Goal: Information Seeking & Learning: Stay updated

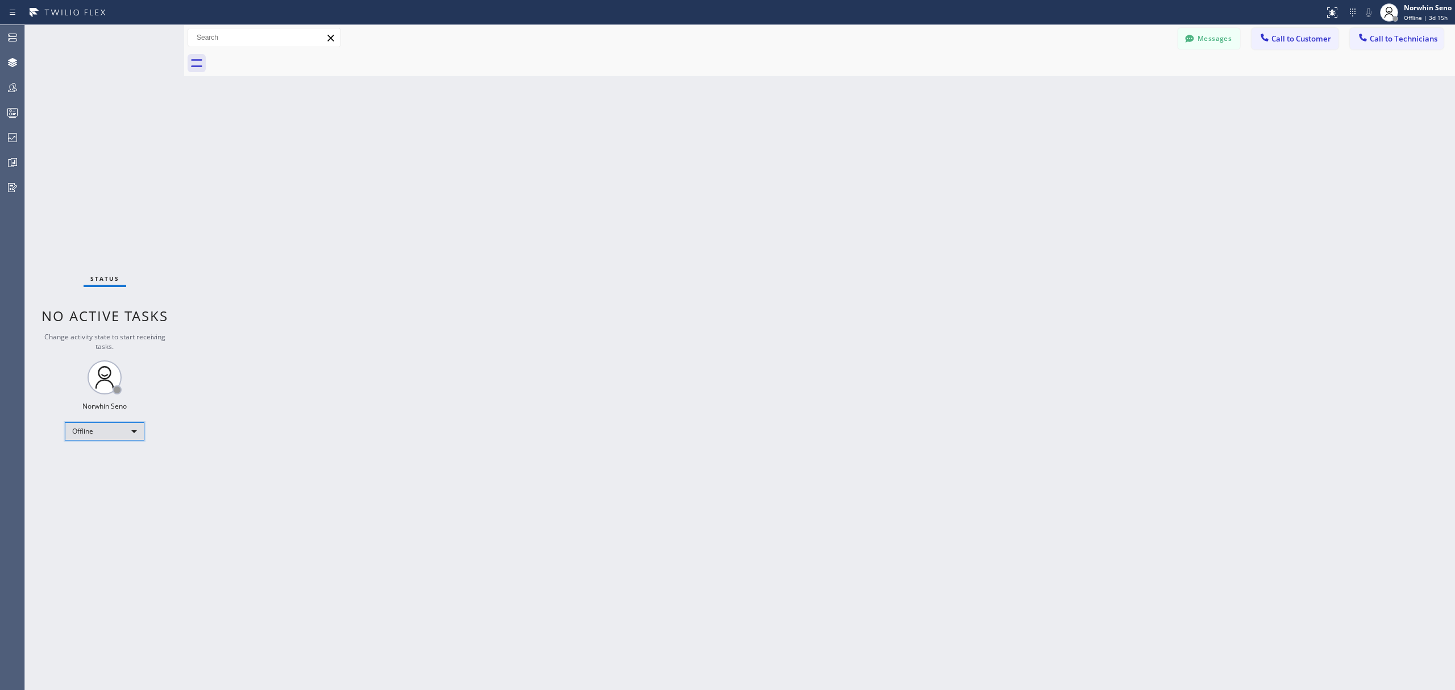
click at [140, 435] on div "Offline" at bounding box center [105, 431] width 80 height 18
click at [132, 473] on li "Unavailable" at bounding box center [103, 476] width 77 height 14
click at [13, 113] on icon at bounding box center [13, 113] width 14 height 14
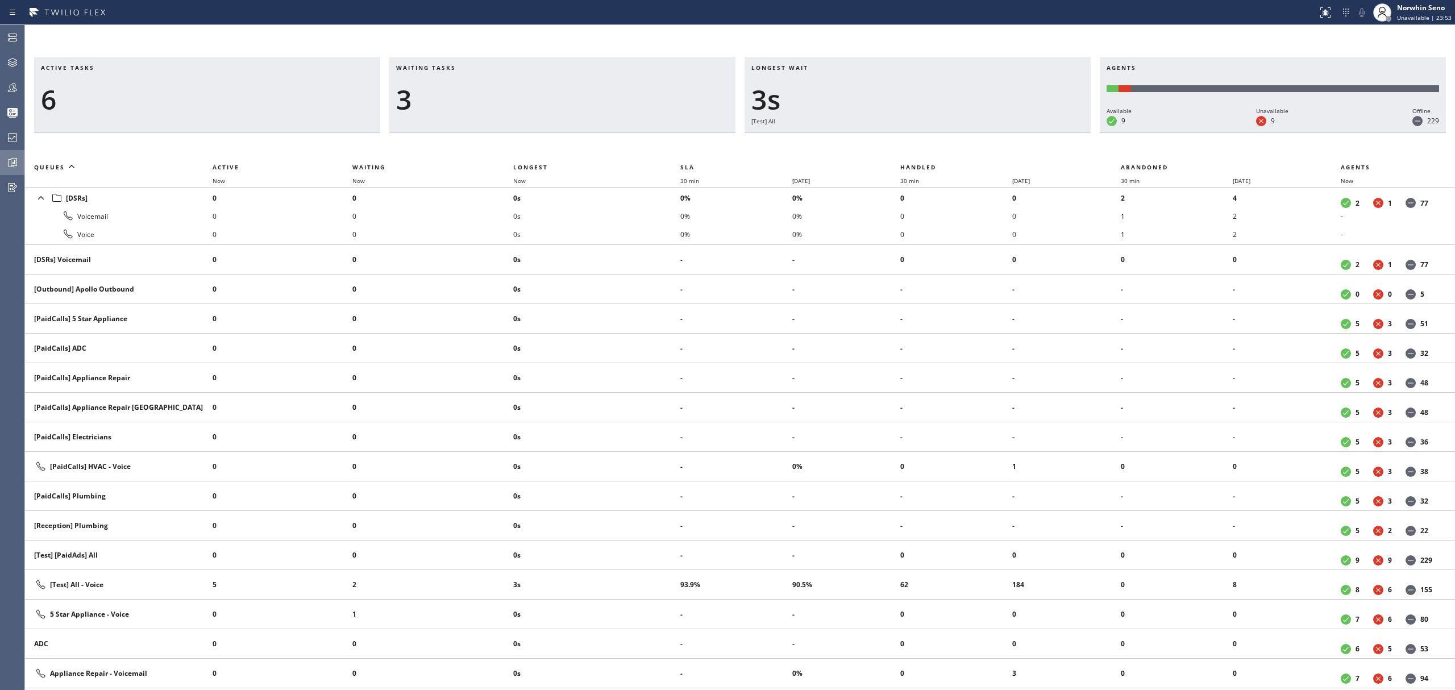
click at [17, 163] on icon at bounding box center [13, 163] width 14 height 14
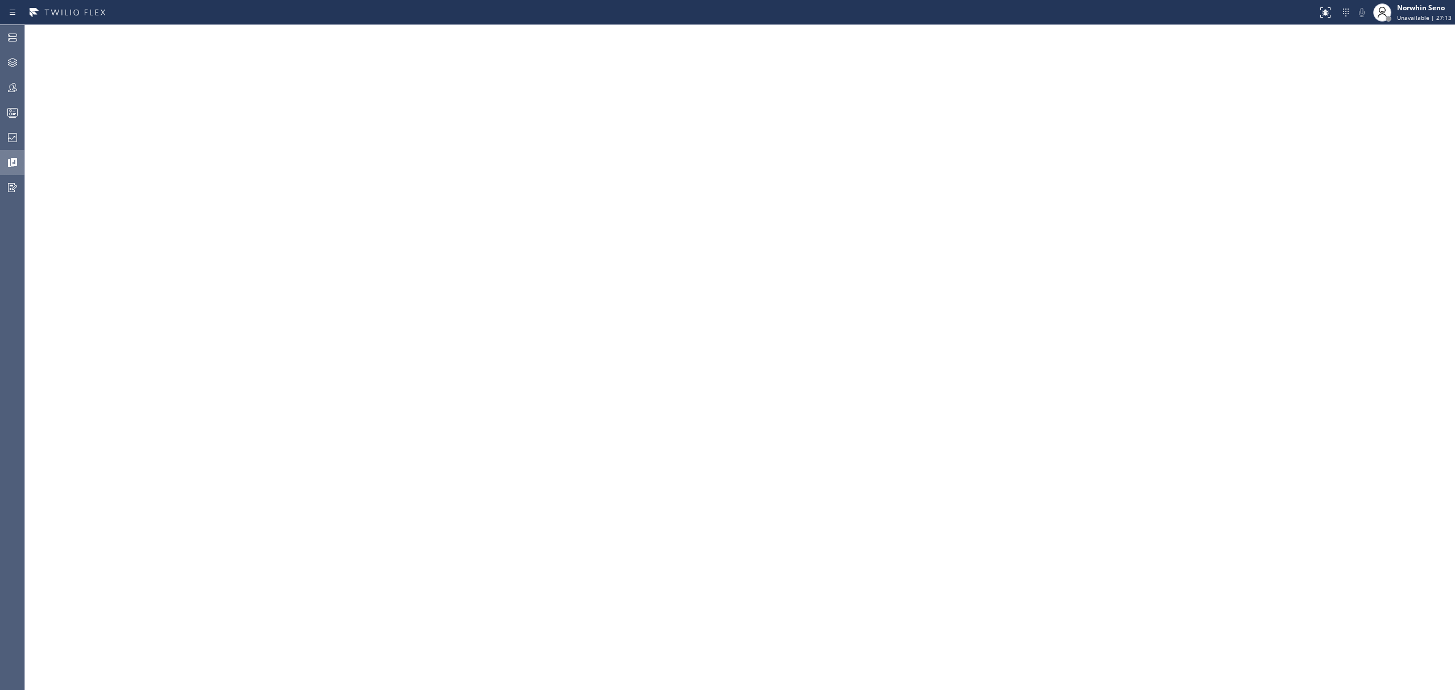
click at [9, 109] on rect at bounding box center [13, 113] width 10 height 8
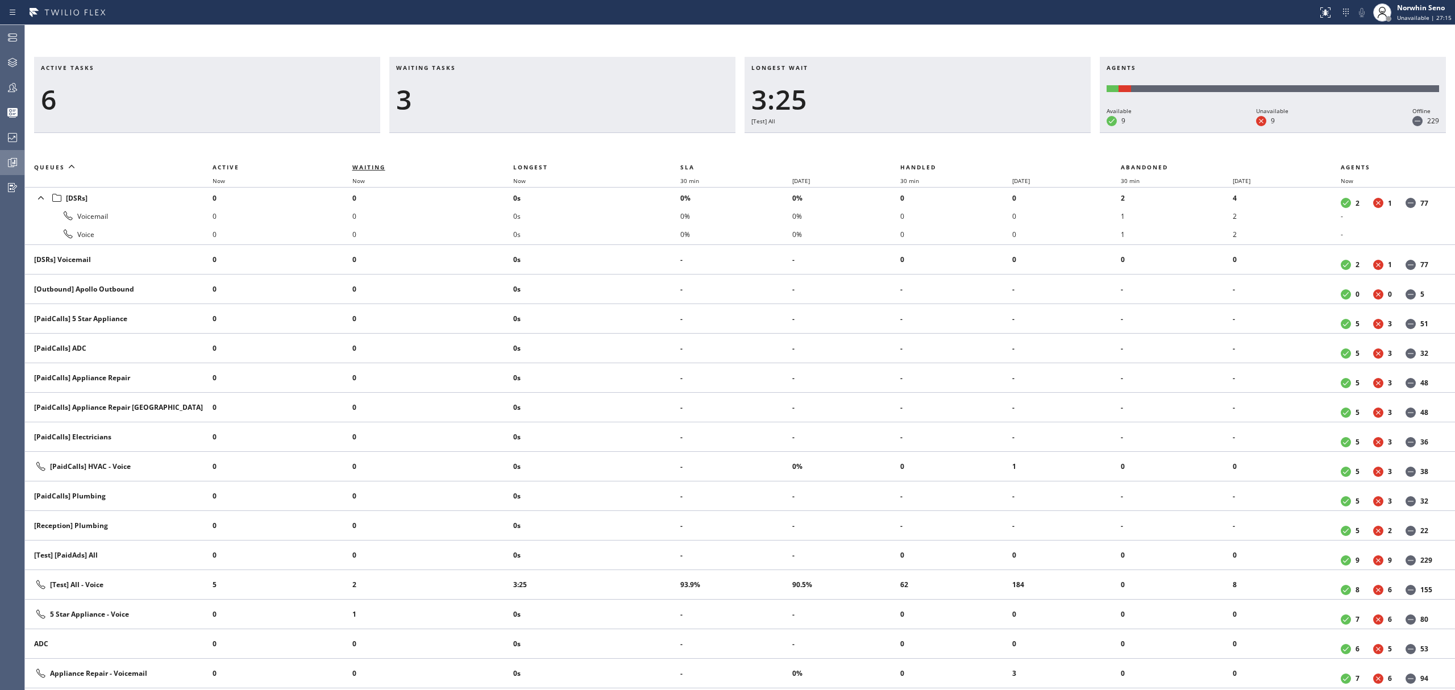
click at [372, 167] on span "Waiting" at bounding box center [368, 167] width 33 height 8
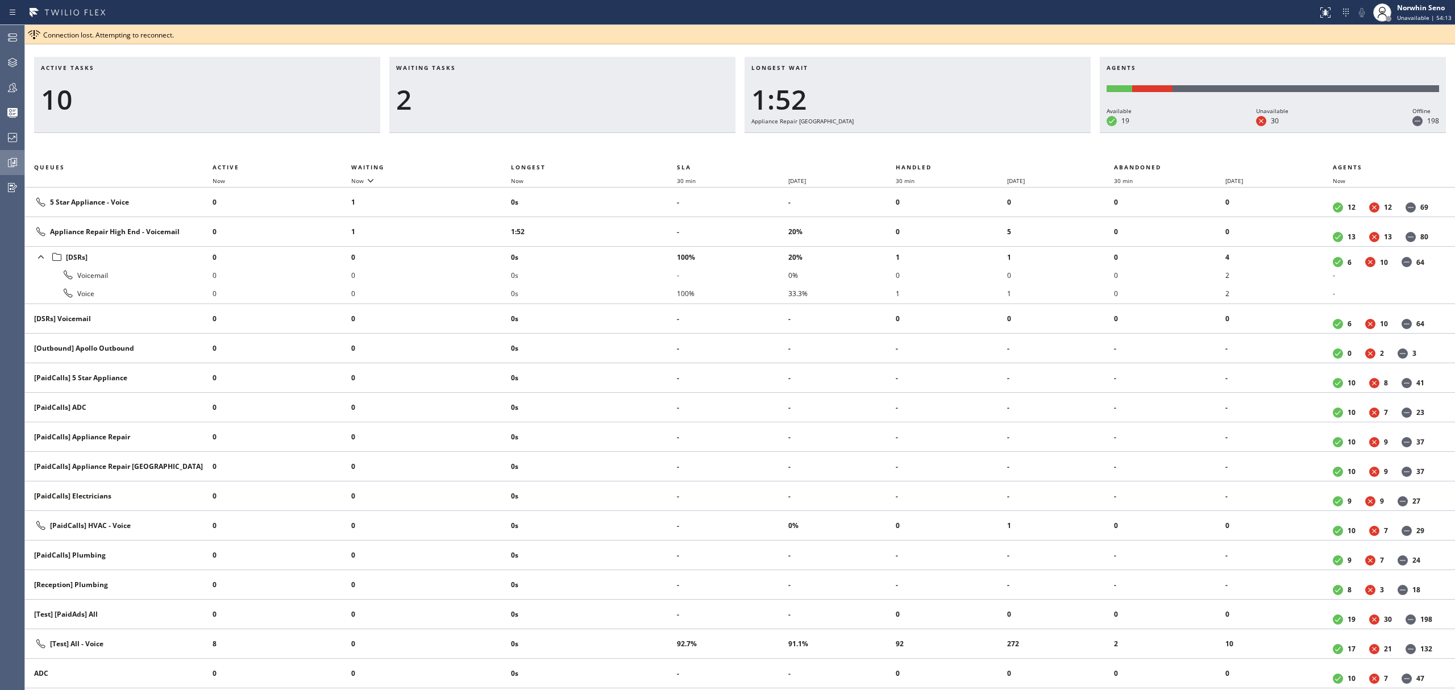
click at [547, 94] on div "2" at bounding box center [562, 99] width 333 height 33
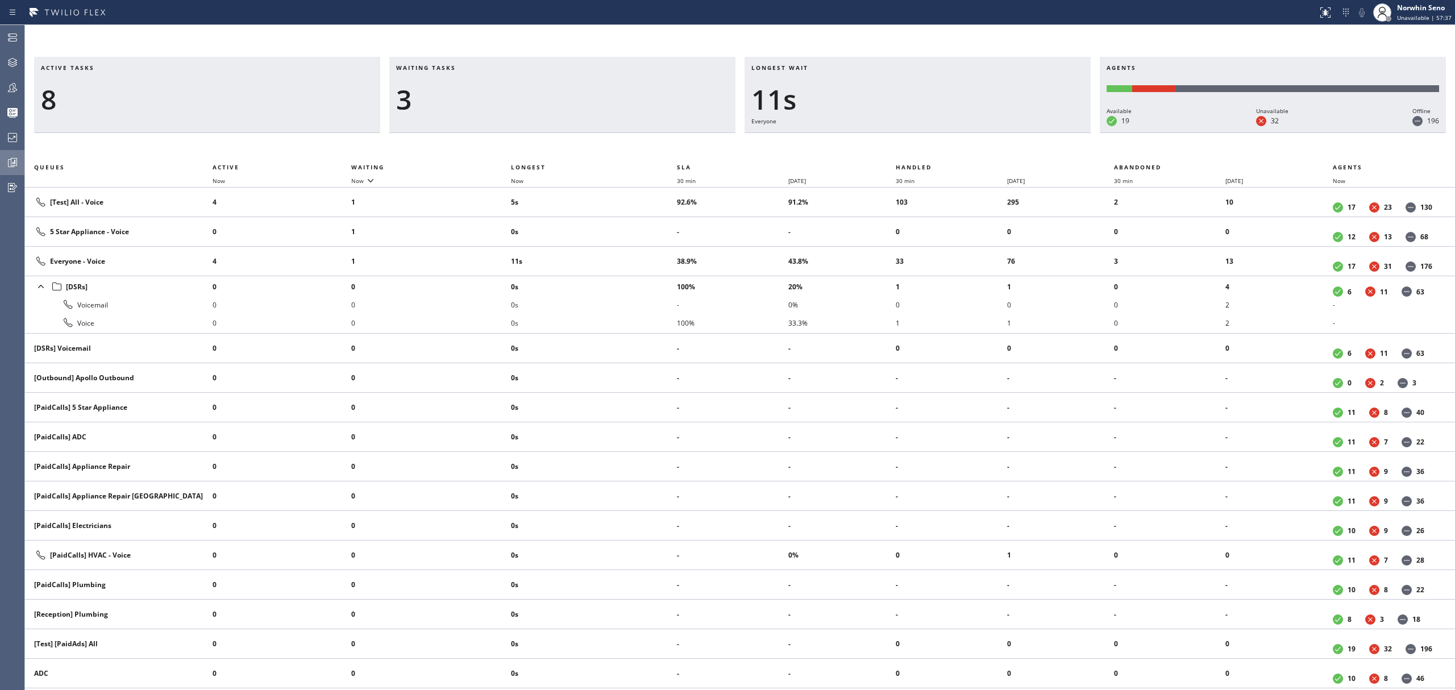
click at [455, 125] on div "Waiting tasks 3" at bounding box center [562, 95] width 346 height 76
click at [404, 62] on div "Waiting tasks 3" at bounding box center [562, 95] width 346 height 76
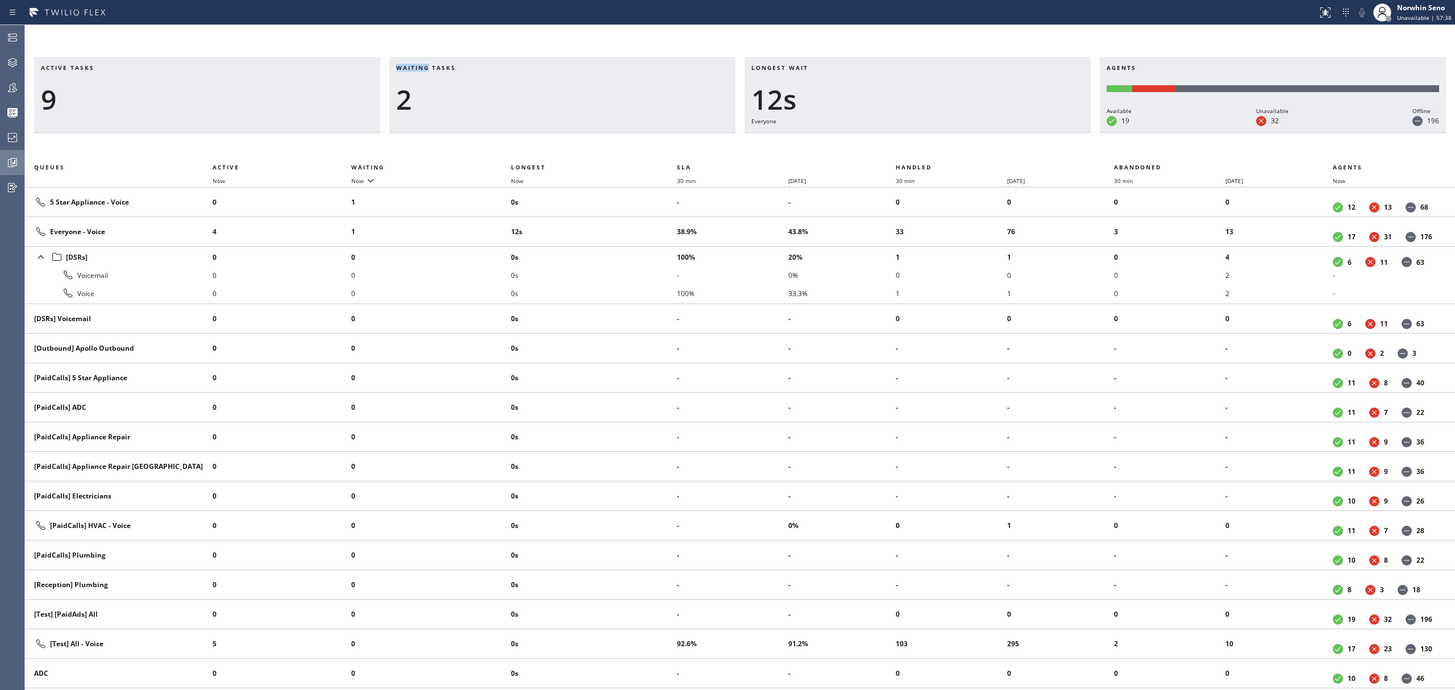
click at [404, 61] on div "Waiting tasks 2" at bounding box center [562, 95] width 346 height 76
click at [437, 65] on span "Waiting tasks" at bounding box center [426, 68] width 60 height 8
click at [437, 64] on span "Waiting tasks" at bounding box center [426, 68] width 60 height 8
click at [398, 92] on div "2" at bounding box center [562, 99] width 333 height 33
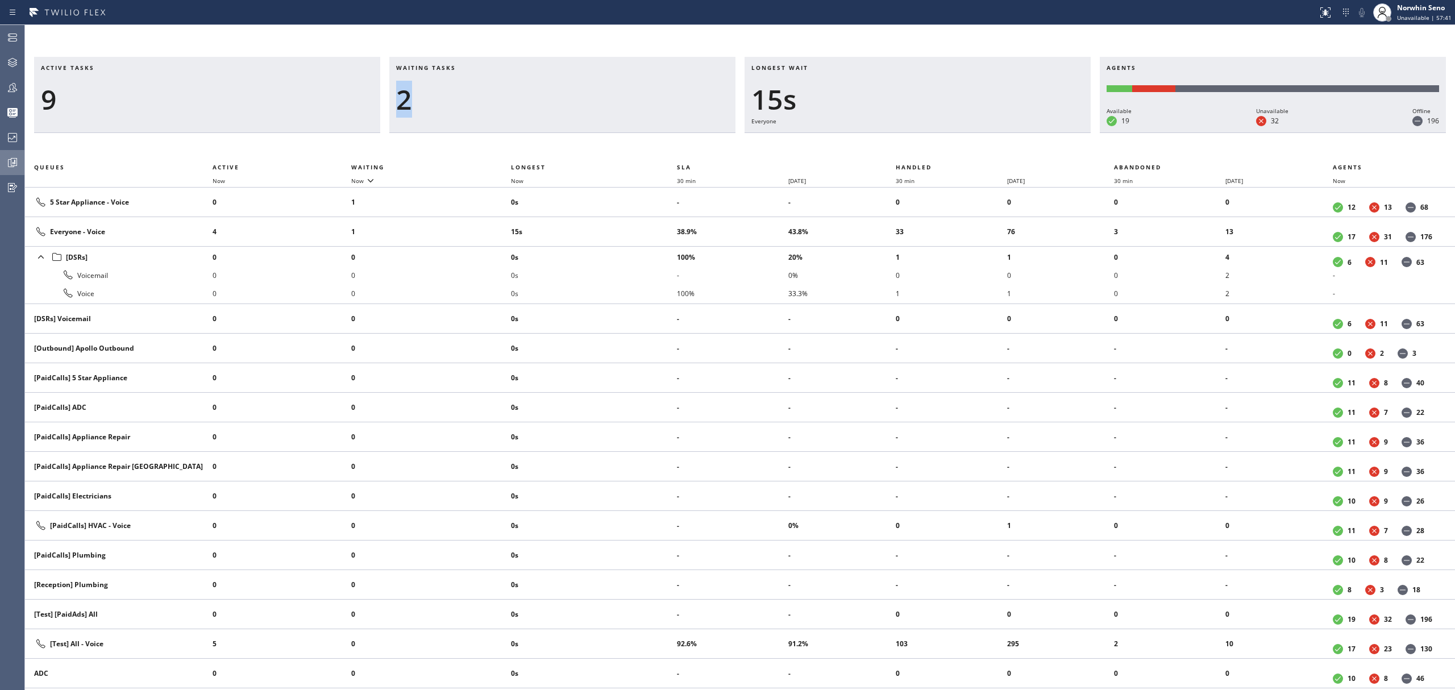
click at [403, 100] on div "2" at bounding box center [562, 99] width 333 height 33
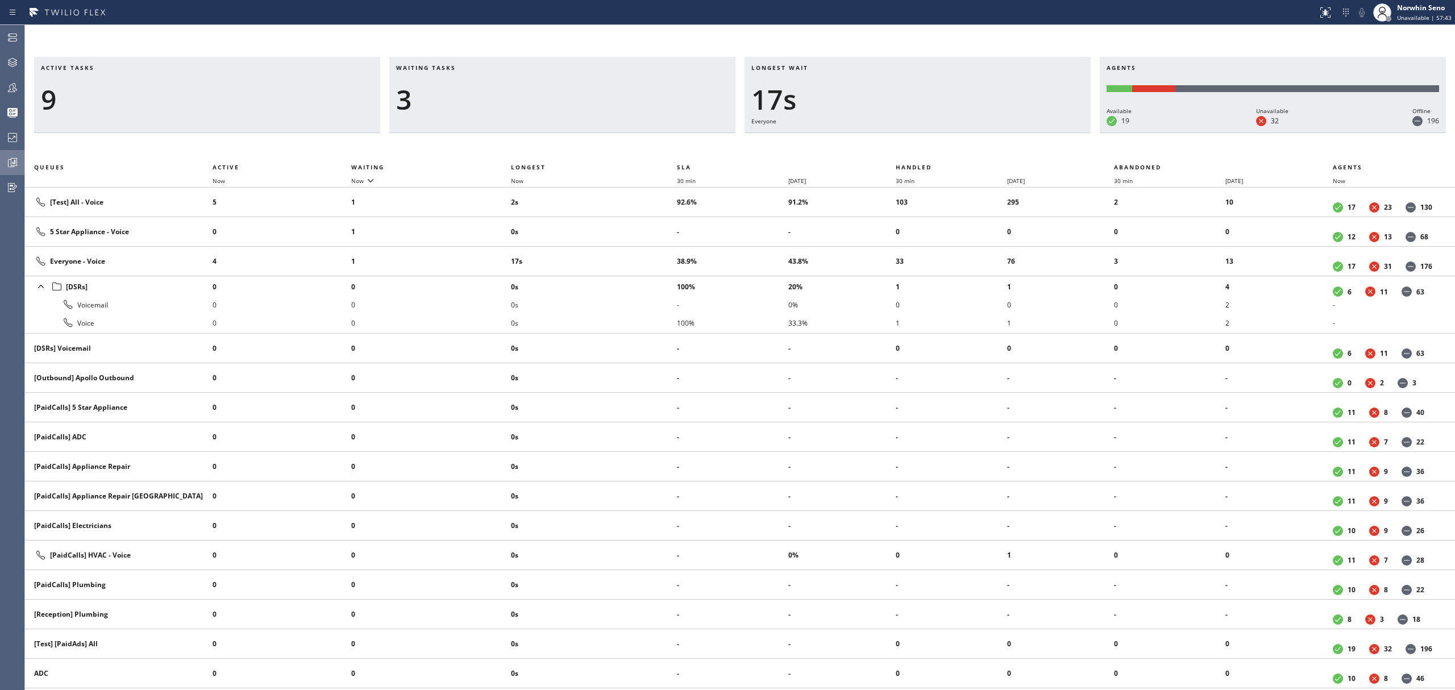
click at [412, 69] on span "Waiting tasks" at bounding box center [426, 68] width 60 height 8
click at [434, 63] on div "Waiting tasks 3" at bounding box center [562, 95] width 346 height 76
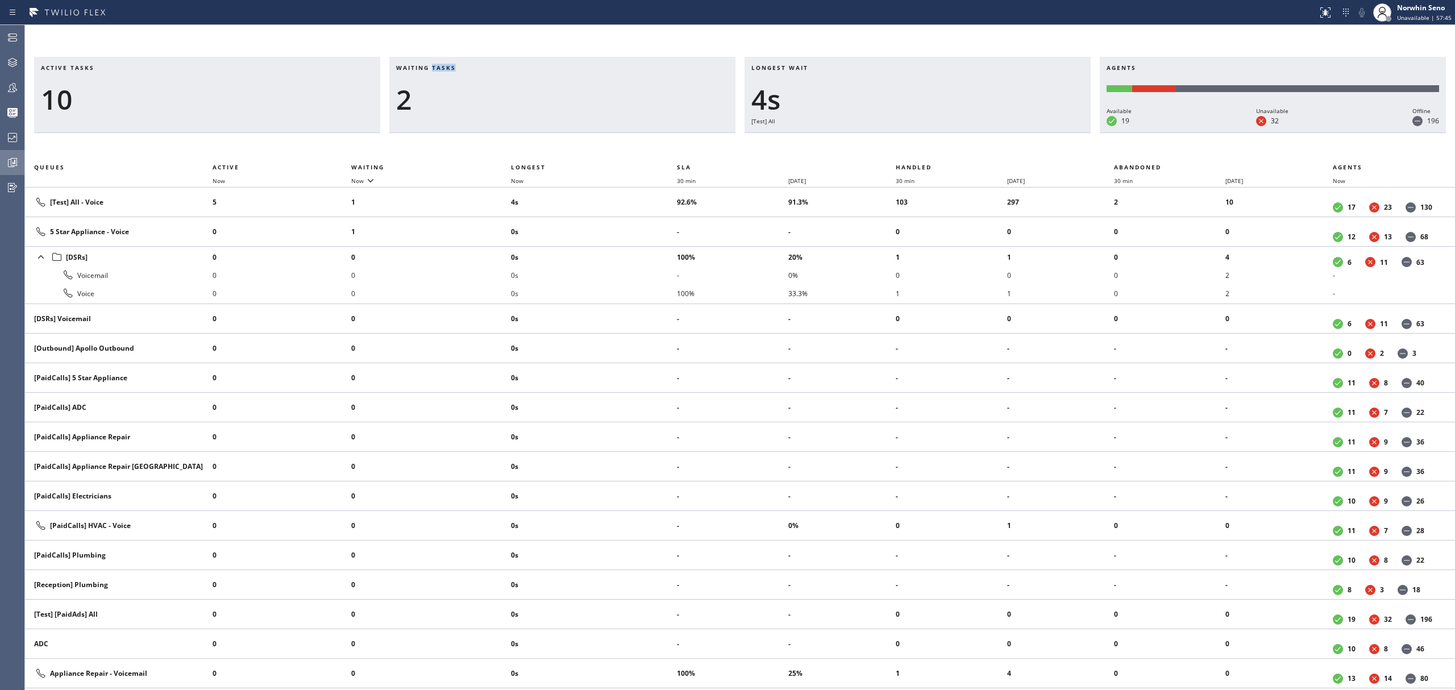
click at [430, 69] on span "Waiting tasks" at bounding box center [426, 68] width 60 height 8
click at [257, 105] on div "12" at bounding box center [207, 99] width 333 height 33
click at [503, 138] on div "Active tasks 13 Waiting tasks 5 Longest wait 29s Everyone Agents Available 21 U…" at bounding box center [740, 373] width 1430 height 633
click at [537, 101] on div "5" at bounding box center [562, 99] width 333 height 33
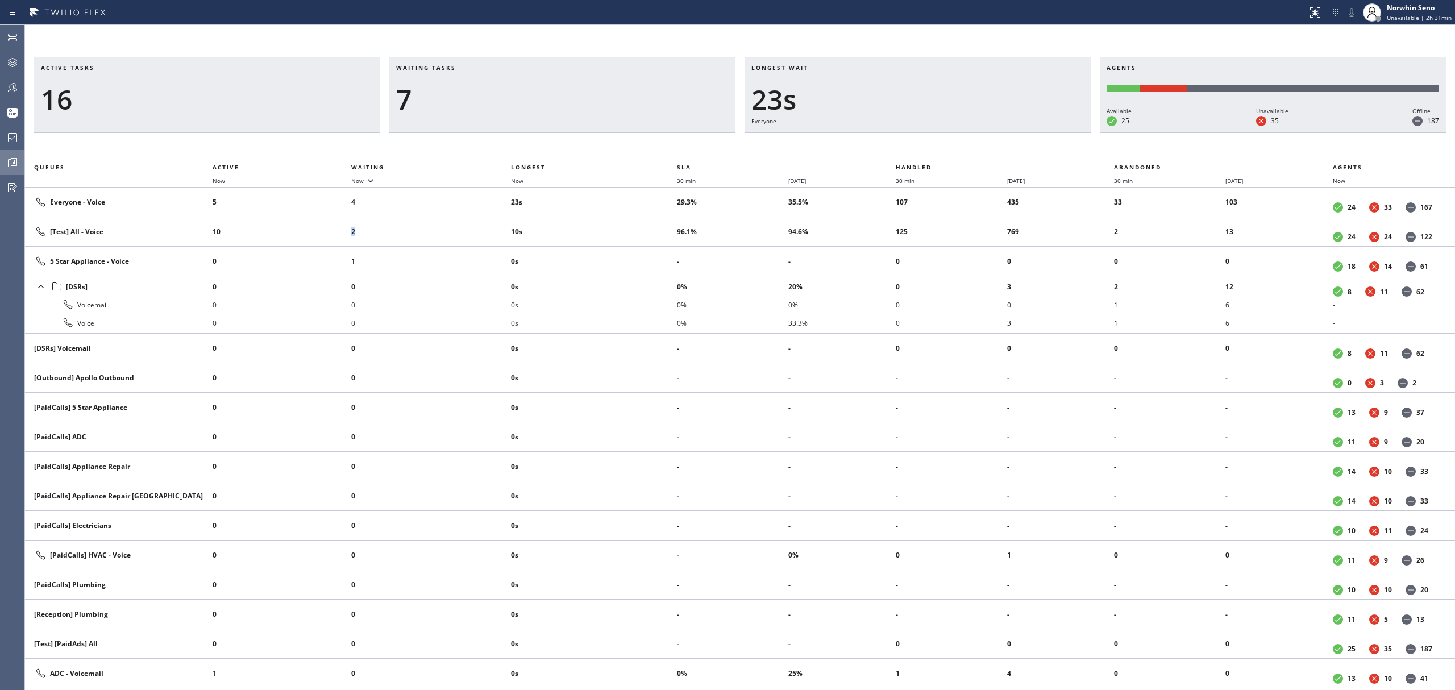
drag, startPoint x: 364, startPoint y: 227, endPoint x: 301, endPoint y: 225, distance: 63.7
click at [301, 225] on tr "[Test] All - Voice 10 2 10s 96.1% 94.6% 125 769 2 13 24 24 122" at bounding box center [740, 232] width 1430 height 30
click at [301, 225] on li "10" at bounding box center [282, 232] width 139 height 18
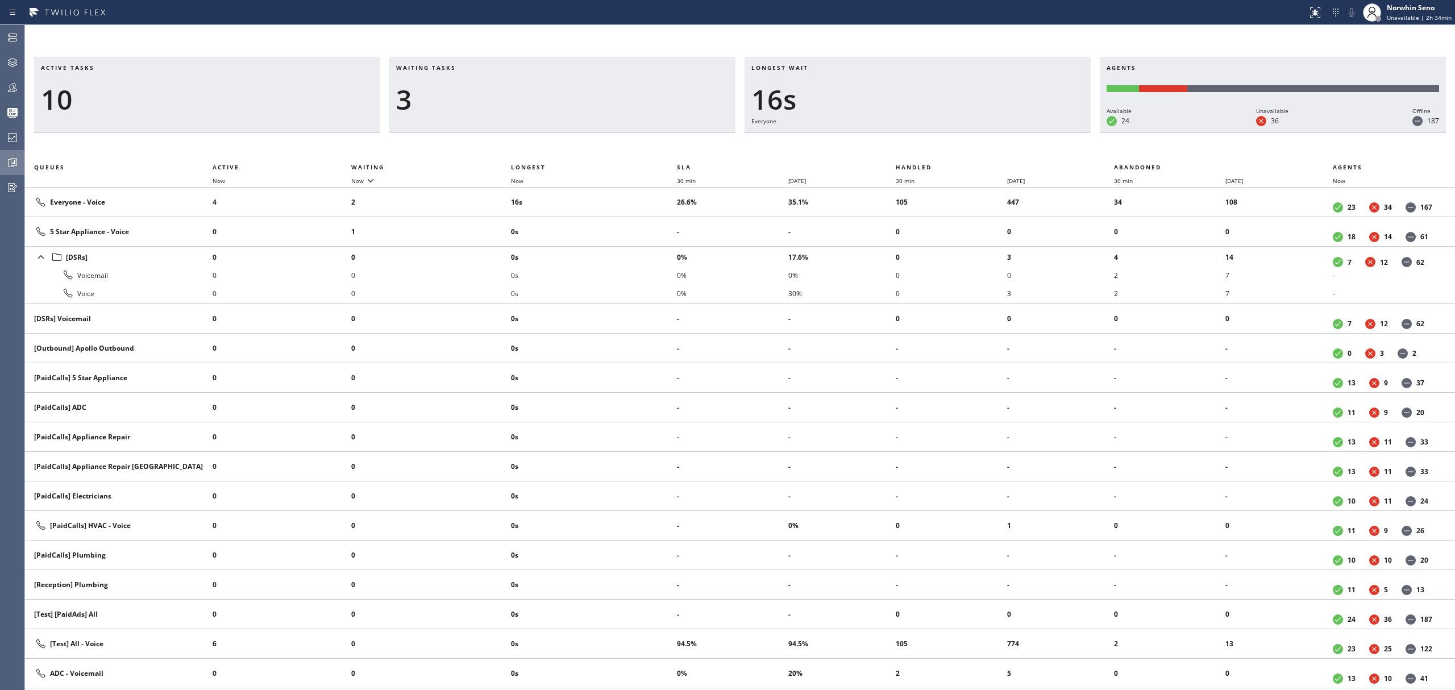
click at [595, 119] on div "Waiting tasks 3" at bounding box center [562, 95] width 346 height 76
click at [444, 103] on div "2" at bounding box center [562, 99] width 333 height 33
click at [955, 130] on div "Active tasks 12 Waiting tasks 2 Longest wait 7s Everyone Agents Available 22 Un…" at bounding box center [740, 373] width 1430 height 633
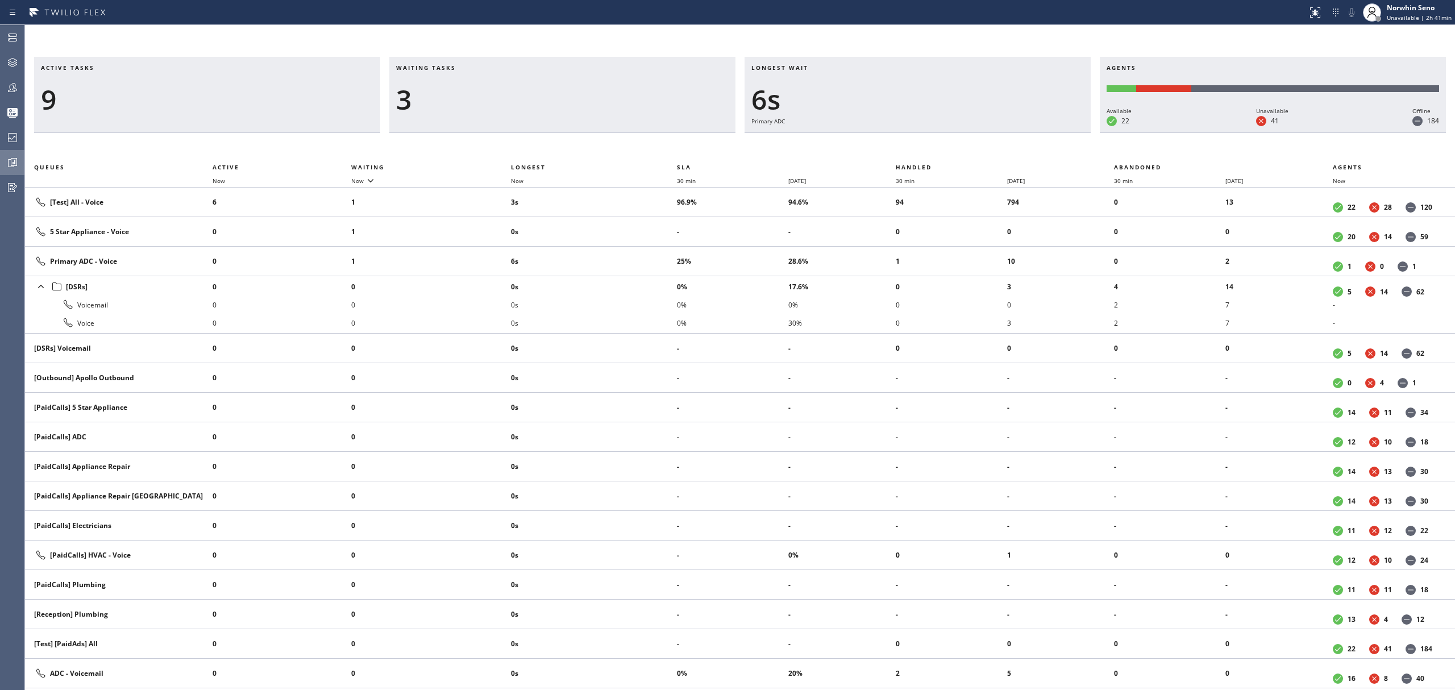
click at [920, 153] on div "Active tasks 9 Waiting tasks 3 Longest wait 6s Primary ADC Agents Available 22 …" at bounding box center [740, 373] width 1430 height 633
click at [920, 153] on div "Active tasks 9 Waiting tasks 3 Longest wait 11s Primary ADC Agents Available 22…" at bounding box center [740, 373] width 1430 height 633
click at [920, 153] on div "Active tasks 10 Waiting tasks 3 Longest wait 10s Everyone Agents Available 22 U…" at bounding box center [740, 373] width 1430 height 633
click at [920, 153] on div "Active tasks 10 Waiting tasks 3 Longest wait 15s Everyone Agents Available 22 U…" at bounding box center [740, 373] width 1430 height 633
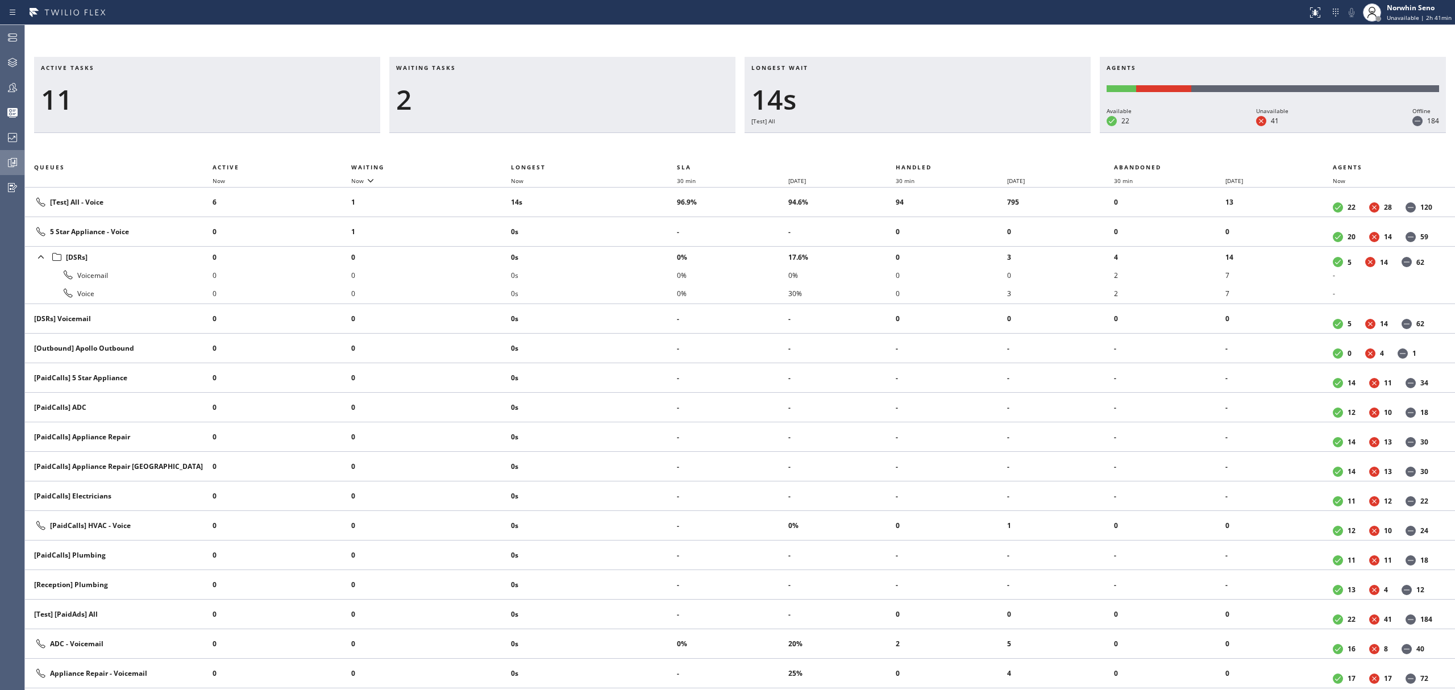
click at [920, 153] on div "Active tasks 11 Waiting tasks 2 Longest wait 14s [Test] All Agents Available 22…" at bounding box center [740, 373] width 1430 height 633
click at [920, 153] on div "Active tasks 12 Waiting tasks 2 Longest wait 4s Everyone Agents Available 22 Un…" at bounding box center [740, 373] width 1430 height 633
click at [920, 153] on div "Active tasks 12 Waiting tasks 2 Longest wait 9s Everyone Agents Available 22 Un…" at bounding box center [740, 373] width 1430 height 633
click at [920, 153] on div "Active tasks 12 Waiting tasks 2 Longest wait 14s Everyone Agents Available 22 U…" at bounding box center [740, 373] width 1430 height 633
click at [920, 153] on div "Active tasks 12 Waiting tasks 2 Longest wait 18s Everyone Agents Available 22 U…" at bounding box center [740, 373] width 1430 height 633
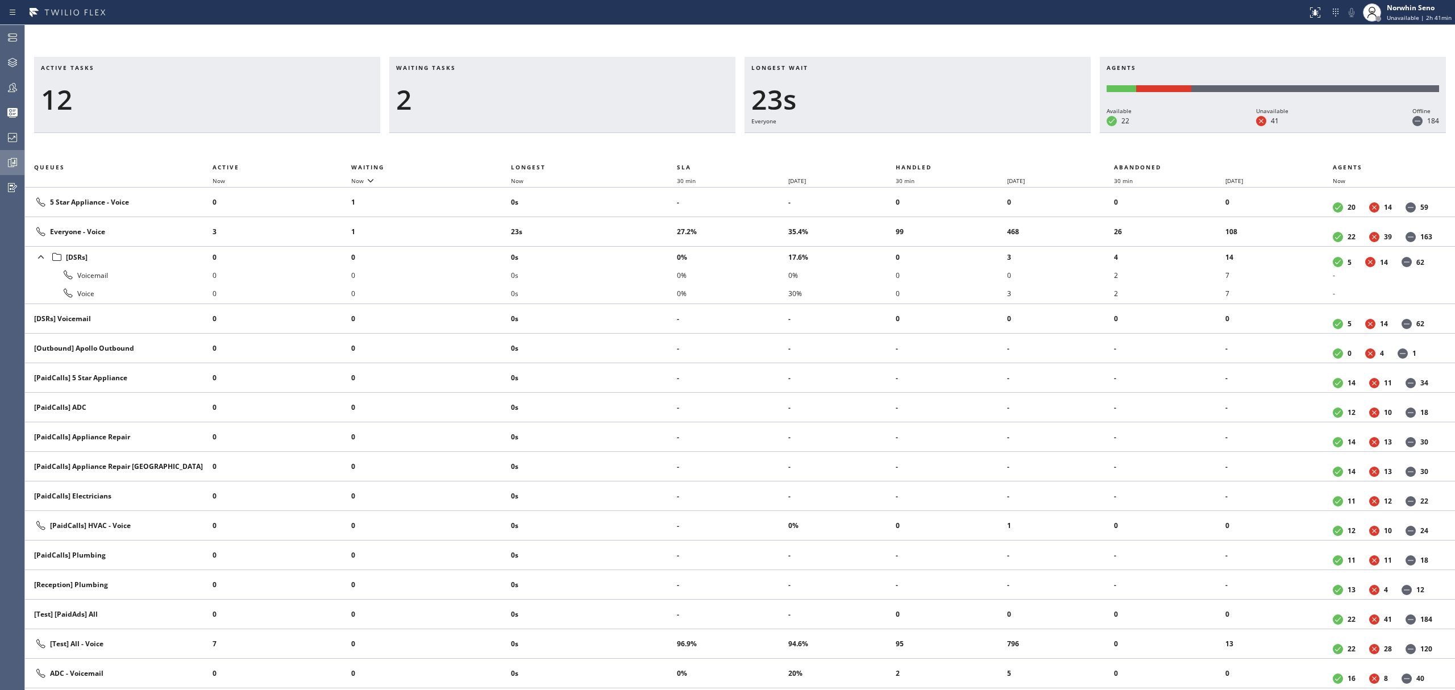
click at [920, 153] on div "Active tasks 12 Waiting tasks 2 Longest wait 23s Everyone Agents Available 22 U…" at bounding box center [740, 373] width 1430 height 633
click at [920, 153] on div "Active tasks 11 Waiting tasks 2 Longest wait 29s Everyone Agents Available 22 U…" at bounding box center [740, 373] width 1430 height 633
click at [920, 153] on div "Active tasks 11 Waiting tasks 2 Longest wait 34s Everyone Agents Available 21 U…" at bounding box center [740, 373] width 1430 height 633
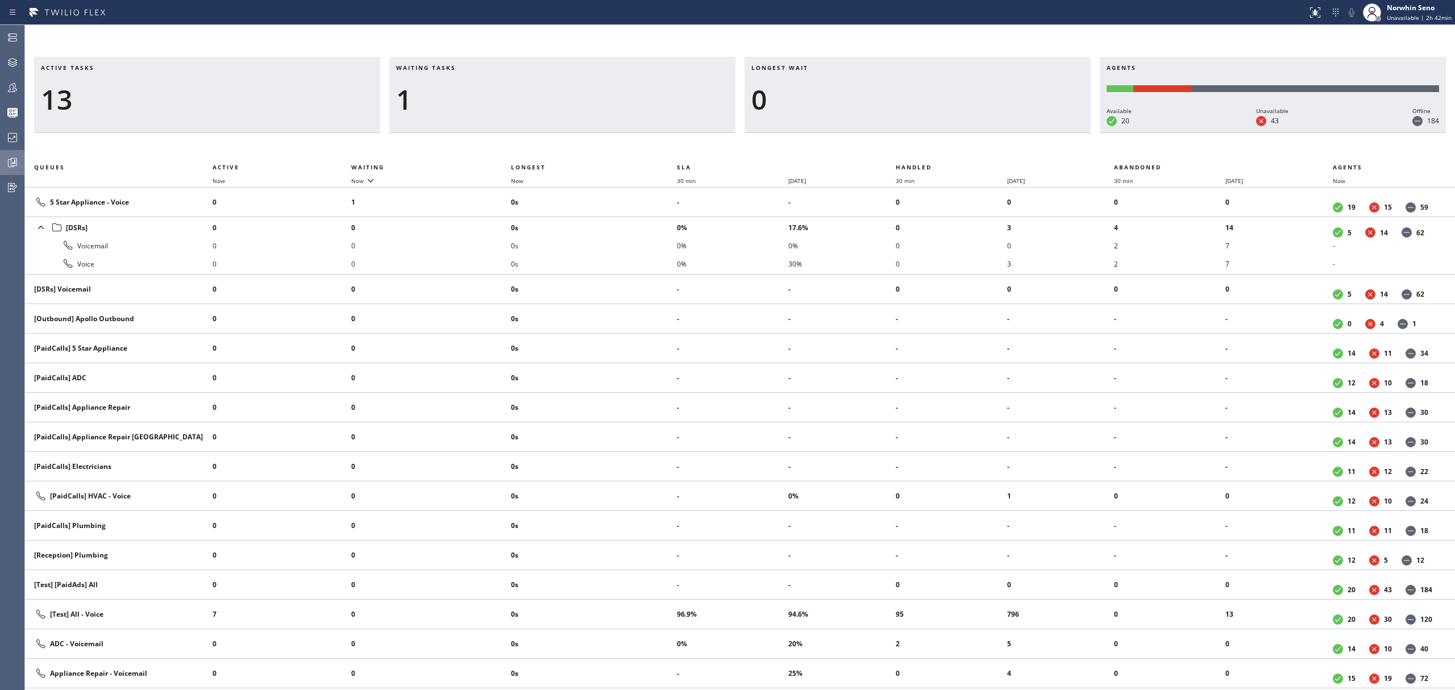
click at [920, 153] on div "Active tasks 13 Waiting tasks 1 Longest wait 0 Agents Available 20 Unavailable …" at bounding box center [740, 373] width 1430 height 633
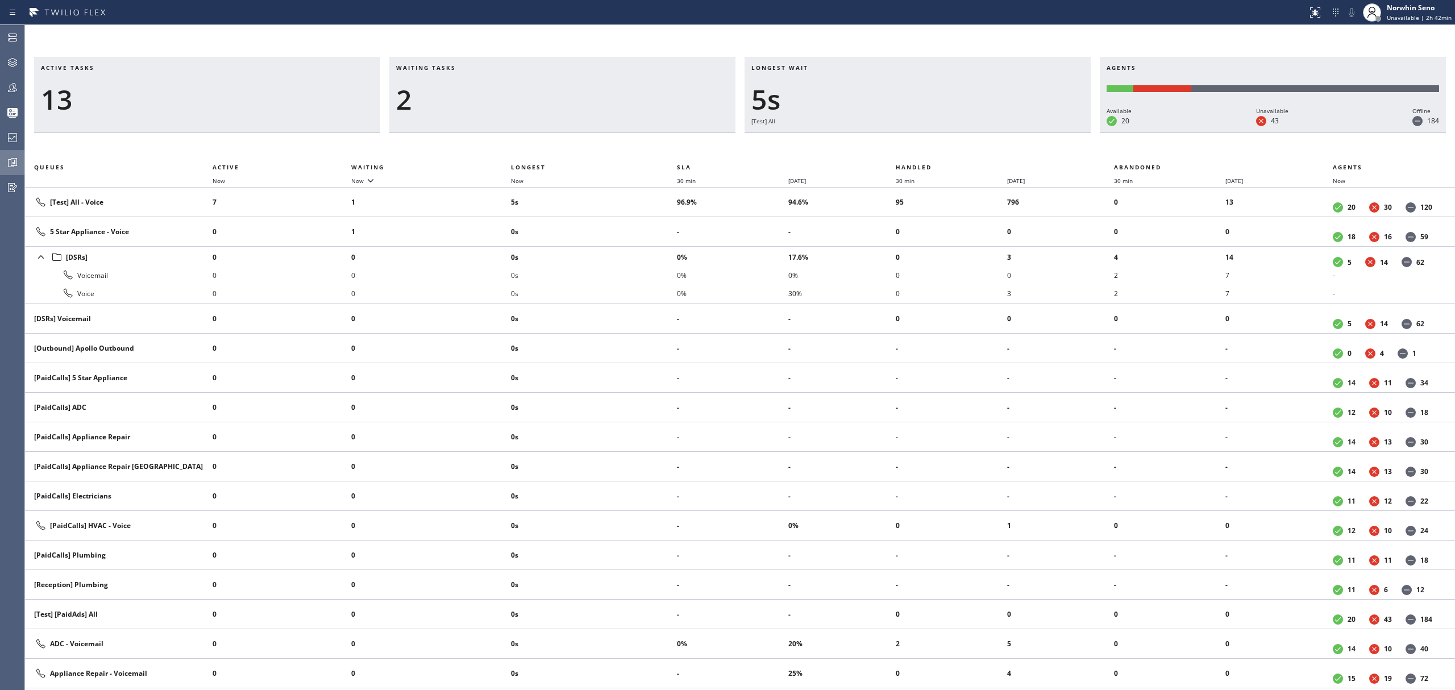
click at [920, 153] on div "Active tasks 13 Waiting tasks 2 Longest wait 5s [Test] All Agents Available 20 …" at bounding box center [740, 373] width 1430 height 633
click at [920, 153] on div "Active tasks 13 Waiting tasks 2 Longest wait 10s [Test] All Agents Available 20…" at bounding box center [740, 373] width 1430 height 633
click at [920, 153] on div "Active tasks 13 Waiting tasks 2 Longest wait 5s [Test] All Agents Available 20 …" at bounding box center [740, 373] width 1430 height 633
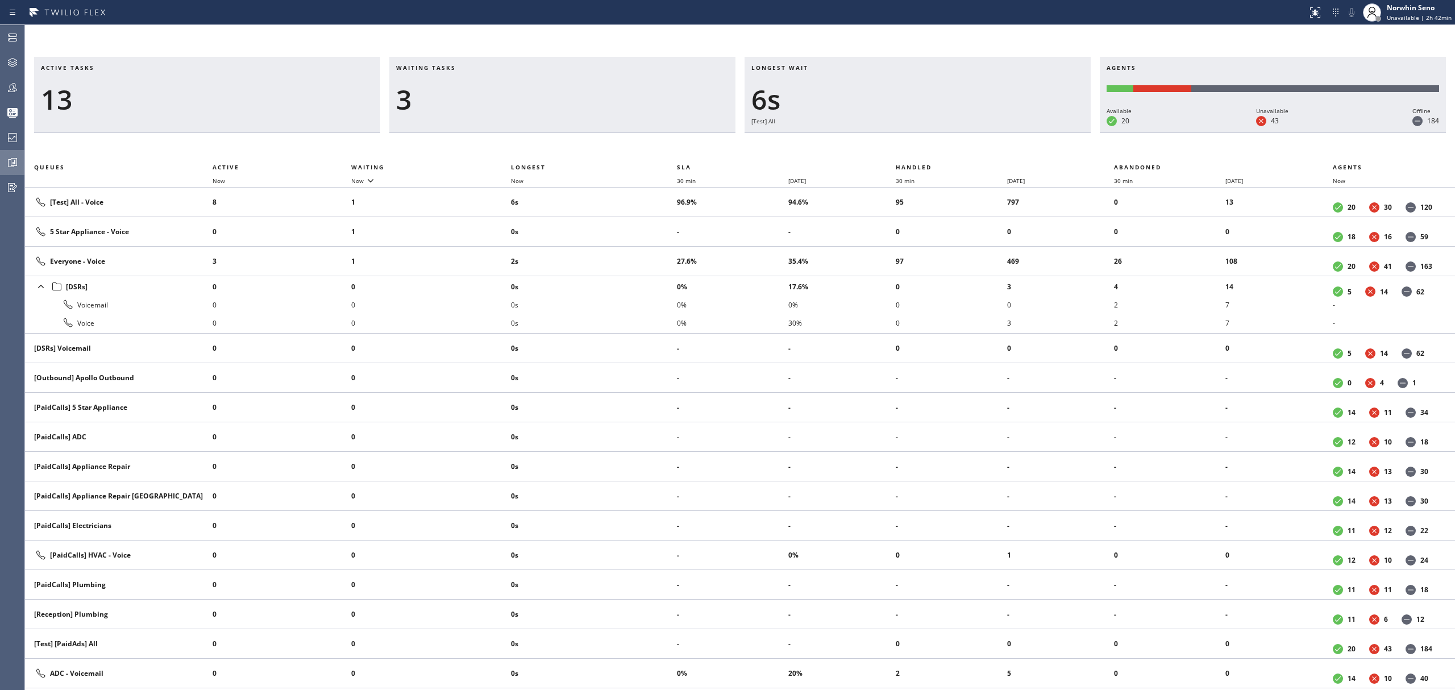
click at [920, 153] on div "Active tasks 13 Waiting tasks 3 Longest wait 6s [Test] All Agents Available 20 …" at bounding box center [740, 373] width 1430 height 633
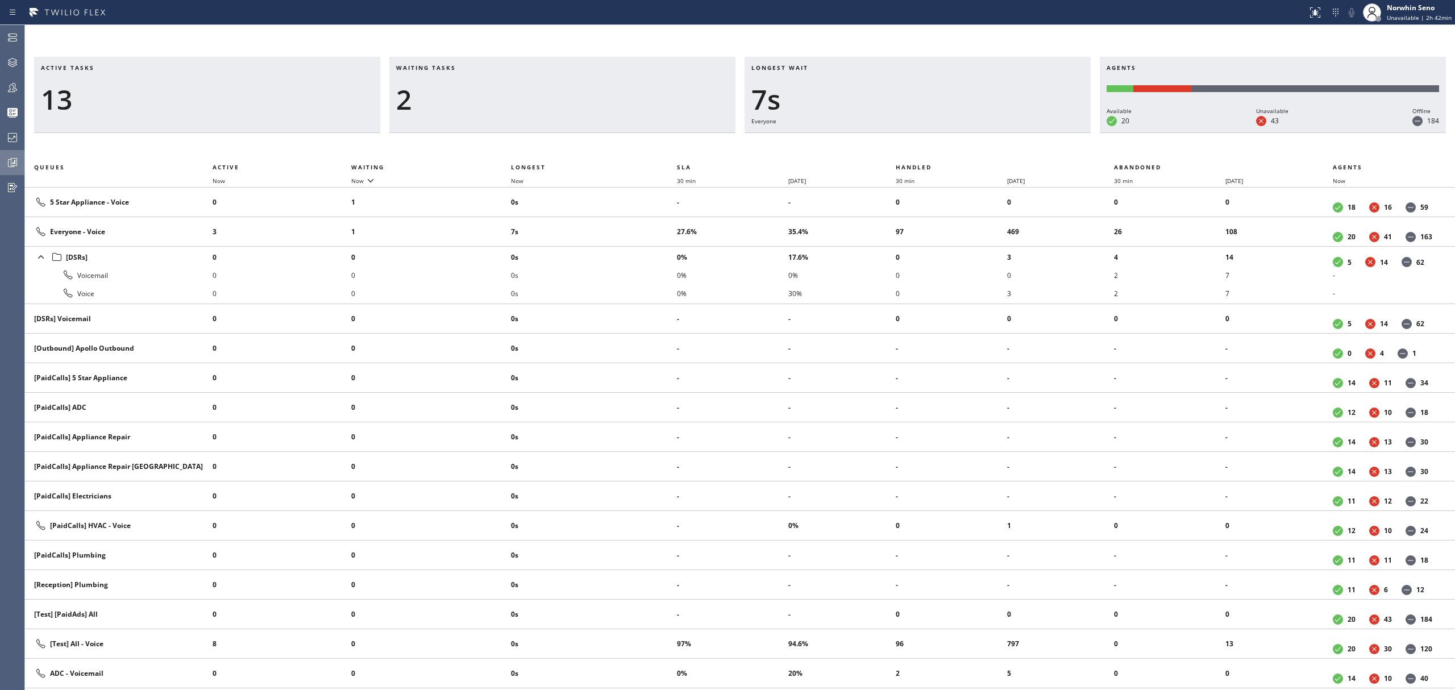
click at [920, 153] on div "Active tasks 13 Waiting tasks 2 Longest wait 7s Everyone Agents Available 20 Un…" at bounding box center [740, 373] width 1430 height 633
click at [920, 153] on div "Active tasks 13 Waiting tasks 2 Longest wait 12s Everyone Agents Available 20 U…" at bounding box center [740, 373] width 1430 height 633
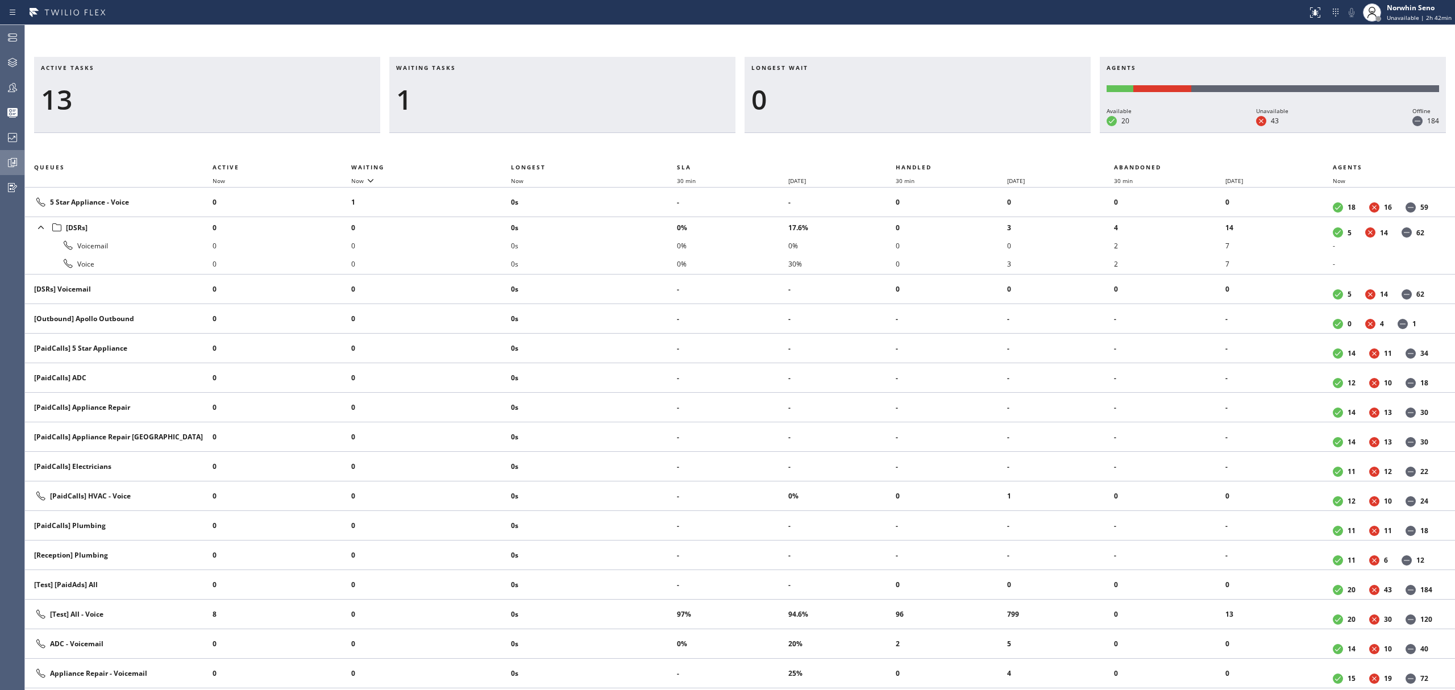
click at [920, 153] on div "Active tasks 13 Waiting tasks 1 Longest wait 0 Agents Available 20 Unavailable …" at bounding box center [740, 373] width 1430 height 633
click at [920, 153] on div "Active tasks 10 Waiting tasks 1 Longest wait 0 Agents Available 20 Unavailable …" at bounding box center [740, 373] width 1430 height 633
click at [920, 153] on div "Active tasks 9 Waiting tasks 1 Longest wait 0 Agents Available 20 Unavailable 4…" at bounding box center [740, 373] width 1430 height 633
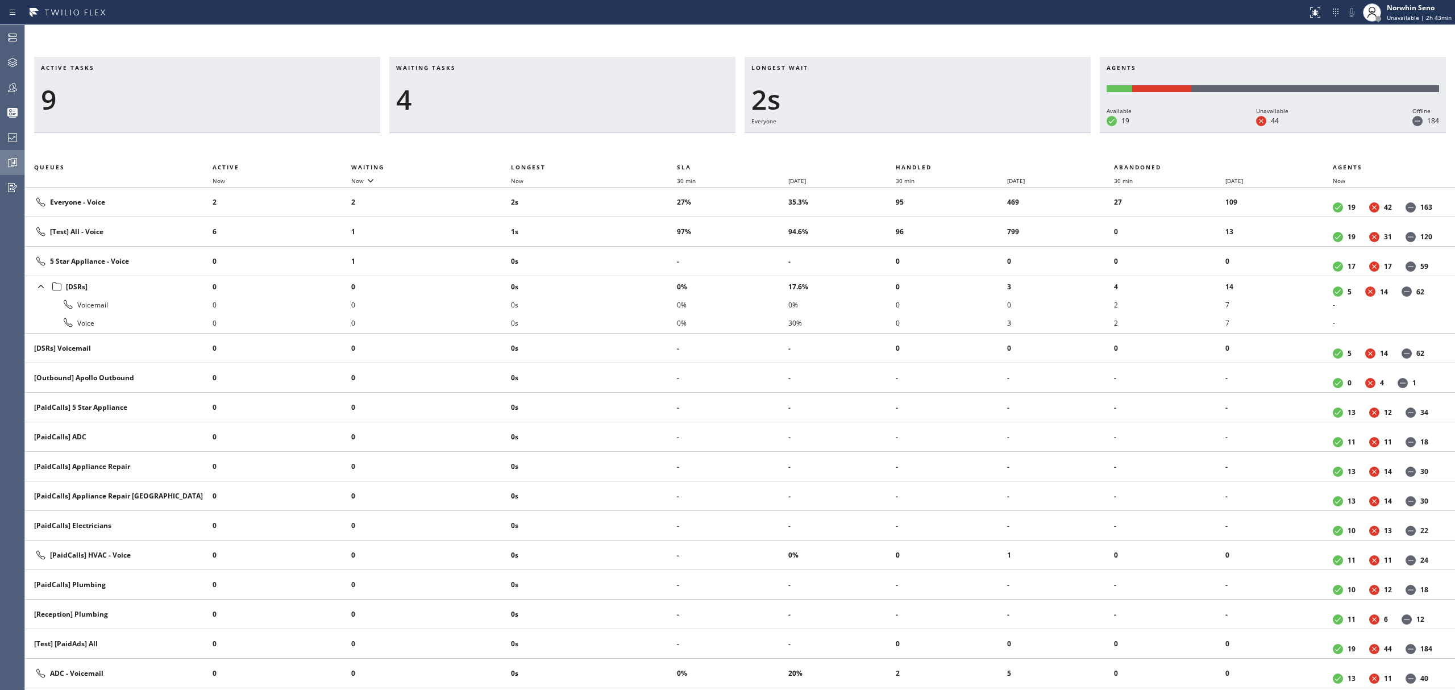
click at [920, 153] on div "Active tasks 9 Waiting tasks 4 Longest wait 2s Everyone Agents Available 19 Una…" at bounding box center [740, 373] width 1430 height 633
click at [920, 153] on div "Active tasks 9 Waiting tasks 5 Longest wait 7s Everyone Agents Available 19 Una…" at bounding box center [740, 373] width 1430 height 633
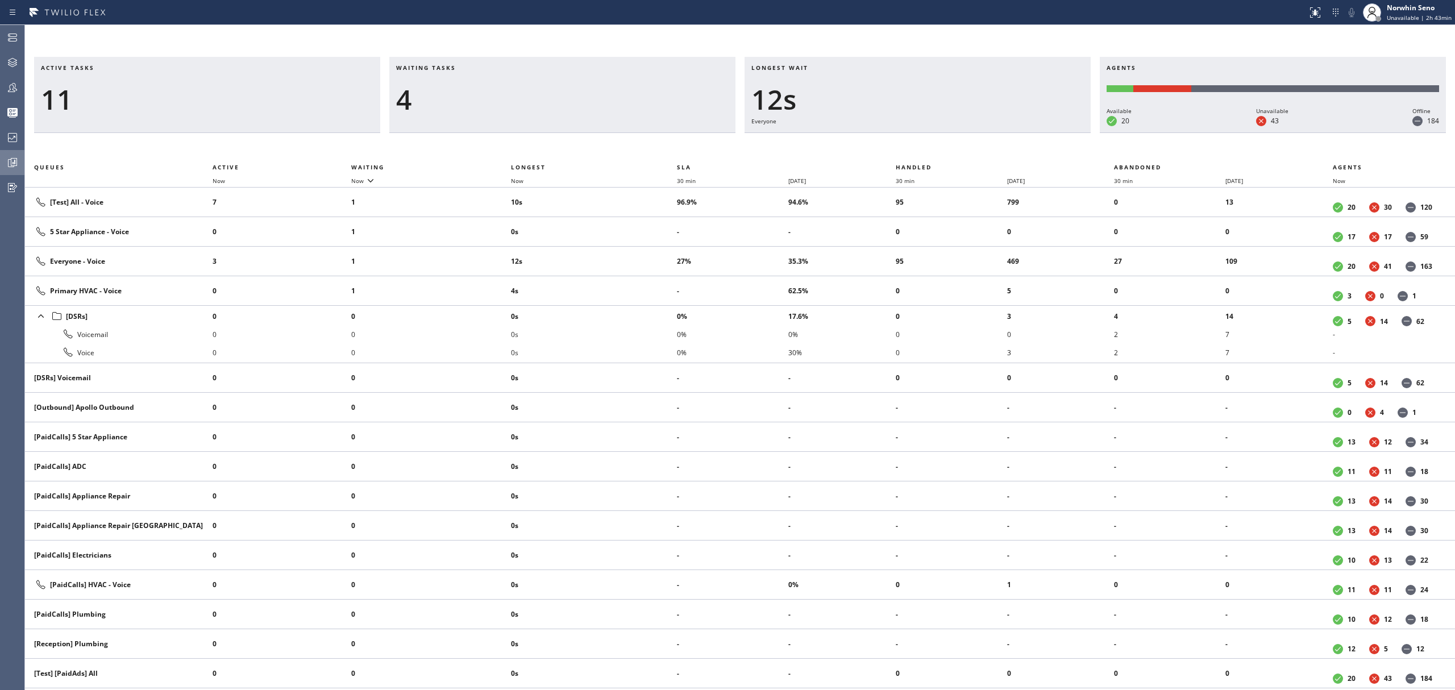
click at [920, 153] on div "Active tasks 11 Waiting tasks 4 Longest wait 12s Everyone Agents Available 20 U…" at bounding box center [740, 373] width 1430 height 633
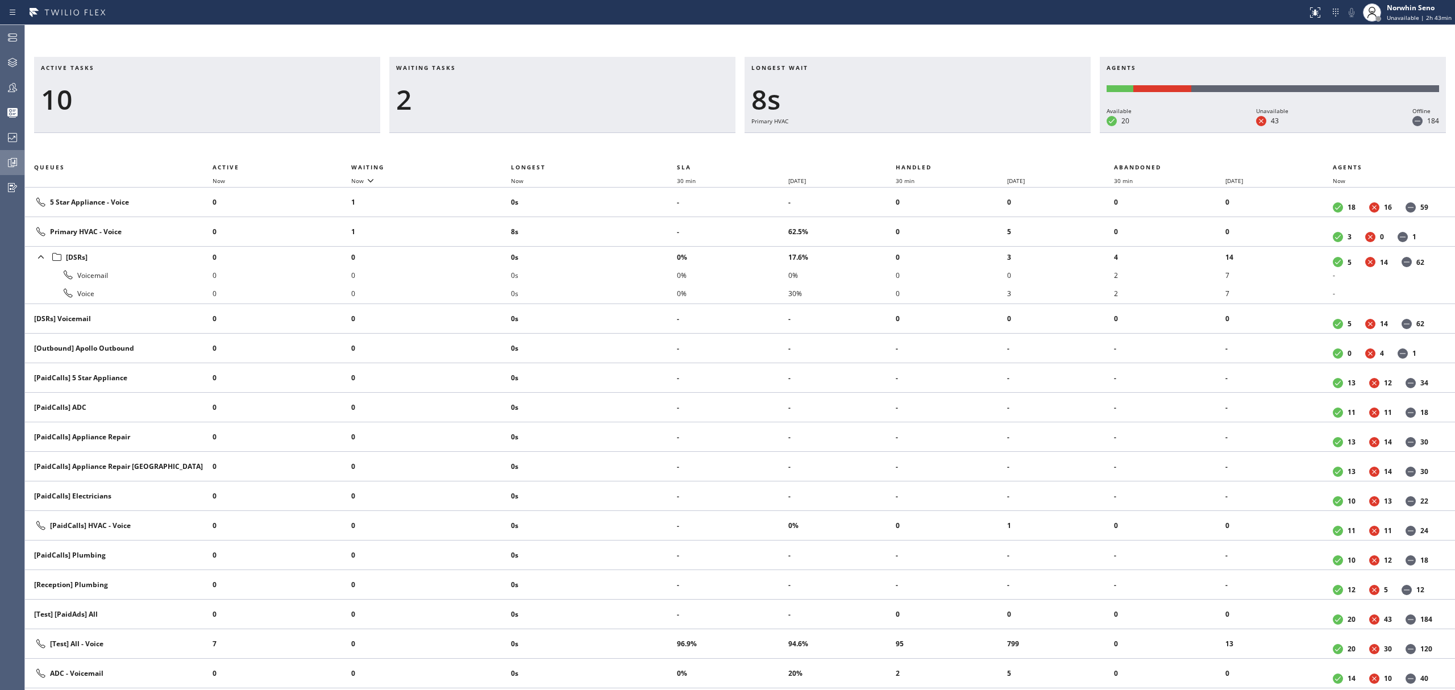
click at [920, 153] on div "Active tasks 10 Waiting tasks 2 Longest wait 8s Primary HVAC Agents Available 2…" at bounding box center [740, 373] width 1430 height 633
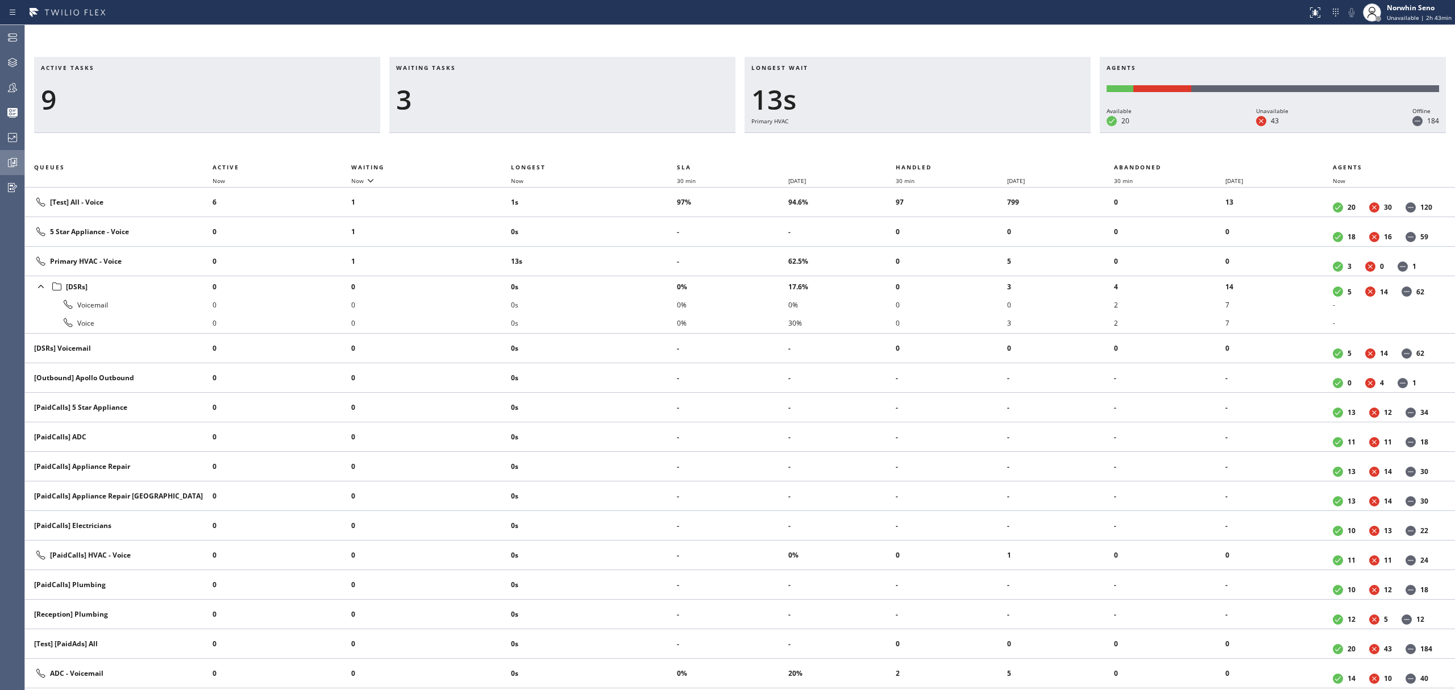
click at [920, 153] on div "Active tasks 9 Waiting tasks 3 Longest wait 13s Primary HVAC Agents Available 2…" at bounding box center [740, 373] width 1430 height 633
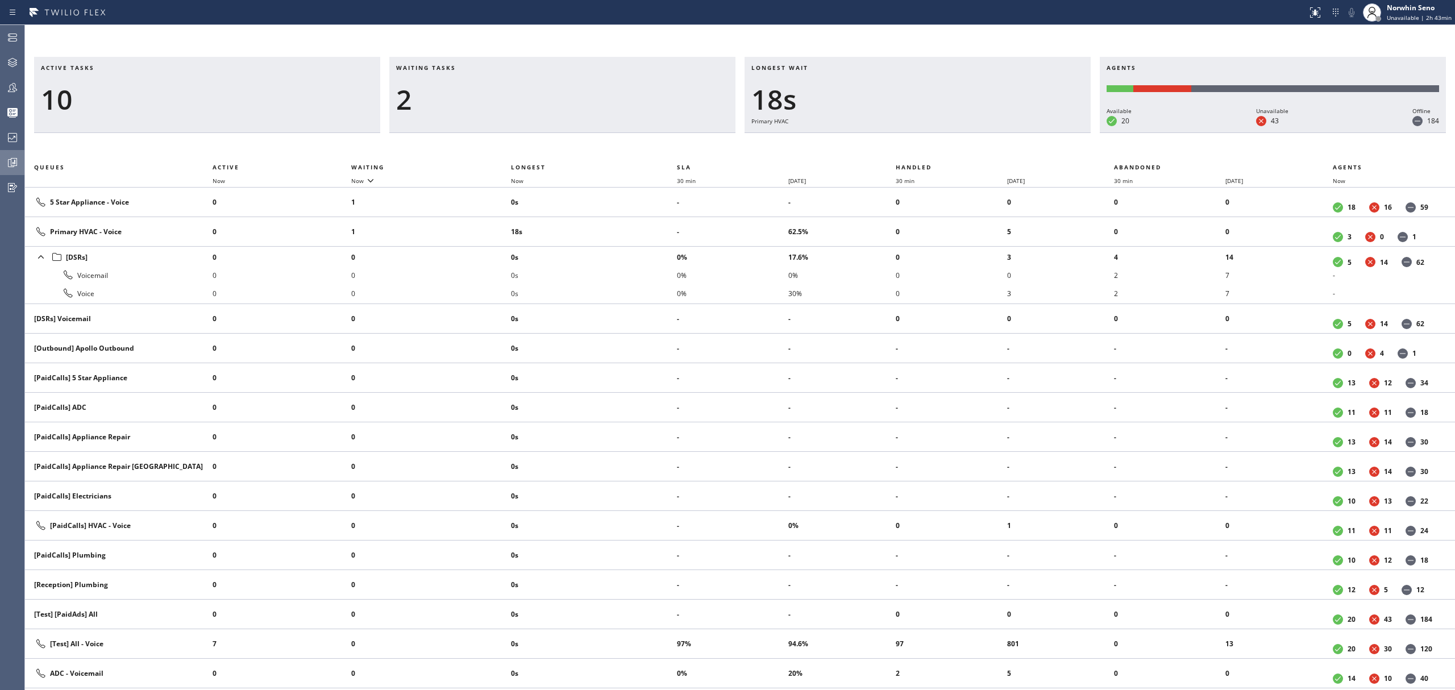
click at [920, 153] on div "Active tasks 10 Waiting tasks 2 Longest wait 18s Primary HVAC Agents Available …" at bounding box center [740, 373] width 1430 height 633
click at [920, 153] on div "Active tasks 9 Waiting tasks 2 Longest wait 3s [Test] All Agents Available 20 U…" at bounding box center [740, 373] width 1430 height 633
click at [920, 153] on div "Active tasks 10 Waiting tasks 2 Longest wait 4s Everyone Agents Available 20 Un…" at bounding box center [740, 373] width 1430 height 633
click at [920, 153] on div "Active tasks 10 Waiting tasks 2 Longest wait 9s Everyone Agents Available 20 Un…" at bounding box center [740, 373] width 1430 height 633
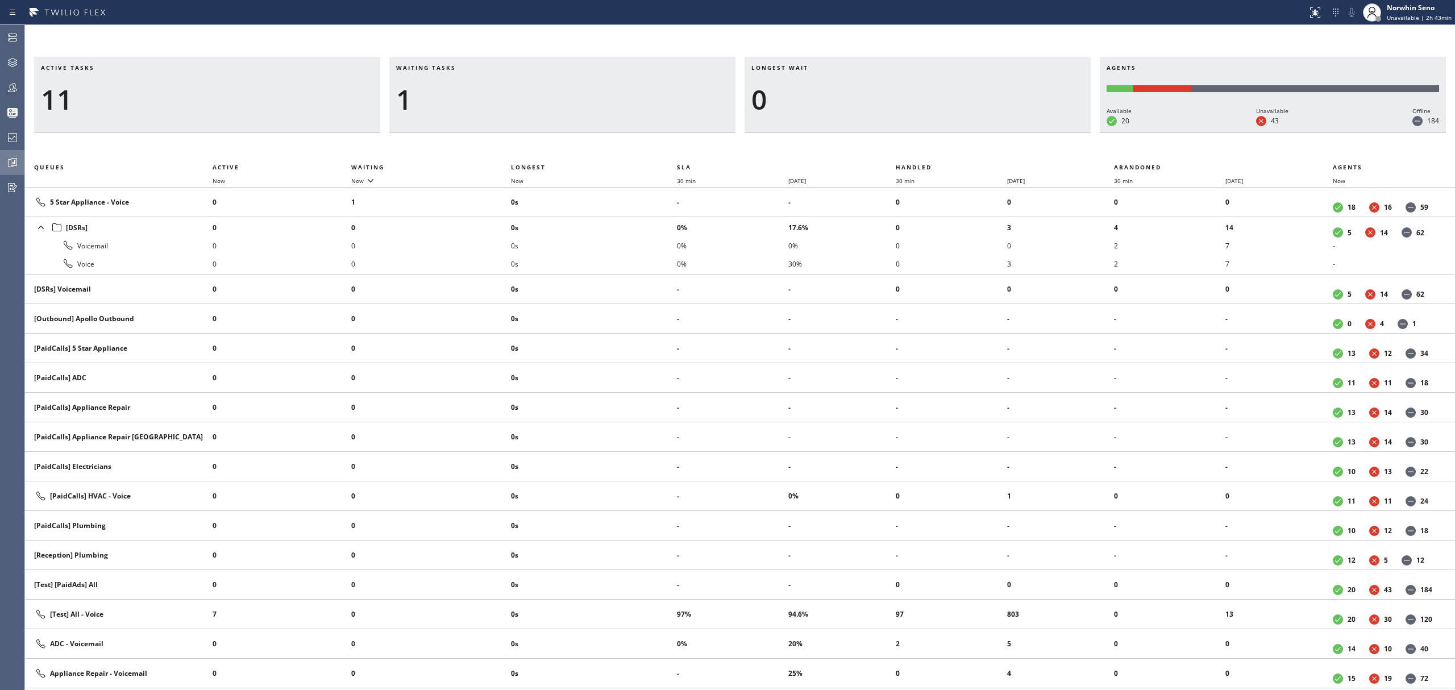
click at [920, 153] on div "Active tasks 11 Waiting tasks 1 Longest wait 0 Agents Available 20 Unavailable …" at bounding box center [740, 373] width 1430 height 633
click at [920, 153] on div "Active tasks 10 Waiting tasks 1 Longest wait 0 Agents Available 19 Unavailable …" at bounding box center [740, 373] width 1430 height 633
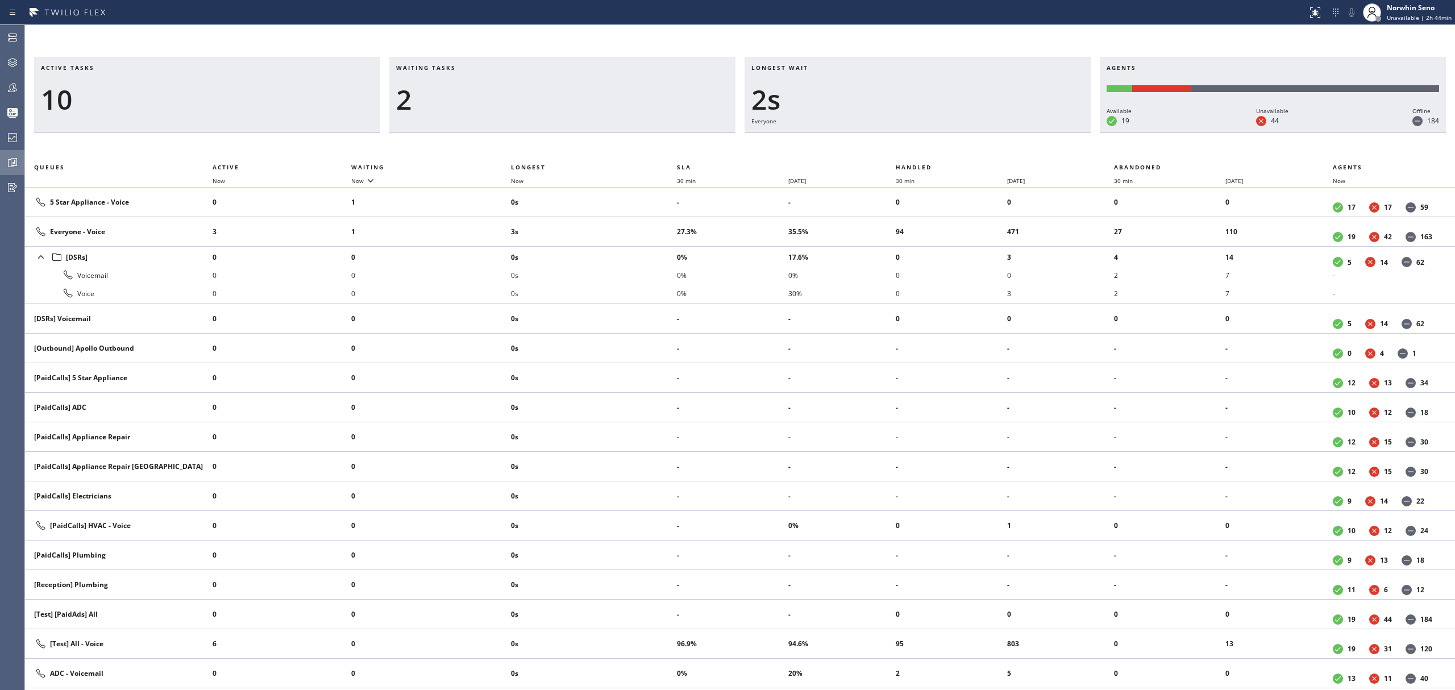
click at [920, 153] on div "Active tasks 10 Waiting tasks 2 Longest wait 2s Everyone Agents Available 19 Un…" at bounding box center [740, 373] width 1430 height 633
click at [920, 153] on div "Active tasks 10 Waiting tasks 2 Longest wait 7s Everyone Agents Available 19 Un…" at bounding box center [740, 373] width 1430 height 633
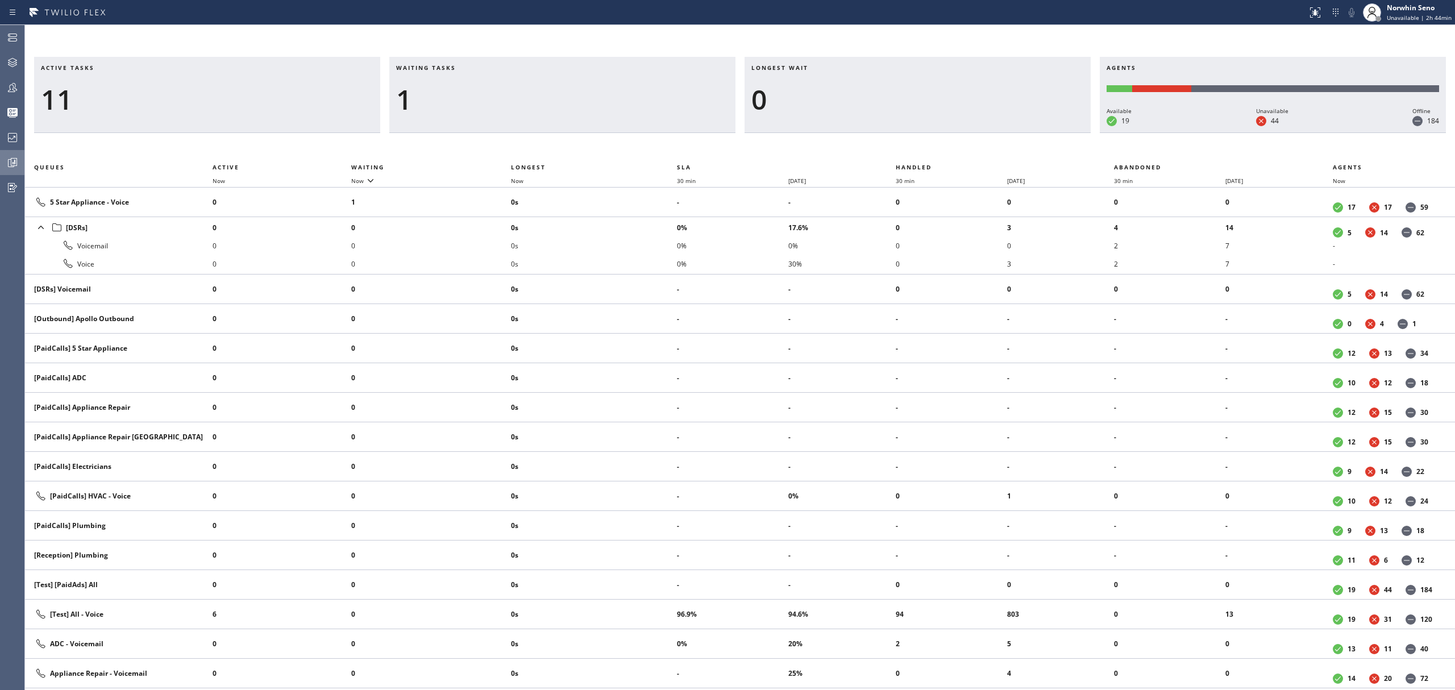
click at [920, 153] on div "Active tasks 11 Waiting tasks 1 Longest wait 0 Agents Available 19 Unavailable …" at bounding box center [740, 373] width 1430 height 633
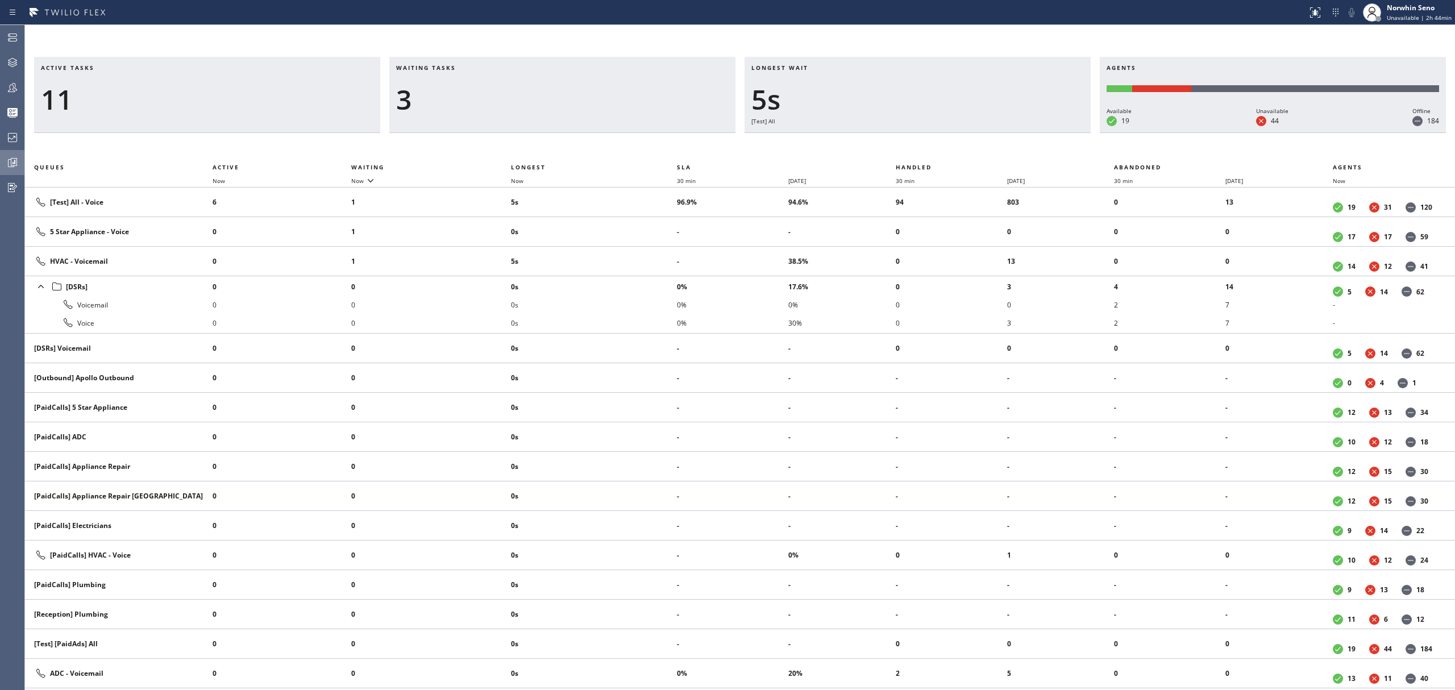
click at [920, 153] on div "Active tasks 11 Waiting tasks 3 Longest wait 5s [Test] All Agents Available 19 …" at bounding box center [740, 373] width 1430 height 633
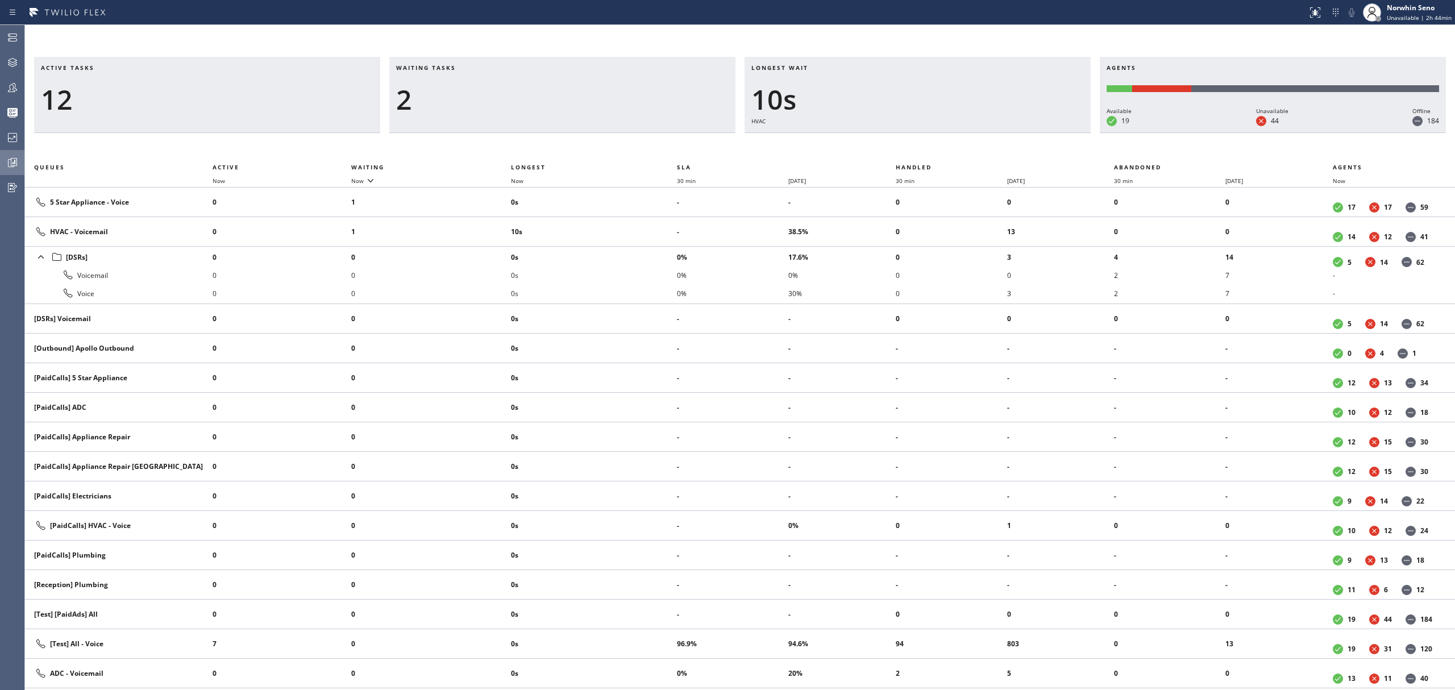
click at [920, 153] on div "Active tasks 12 Waiting tasks 2 Longest wait 10s HVAC Agents Available 19 Unava…" at bounding box center [740, 373] width 1430 height 633
click at [920, 153] on div "Active tasks 10 Waiting tasks 2 Longest wait 15s HVAC Agents Available 19 Unava…" at bounding box center [740, 373] width 1430 height 633
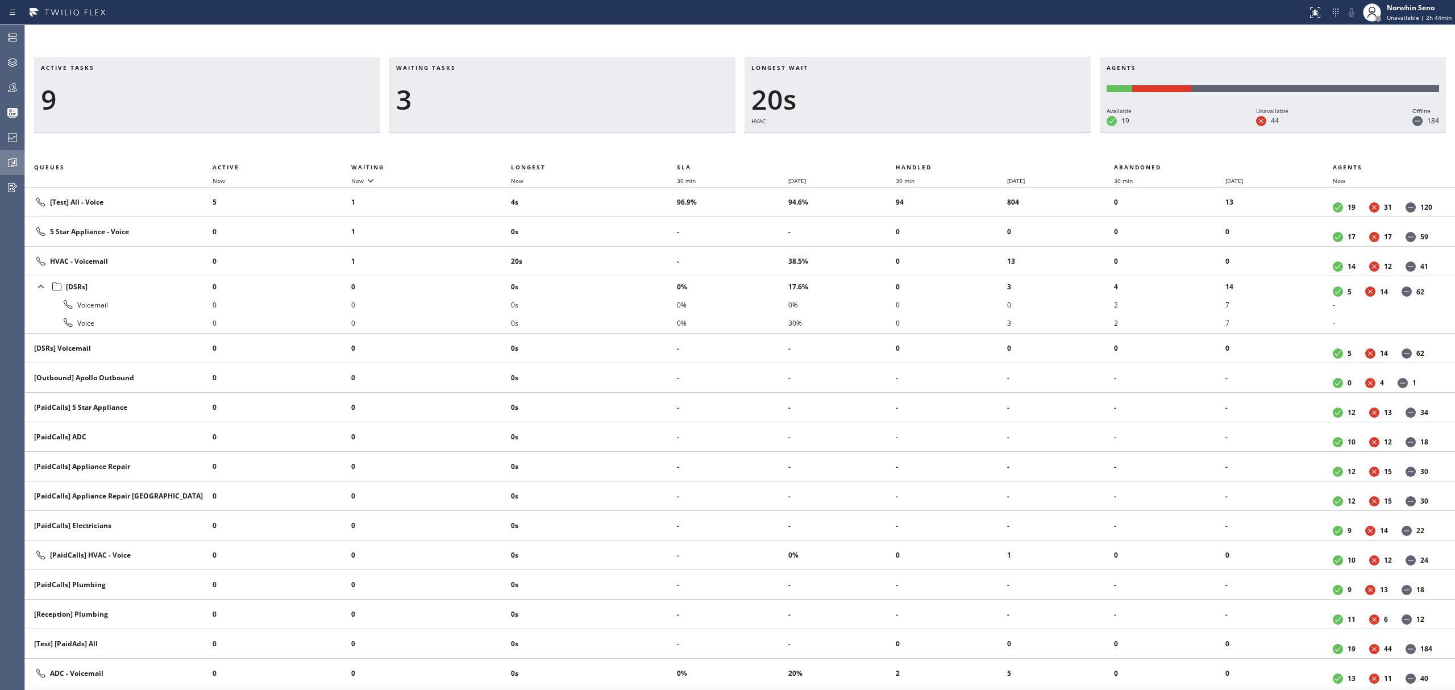
click at [920, 153] on div "Active tasks 9 Waiting tasks 3 Longest wait 20s HVAC Agents Available 19 Unavai…" at bounding box center [740, 373] width 1430 height 633
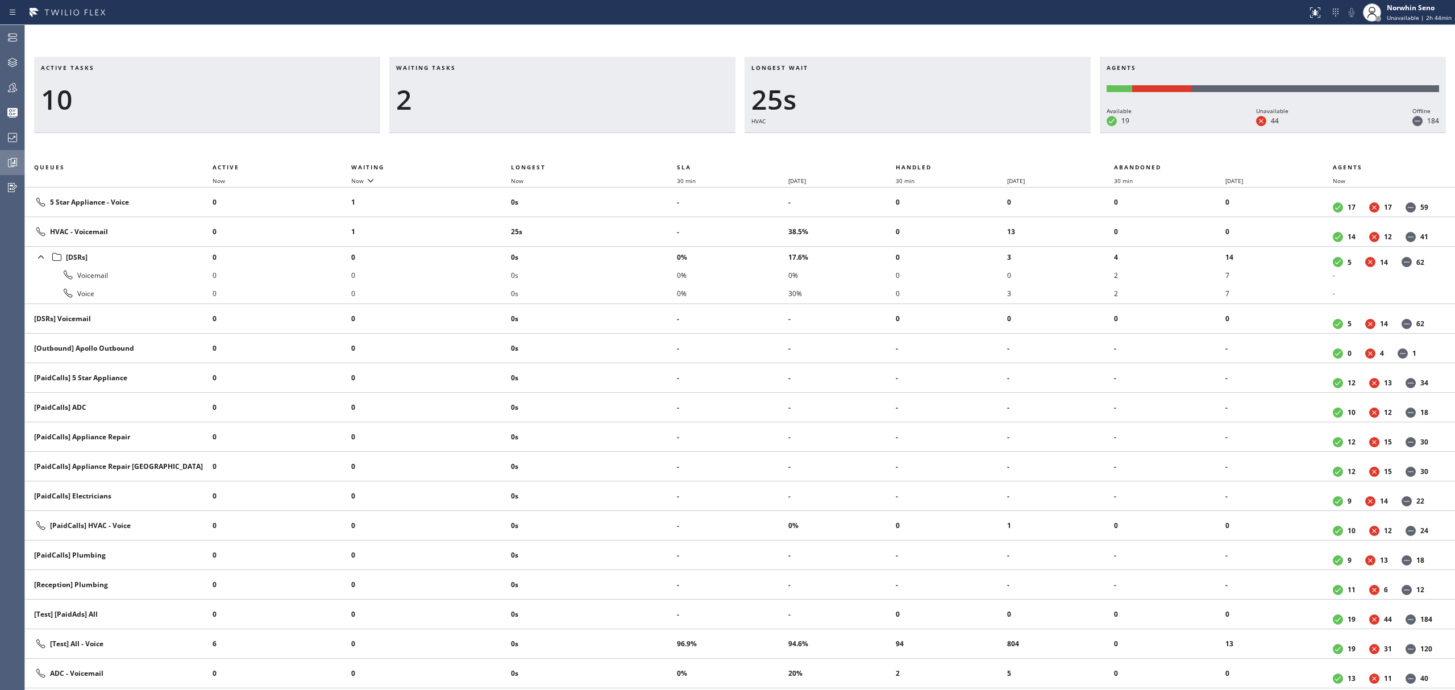
click at [920, 153] on div "Active tasks 10 Waiting tasks 2 Longest wait 25s HVAC Agents Available 19 Unava…" at bounding box center [740, 373] width 1430 height 633
click at [920, 153] on div "Active tasks 10 Waiting tasks 2 Longest wait 30s HVAC Agents Available 19 Unava…" at bounding box center [740, 373] width 1430 height 633
click at [920, 153] on div "Active tasks 10 Waiting tasks 2 Longest wait 35s HVAC Agents Available 19 Unava…" at bounding box center [740, 373] width 1430 height 633
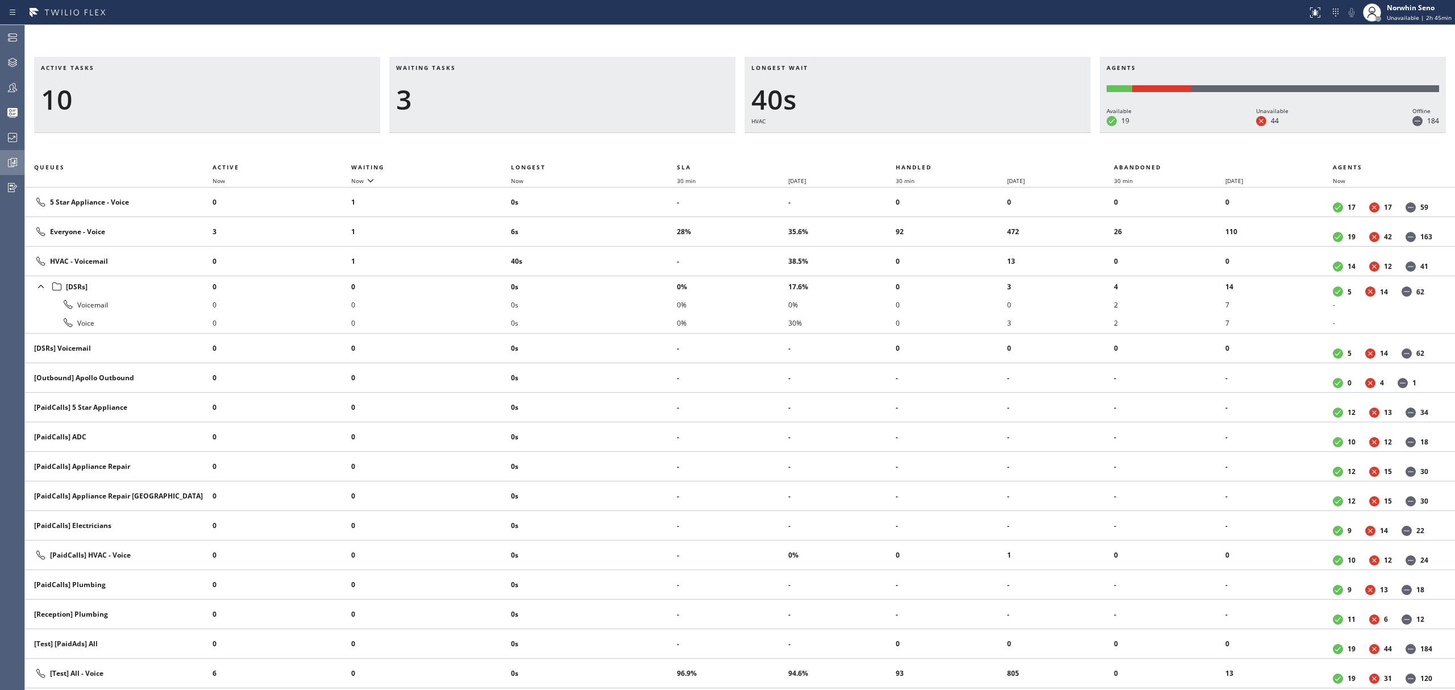
click at [920, 153] on div "Active tasks 10 Waiting tasks 3 Longest wait 40s HVAC Agents Available 19 Unava…" at bounding box center [740, 373] width 1430 height 633
click at [920, 153] on div "Active tasks 10 Waiting tasks 3 Longest wait 45s HVAC Agents Available 19 Unava…" at bounding box center [740, 373] width 1430 height 633
click at [920, 153] on div "Active tasks 10 Waiting tasks 3 Longest wait 50s HVAC Agents Available 19 Unava…" at bounding box center [740, 373] width 1430 height 633
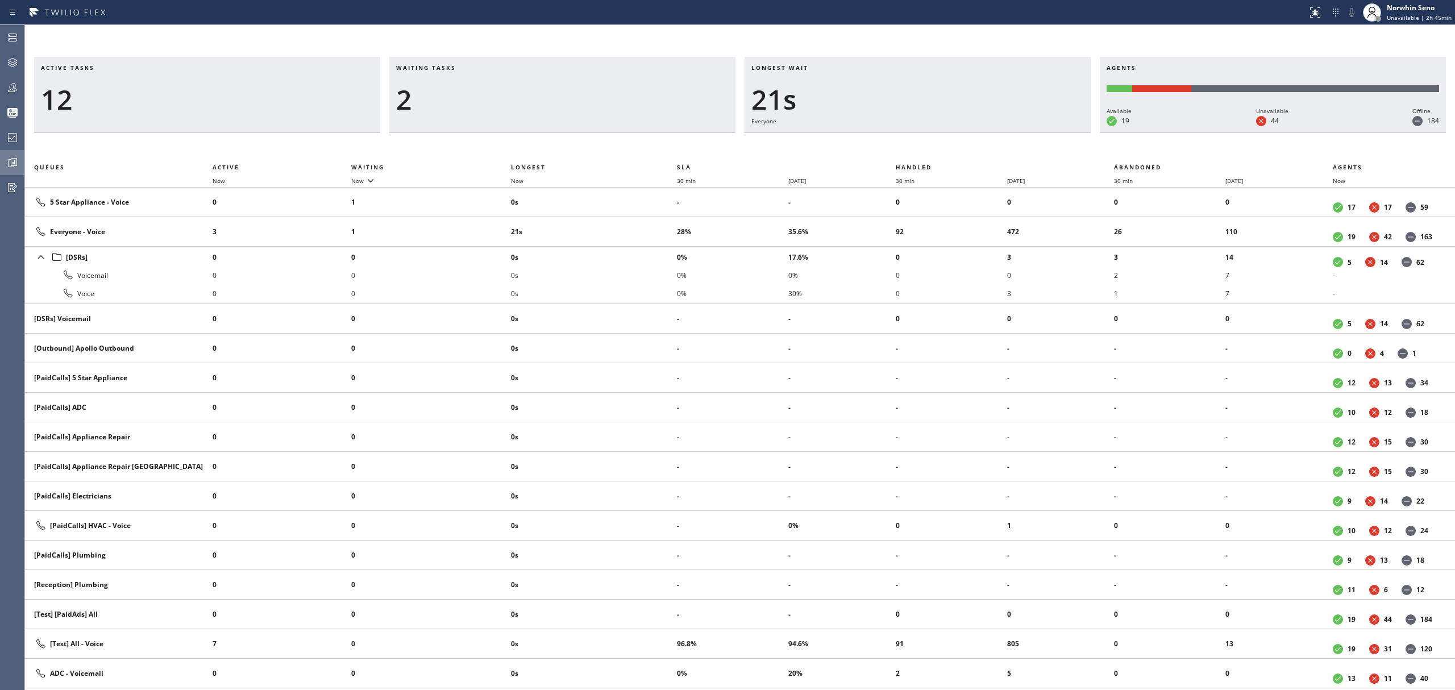
click at [920, 153] on div "Active tasks 12 Waiting tasks 2 Longest wait 21s Everyone Agents Available 19 U…" at bounding box center [740, 373] width 1430 height 633
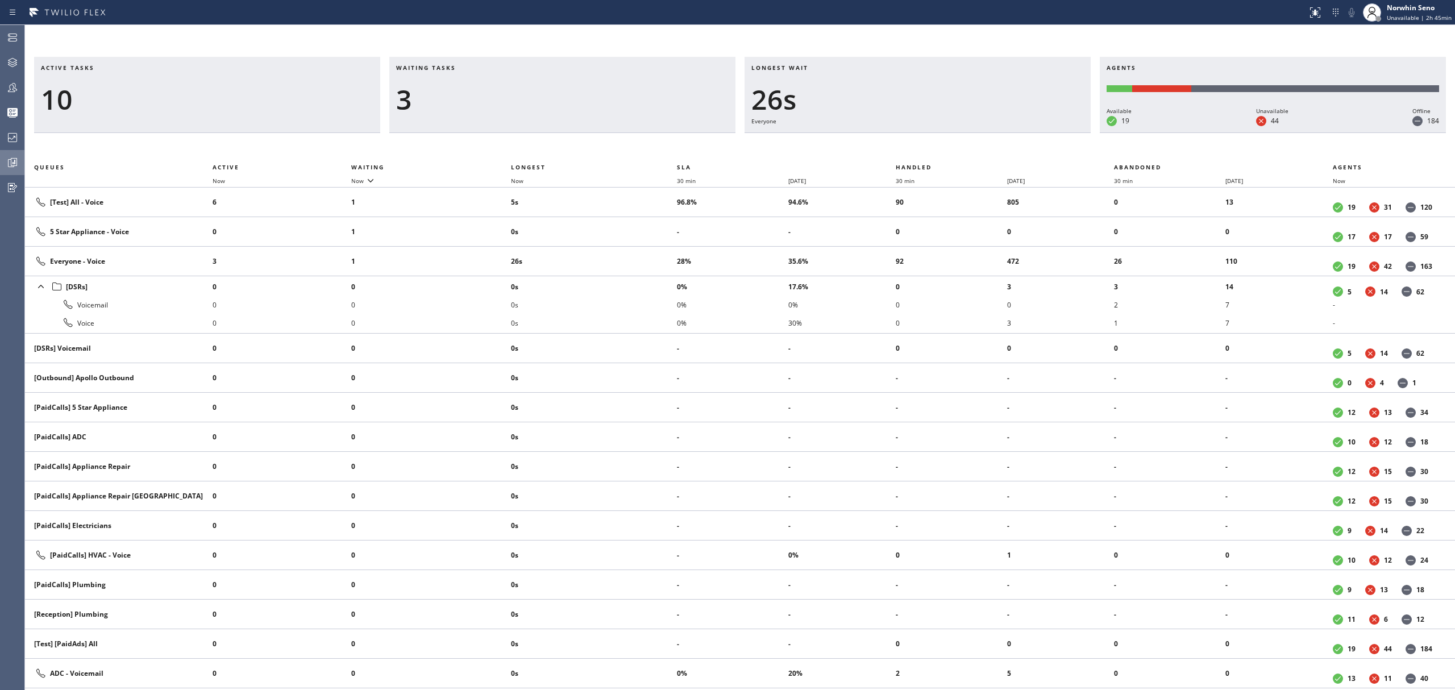
click at [920, 153] on div "Active tasks 10 Waiting tasks 3 Longest wait 26s Everyone Agents Available 19 U…" at bounding box center [740, 373] width 1430 height 633
click at [920, 153] on div "Active tasks 11 Waiting tasks 3 Longest wait 32s Everyone Agents Available 19 U…" at bounding box center [740, 373] width 1430 height 633
click at [920, 153] on div "Active tasks 12 Waiting tasks 3 Longest wait 3s Everyone Agents Available 19 Un…" at bounding box center [740, 373] width 1430 height 633
click at [920, 153] on div "Active tasks 11 Waiting tasks 3 Longest wait 8s Everyone Agents Available 19 Un…" at bounding box center [740, 373] width 1430 height 633
click at [920, 153] on div "Active tasks 11 Waiting tasks 3 Longest wait 13s Everyone Agents Available 19 U…" at bounding box center [740, 373] width 1430 height 633
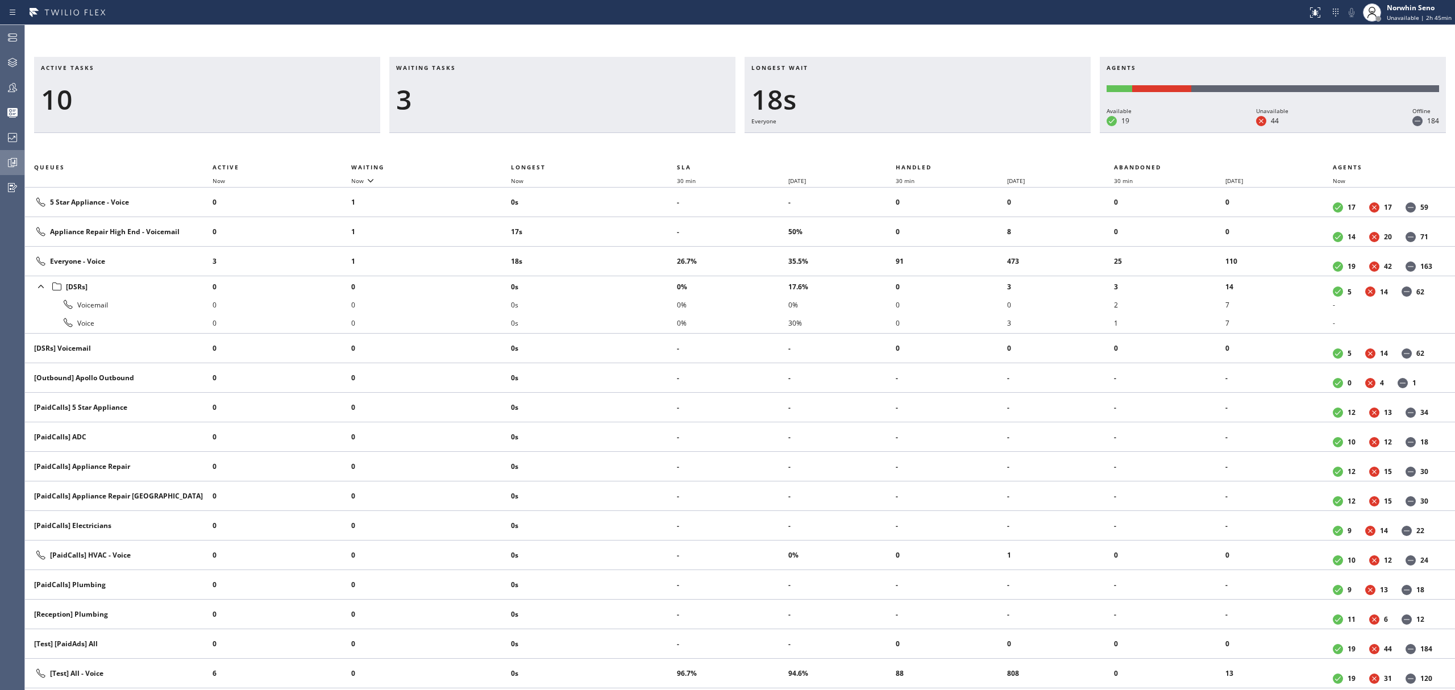
click at [920, 153] on div "Active tasks 10 Waiting tasks 3 Longest wait 18s Everyone Agents Available 19 U…" at bounding box center [740, 373] width 1430 height 633
click at [920, 153] on div "Active tasks 10 Waiting tasks 3 Longest wait 23s Everyone Agents Available 19 U…" at bounding box center [740, 373] width 1430 height 633
click at [920, 153] on div "Active tasks 11 Waiting tasks 3 Longest wait 28s Everyone Agents Available 19 U…" at bounding box center [740, 373] width 1430 height 633
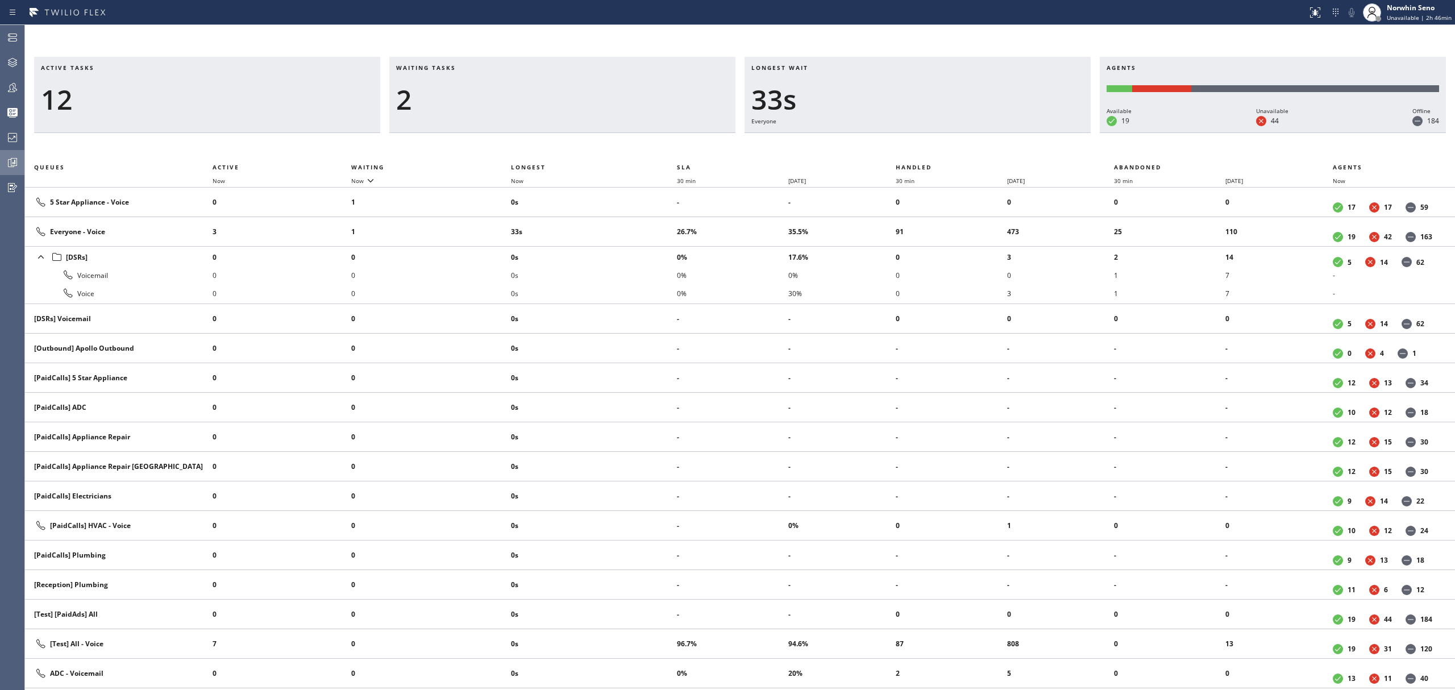
click at [920, 153] on div "Active tasks 12 Waiting tasks 2 Longest wait 33s Everyone Agents Available 19 U…" at bounding box center [740, 373] width 1430 height 633
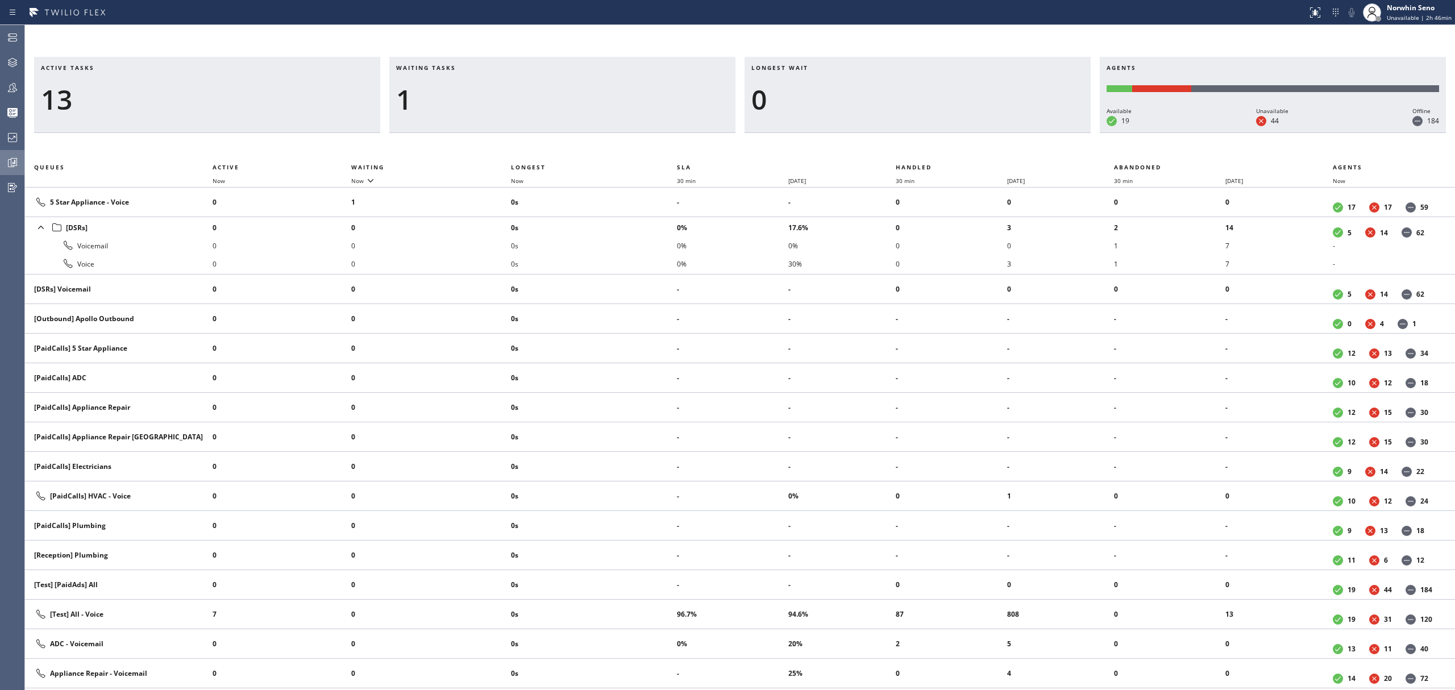
click at [920, 153] on div "Active tasks 13 Waiting tasks 1 Longest wait 0 Agents Available 19 Unavailable …" at bounding box center [740, 373] width 1430 height 633
click at [920, 153] on div "Active tasks 12 Waiting tasks 1 Longest wait 0 Agents Available 19 Unavailable …" at bounding box center [740, 373] width 1430 height 633
click at [920, 153] on div "Active tasks 11 Waiting tasks 1 Longest wait 0 Agents Available 19 Unavailable …" at bounding box center [740, 373] width 1430 height 633
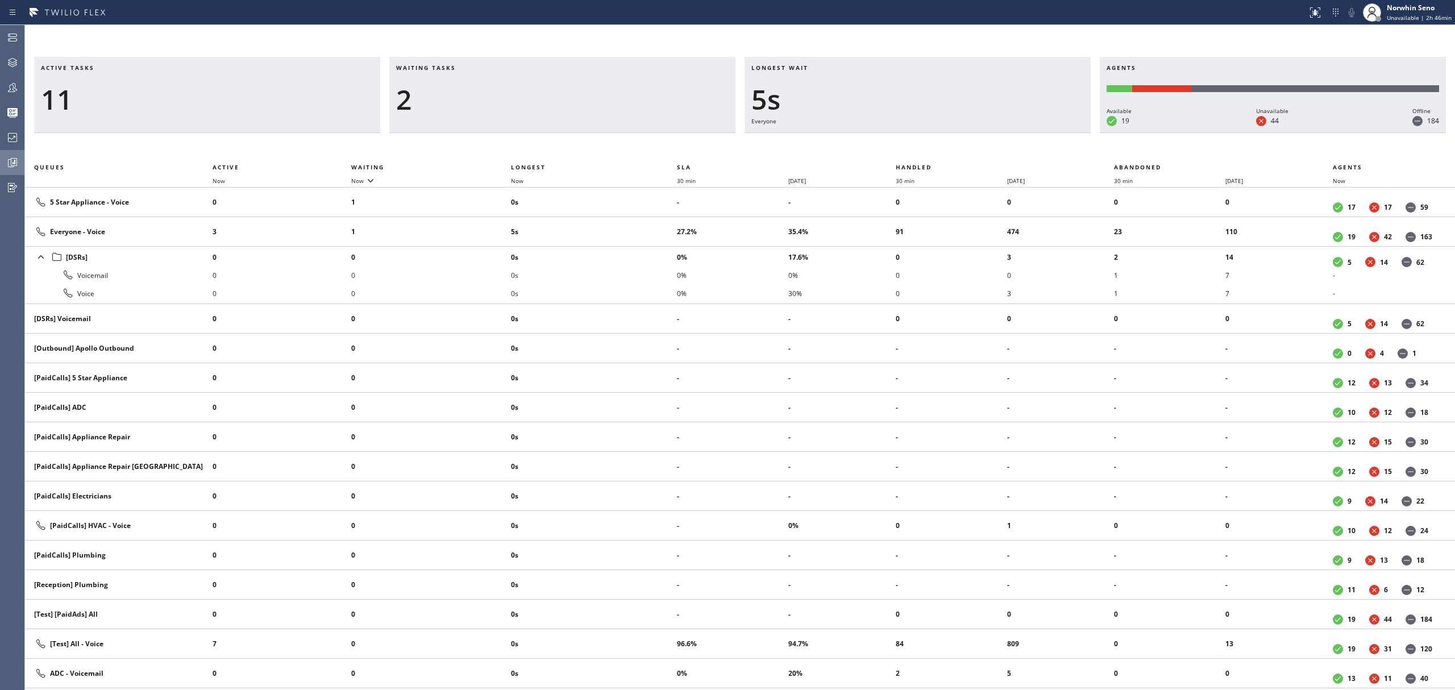
click at [920, 153] on div "Active tasks 11 Waiting tasks 2 Longest wait 5s Everyone Agents Available 19 Un…" at bounding box center [740, 373] width 1430 height 633
click at [920, 153] on div "Active tasks 11 Waiting tasks 2 Longest wait 10s Everyone Agents Available 19 U…" at bounding box center [740, 373] width 1430 height 633
click at [920, 153] on div "Active tasks 10 Waiting tasks 2 Longest wait 15s Everyone Agents Available 19 U…" at bounding box center [740, 373] width 1430 height 633
click at [920, 153] on div "Active tasks 9 Waiting tasks 2 Longest wait 20s Everyone Agents Available 19 Un…" at bounding box center [740, 373] width 1430 height 633
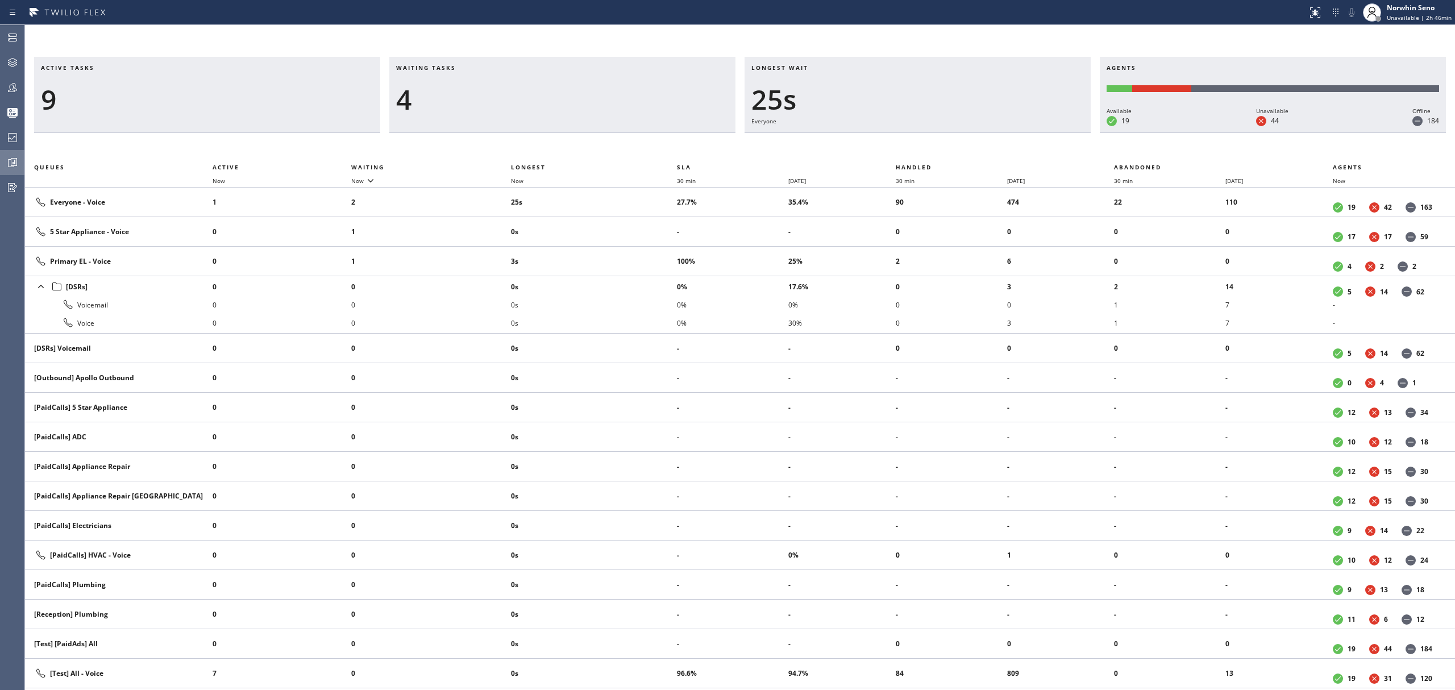
click at [920, 153] on div "Active tasks 9 Waiting tasks 4 Longest wait 25s Everyone Agents Available 19 Un…" at bounding box center [740, 373] width 1430 height 633
click at [920, 153] on div "Active tasks 9 Waiting tasks 3 Longest wait 8s Everyone Agents Available 19 Una…" at bounding box center [740, 373] width 1430 height 633
click at [920, 153] on div "Active tasks 8 Waiting tasks 3 Longest wait 13s Everyone Agents Available 19 Un…" at bounding box center [740, 373] width 1430 height 633
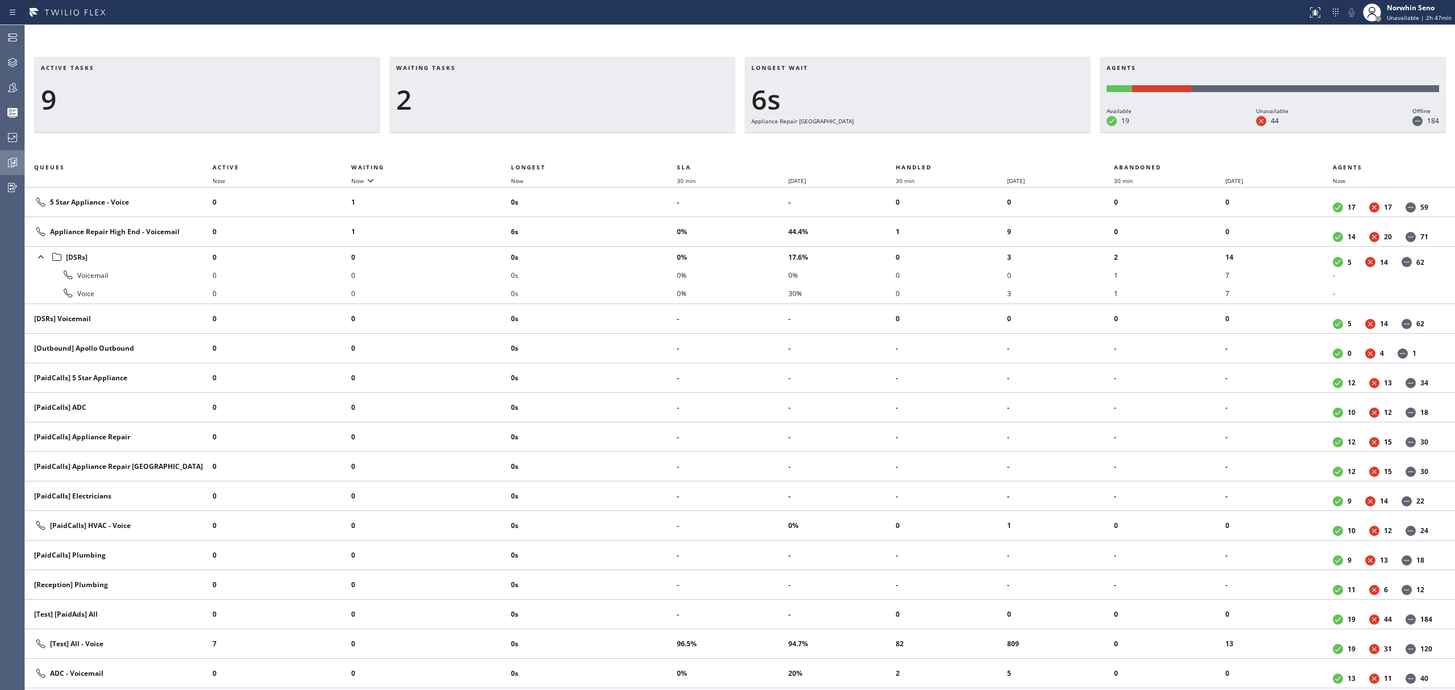
click at [920, 153] on div "Active tasks 9 Waiting tasks 2 Longest wait 6s Appliance Repair High End Agents…" at bounding box center [740, 373] width 1430 height 633
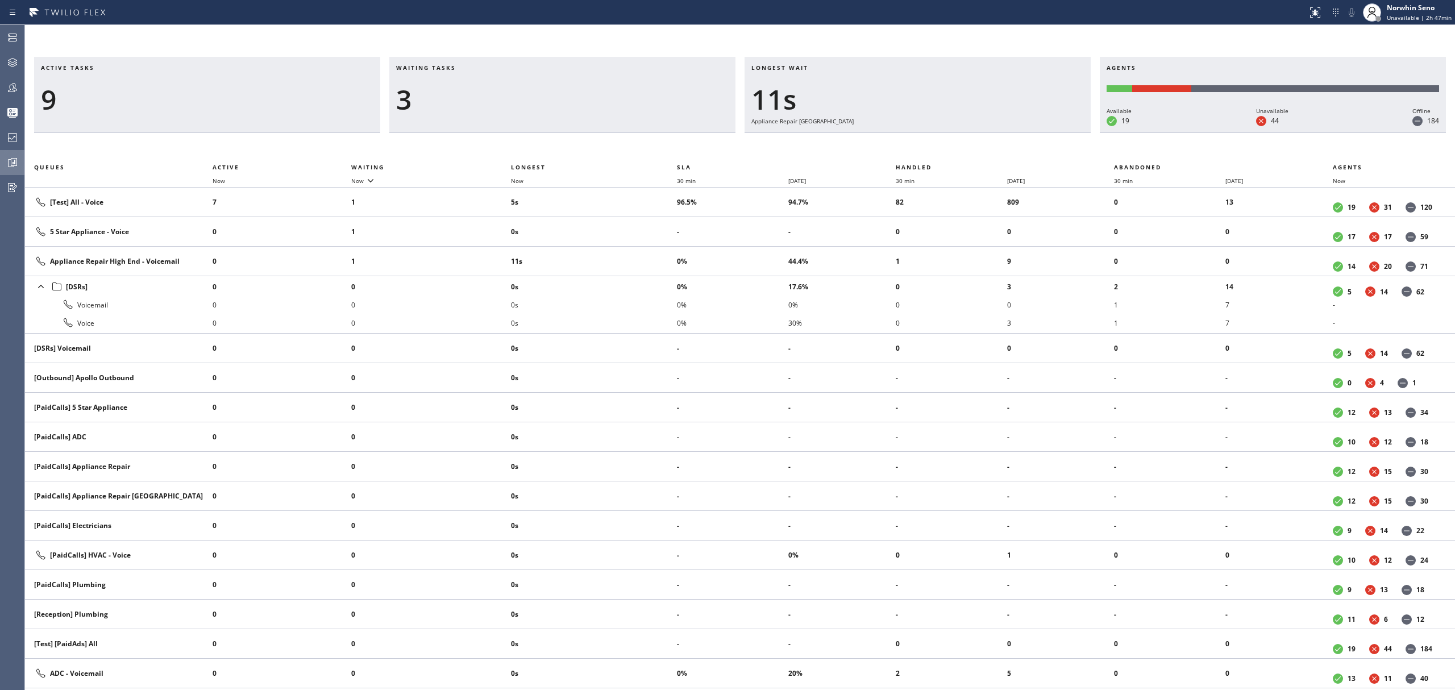
click at [920, 153] on div "Active tasks 9 Waiting tasks 3 Longest wait 11s Appliance Repair High End Agent…" at bounding box center [740, 373] width 1430 height 633
click at [920, 153] on div "Active tasks 9 Waiting tasks 3 Longest wait 16s Appliance Repair High End Agent…" at bounding box center [740, 373] width 1430 height 633
click at [920, 153] on div "Active tasks 9 Waiting tasks 3 Longest wait 21s Appliance Repair High End Agent…" at bounding box center [740, 373] width 1430 height 633
click at [920, 153] on div "Active tasks 9 Waiting tasks 3 Longest wait 27s Appliance Repair High End Agent…" at bounding box center [740, 373] width 1430 height 633
click at [920, 153] on div "Active tasks 9 Waiting tasks 3 Longest wait 32s Appliance Repair High End Agent…" at bounding box center [740, 373] width 1430 height 633
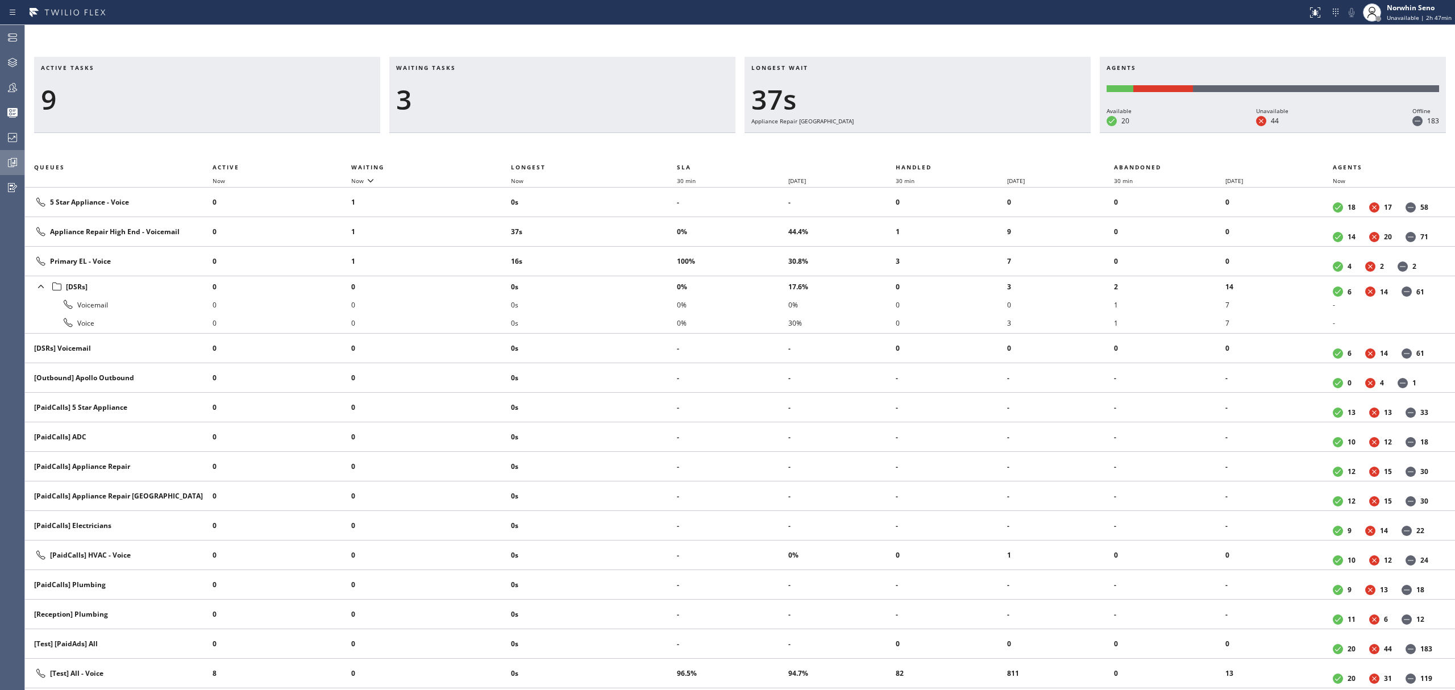
click at [920, 153] on div "Active tasks 9 Waiting tasks 3 Longest wait 37s Appliance Repair High End Agent…" at bounding box center [740, 373] width 1430 height 633
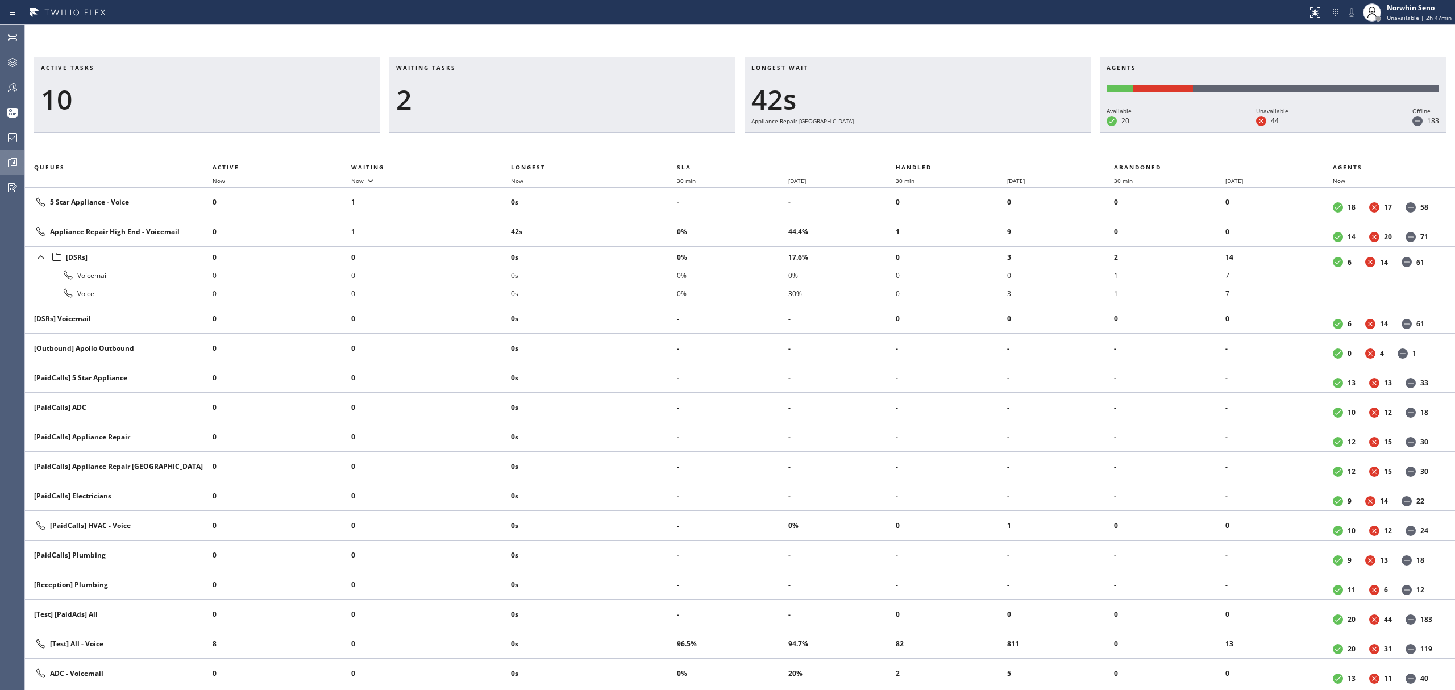
click at [920, 153] on div "Active tasks 10 Waiting tasks 2 Longest wait 42s Appliance Repair High End Agen…" at bounding box center [740, 373] width 1430 height 633
click at [920, 153] on div "Active tasks 10 Waiting tasks 2 Longest wait 47s Appliance Repair High End Agen…" at bounding box center [740, 373] width 1430 height 633
click at [920, 153] on div "Active tasks 10 Waiting tasks 2 Longest wait 52s Appliance Repair High End Agen…" at bounding box center [740, 373] width 1430 height 633
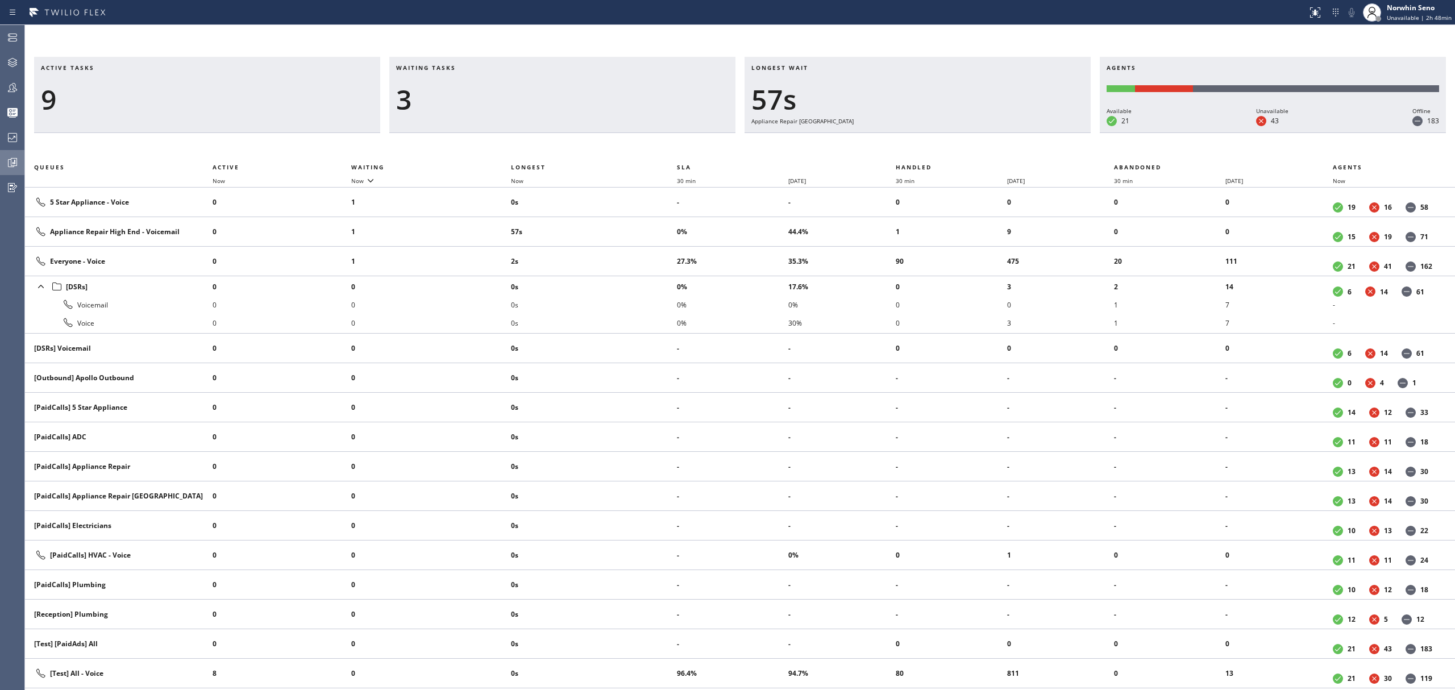
click at [920, 153] on div "Active tasks 9 Waiting tasks 3 Longest wait 57s Appliance Repair High End Agent…" at bounding box center [740, 373] width 1430 height 633
click at [920, 153] on div "Active tasks 9 Waiting tasks 3 Longest wait 1:02 Appliance Repair High End Agen…" at bounding box center [740, 373] width 1430 height 633
click at [920, 153] on div "Active tasks 9 Waiting tasks 3 Longest wait 1:07 Appliance Repair High End Agen…" at bounding box center [740, 373] width 1430 height 633
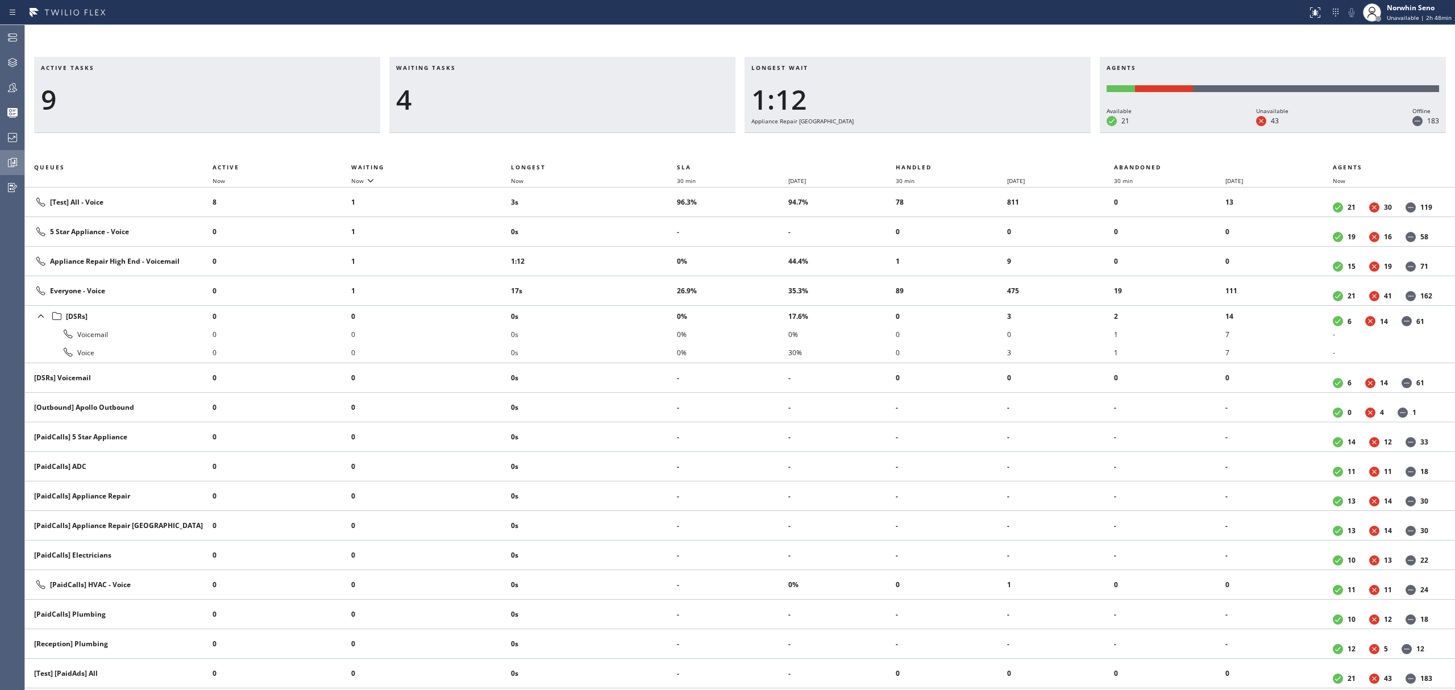
click at [920, 153] on div "Active tasks 9 Waiting tasks 4 Longest wait 1:12 Appliance Repair High End Agen…" at bounding box center [740, 373] width 1430 height 633
click at [920, 153] on div "Active tasks 9 Waiting tasks 4 Longest wait 1:17 Appliance Repair High End Agen…" at bounding box center [740, 373] width 1430 height 633
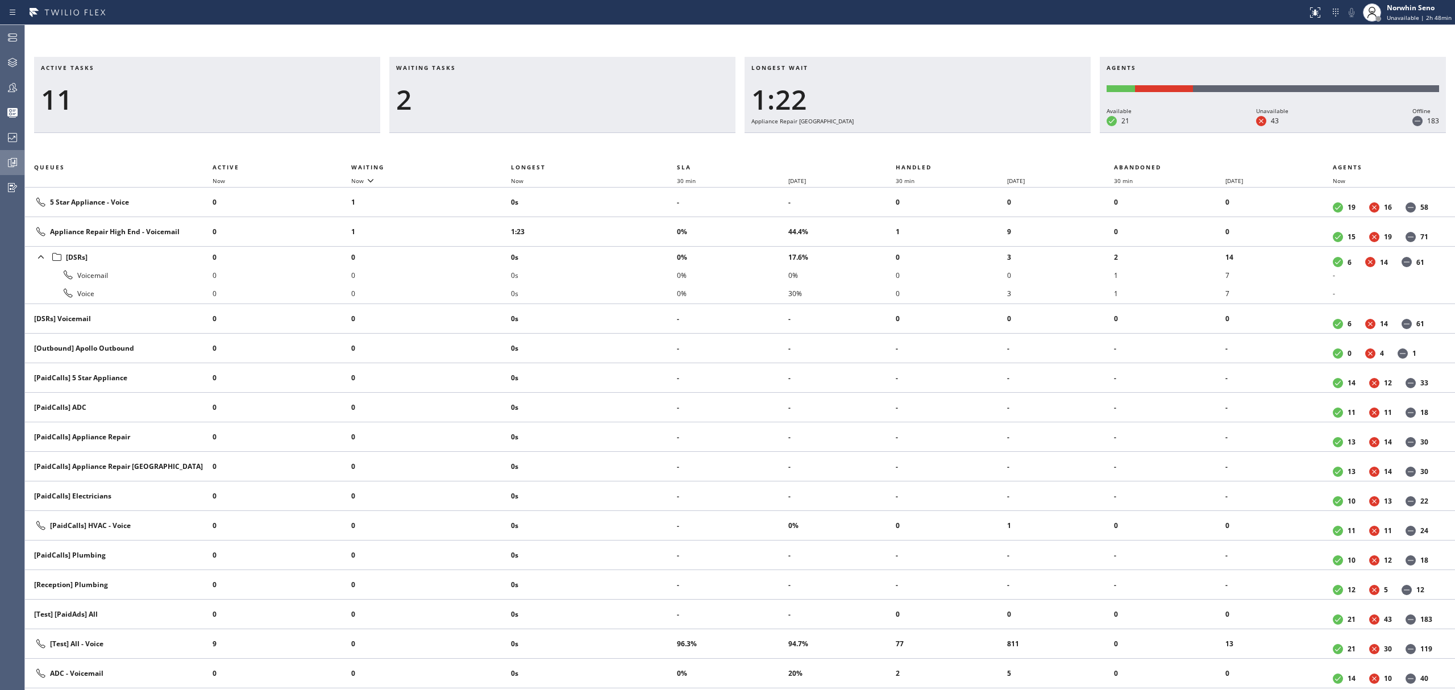
click at [920, 153] on div "Active tasks 11 Waiting tasks 2 Longest wait 1:22 Appliance Repair High End Age…" at bounding box center [740, 373] width 1430 height 633
click at [920, 153] on div "Active tasks 10 Waiting tasks 2 Longest wait 1:27 Appliance Repair High End Age…" at bounding box center [740, 373] width 1430 height 633
click at [920, 153] on div "Active tasks 9 Waiting tasks 2 Longest wait 1:33 Appliance Repair High End Agen…" at bounding box center [740, 373] width 1430 height 633
click at [920, 153] on div "Active tasks 9 Waiting tasks 2 Longest wait 1:38 Appliance Repair High End Agen…" at bounding box center [740, 373] width 1430 height 633
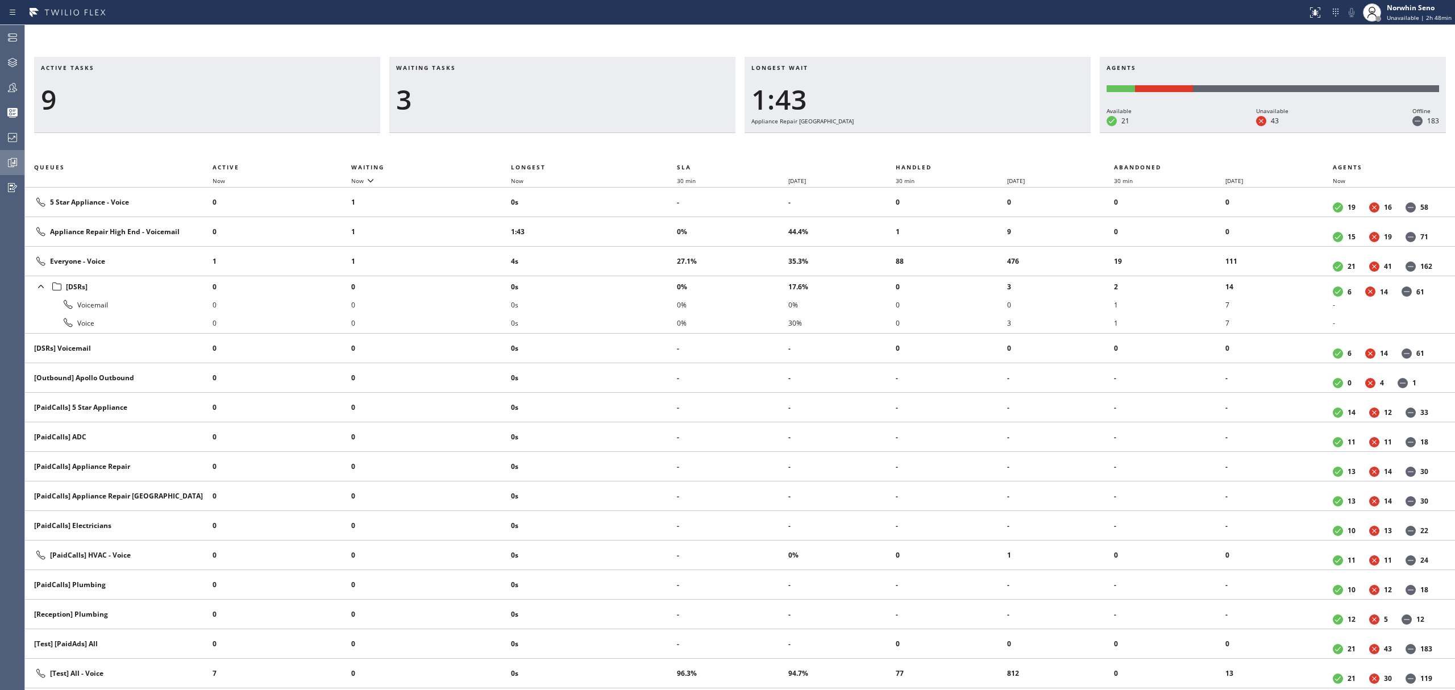
click at [920, 153] on div "Active tasks 9 Waiting tasks 3 Longest wait 1:43 Appliance Repair High End Agen…" at bounding box center [740, 373] width 1430 height 633
click at [920, 153] on div "Active tasks 9 Waiting tasks 3 Longest wait 1:48 Appliance Repair High End Agen…" at bounding box center [740, 373] width 1430 height 633
click at [920, 153] on div "Active tasks 9 Waiting tasks 4 Longest wait 1:53 Appliance Repair High End Agen…" at bounding box center [740, 373] width 1430 height 633
click at [920, 153] on div "Active tasks 9 Waiting tasks 4 Longest wait 1:58 Appliance Repair High End Agen…" at bounding box center [740, 373] width 1430 height 633
click at [920, 153] on div "Active tasks 8 Waiting tasks 4 Longest wait 2:03 Appliance Repair High End Agen…" at bounding box center [740, 373] width 1430 height 633
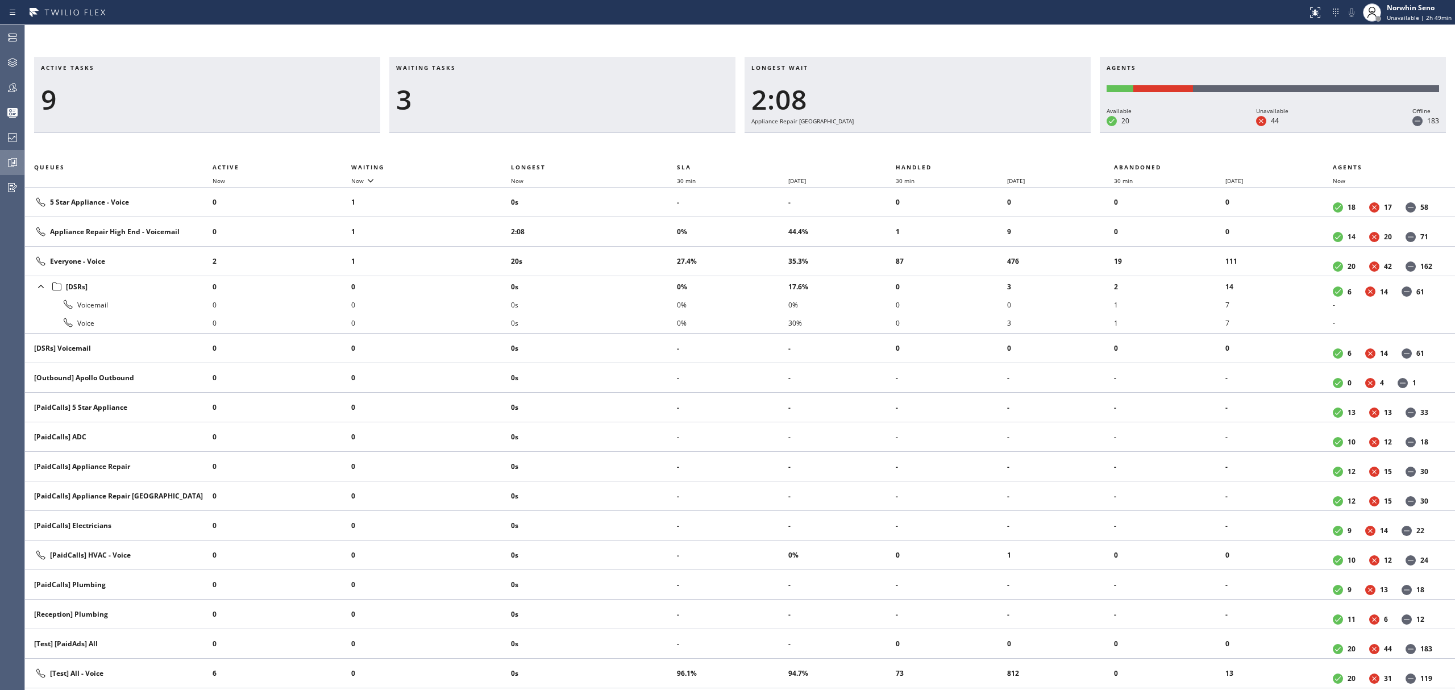
click at [920, 153] on div "Active tasks 9 Waiting tasks 3 Longest wait 2:08 Appliance Repair High End Agen…" at bounding box center [740, 373] width 1430 height 633
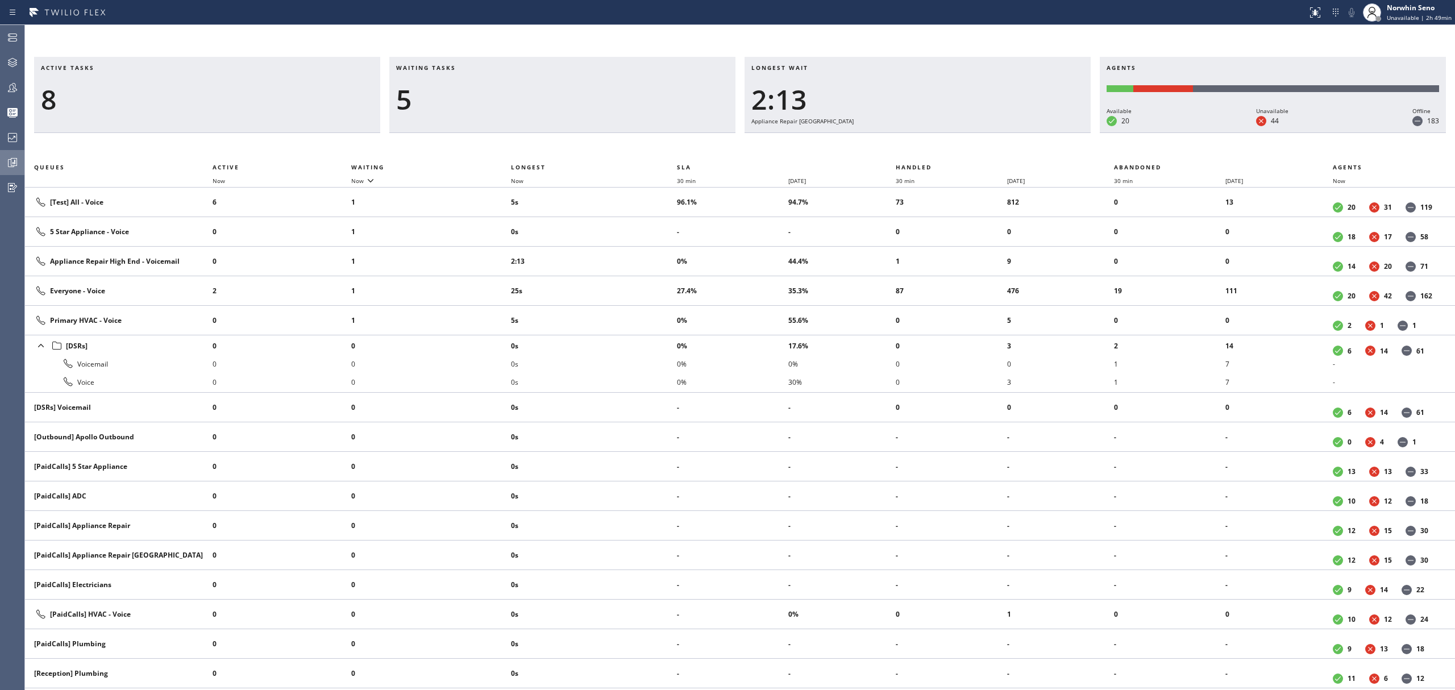
click at [920, 153] on div "Active tasks 8 Waiting tasks 5 Longest wait 2:13 Appliance Repair High End Agen…" at bounding box center [740, 373] width 1430 height 633
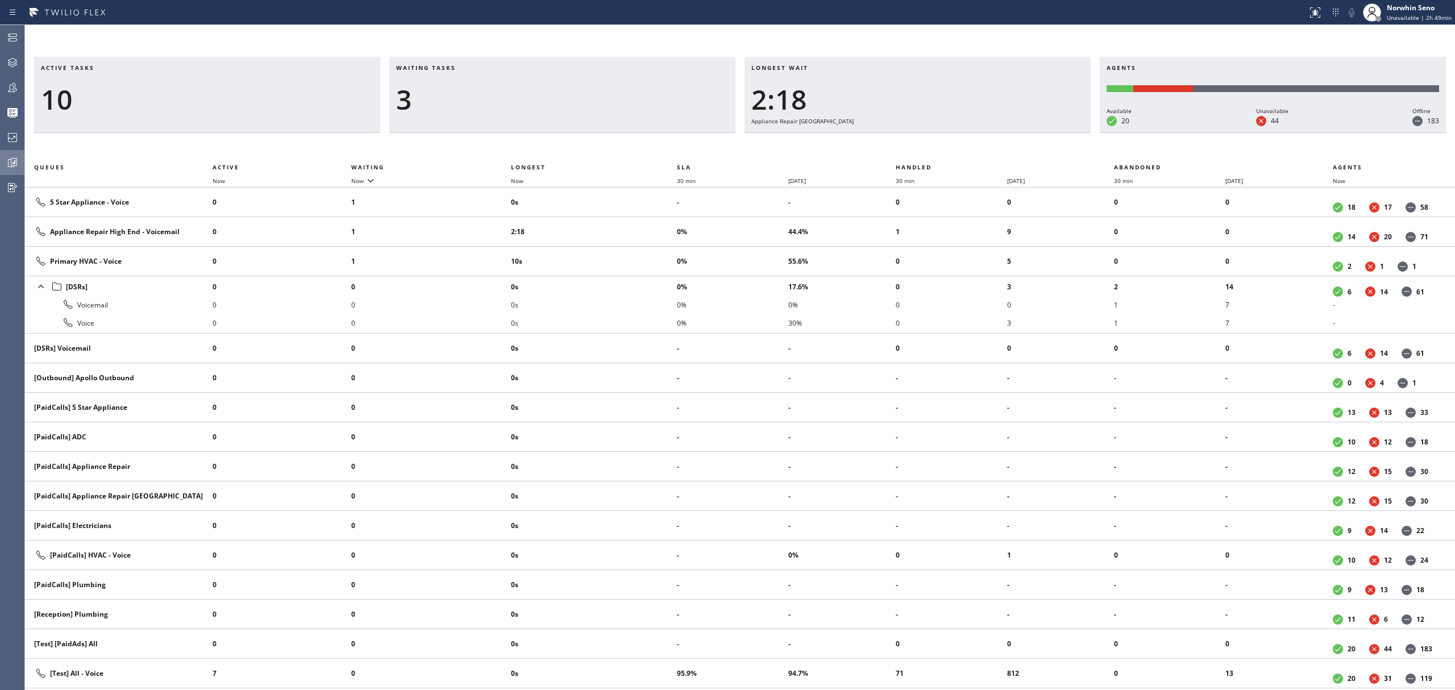
click at [920, 153] on div "Active tasks 10 Waiting tasks 3 Longest wait 2:18 Appliance Repair High End Age…" at bounding box center [740, 373] width 1430 height 633
click at [920, 153] on div "Active tasks 9 Waiting tasks 3 Longest wait 2:23 Appliance Repair High End Agen…" at bounding box center [740, 373] width 1430 height 633
click at [920, 153] on div "Active tasks 9 Waiting tasks 3 Longest wait 2:28 Appliance Repair High End Agen…" at bounding box center [740, 373] width 1430 height 633
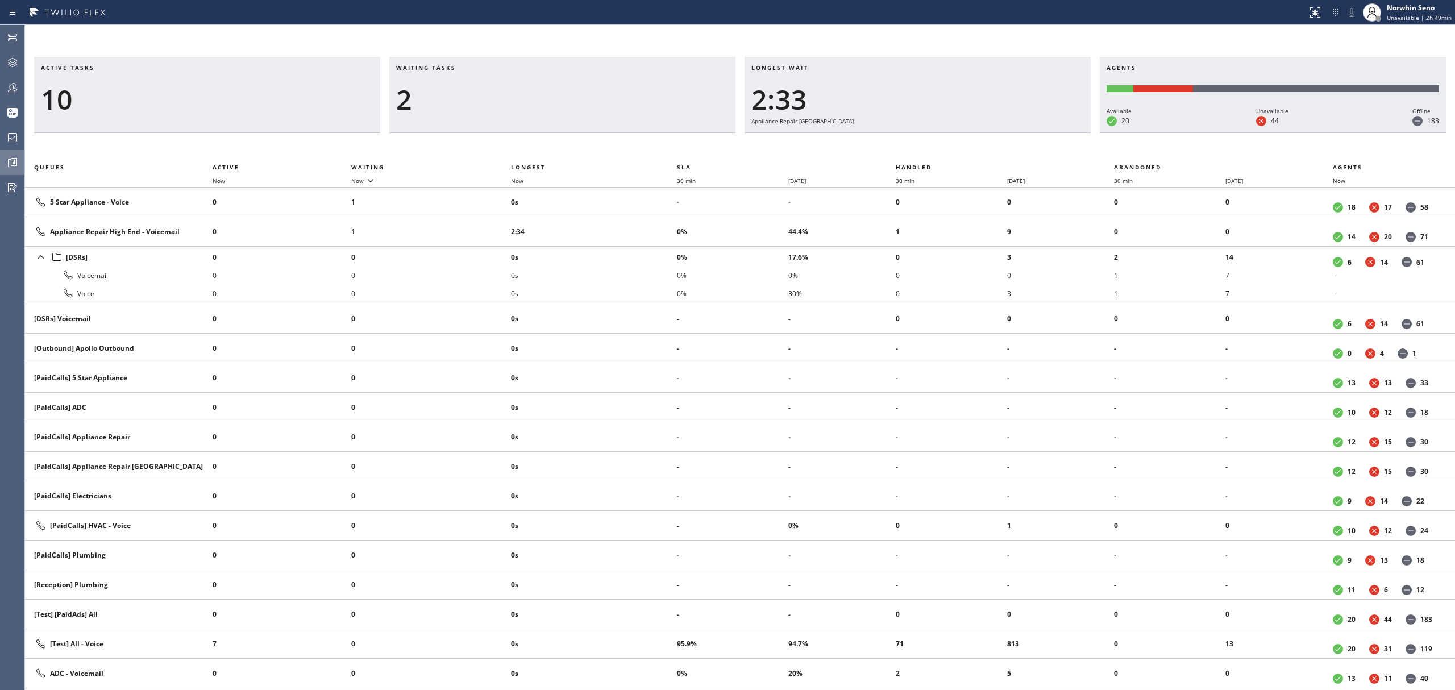
click at [920, 153] on div "Active tasks 10 Waiting tasks 2 Longest wait 2:33 Appliance Repair High End Age…" at bounding box center [740, 373] width 1430 height 633
click at [920, 153] on div "Active tasks 10 Waiting tasks 2 Longest wait 2:39 Appliance Repair High End Age…" at bounding box center [740, 373] width 1430 height 633
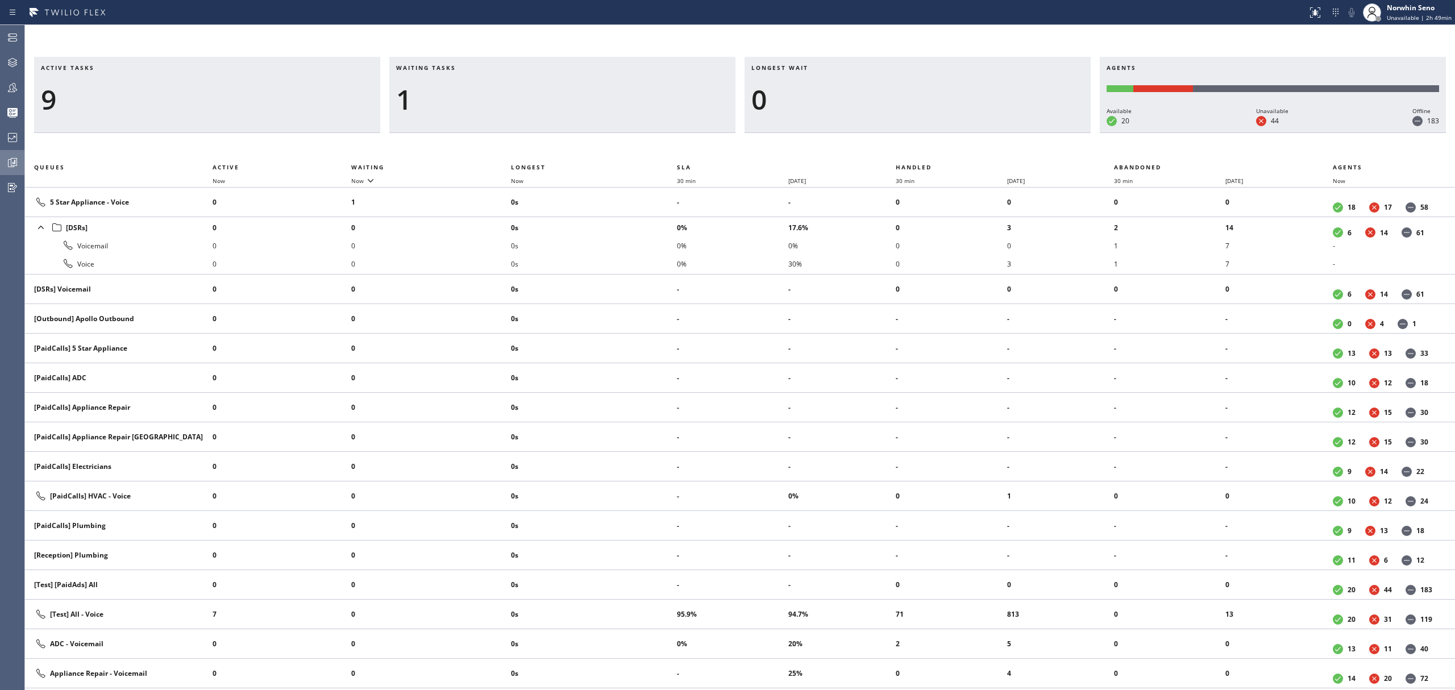
click at [920, 153] on div "Active tasks 9 Waiting tasks 1 Longest wait 0 Agents Available 20 Unavailable 4…" at bounding box center [740, 373] width 1430 height 633
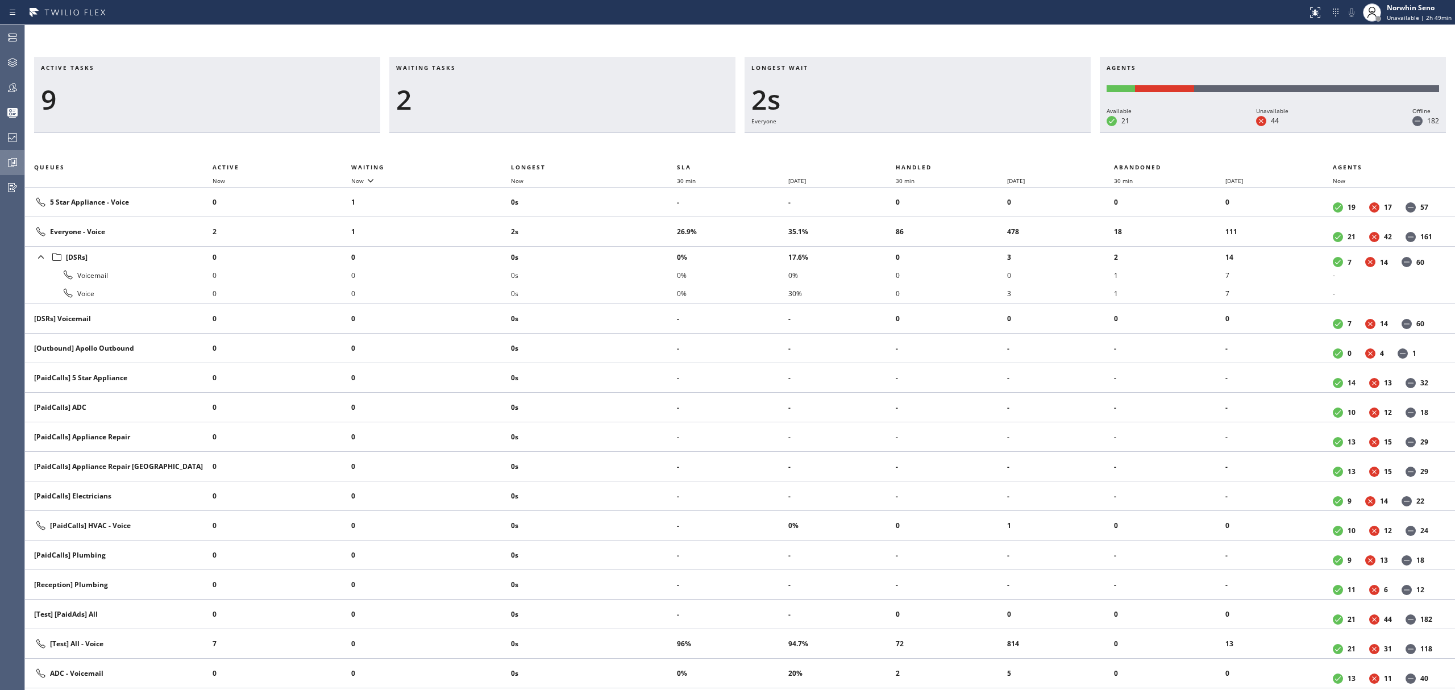
click at [920, 153] on div "Active tasks 9 Waiting tasks 2 Longest wait 2s Everyone Agents Available 21 Una…" at bounding box center [740, 373] width 1430 height 633
click at [920, 153] on div "Active tasks 9 Waiting tasks 3 Longest wait 7s Everyone Agents Available 21 Una…" at bounding box center [740, 373] width 1430 height 633
click at [920, 153] on div "Active tasks 9 Waiting tasks 3 Longest wait 12s Everyone Agents Available 21 Un…" at bounding box center [740, 373] width 1430 height 633
click at [920, 153] on div "Active tasks 9 Waiting tasks 3 Longest wait 17s Everyone Agents Available 21 Un…" at bounding box center [740, 373] width 1430 height 633
click at [920, 153] on div "Active tasks 9 Waiting tasks 3 Longest wait 22s Everyone Agents Available 21 Un…" at bounding box center [740, 373] width 1430 height 633
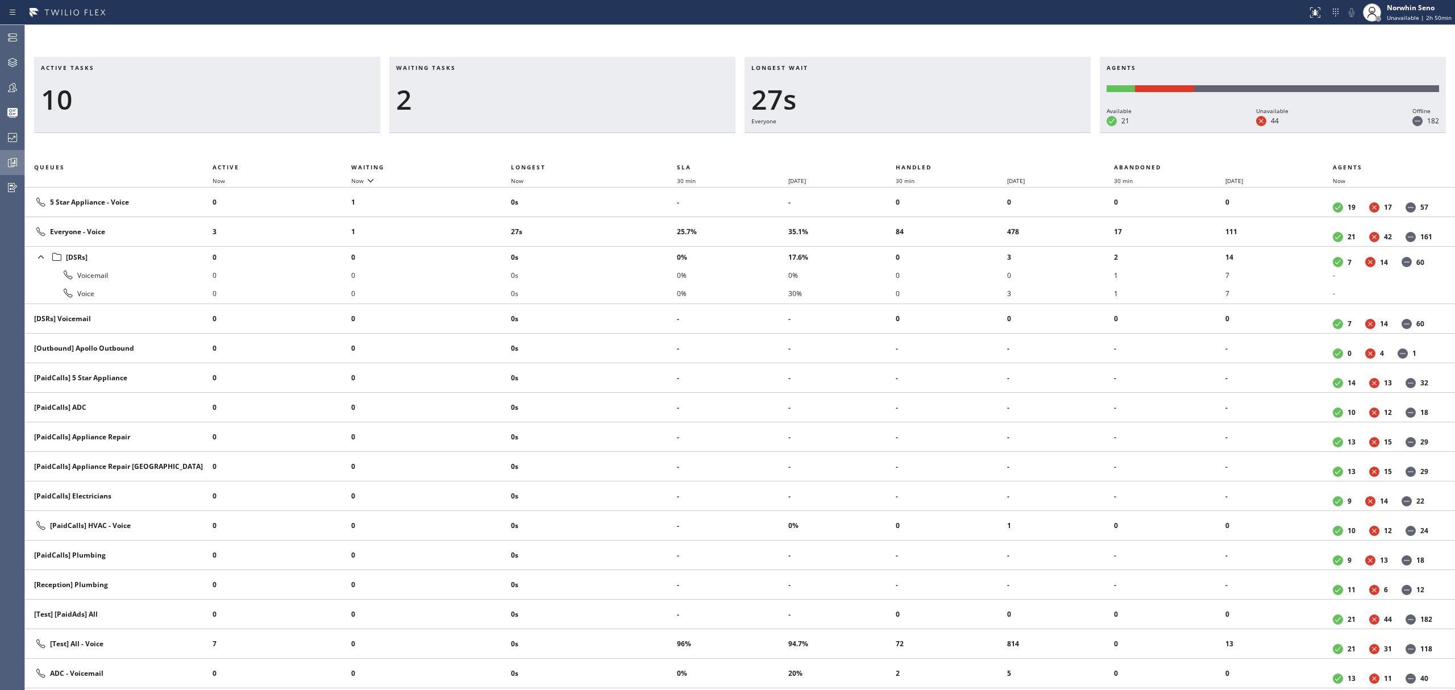
click at [920, 153] on div "Active tasks 10 Waiting tasks 2 Longest wait 27s Everyone Agents Available 21 U…" at bounding box center [740, 373] width 1430 height 633
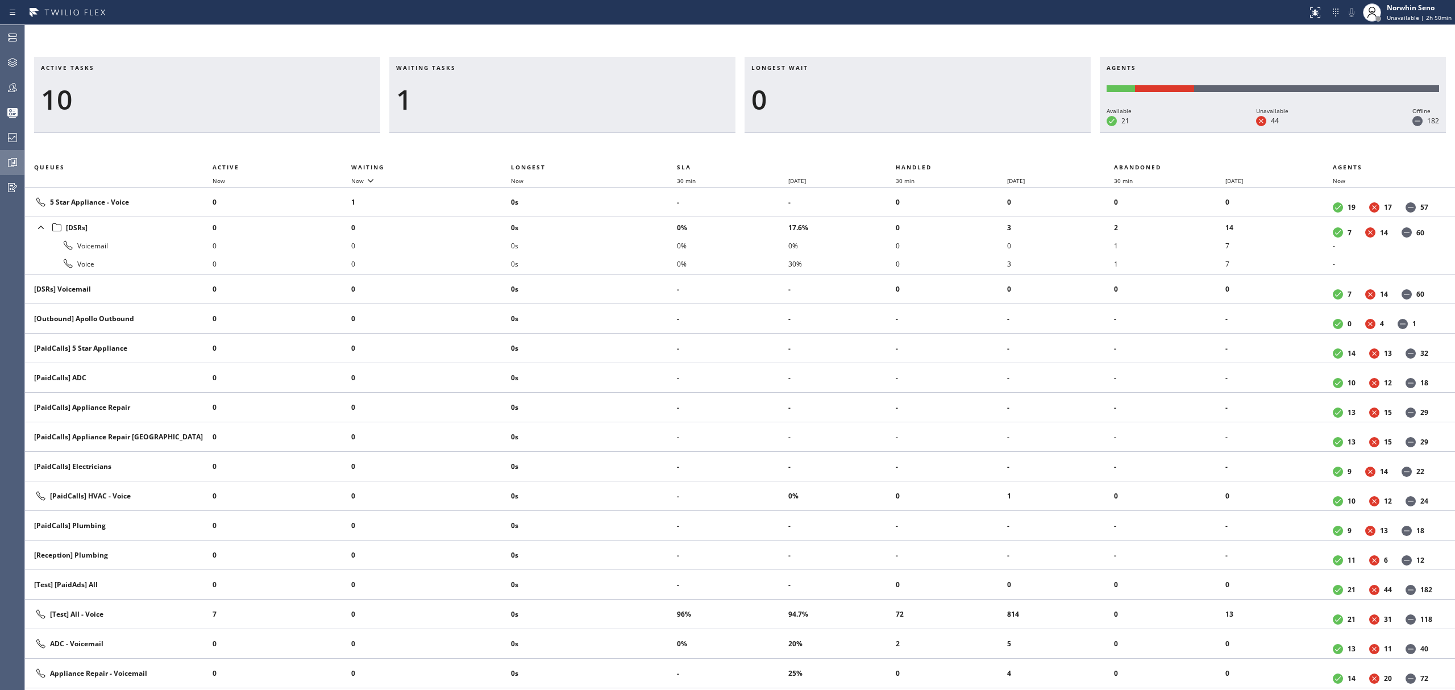
click at [920, 153] on div "Active tasks 10 Waiting tasks 1 Longest wait 0 Agents Available 21 Unavailable …" at bounding box center [740, 373] width 1430 height 633
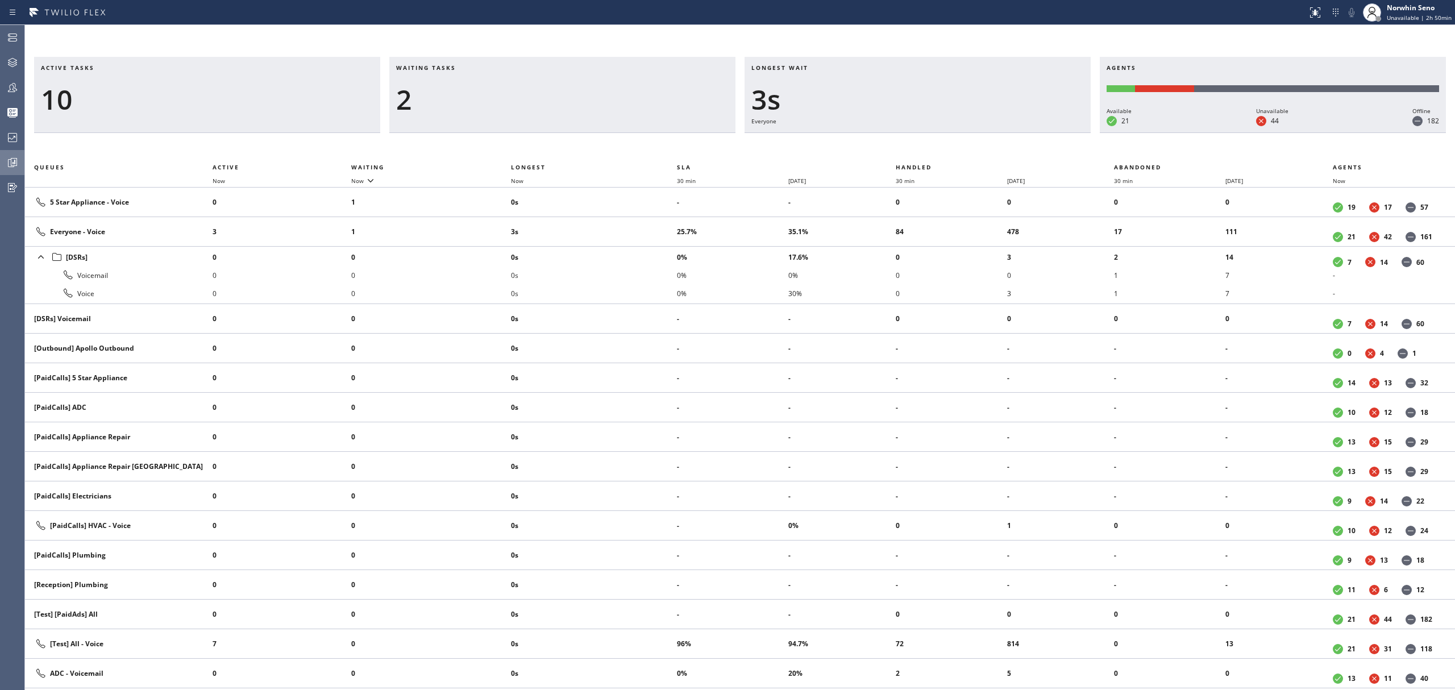
click at [920, 153] on div "Active tasks 10 Waiting tasks 2 Longest wait 3s Everyone Agents Available 21 Un…" at bounding box center [740, 373] width 1430 height 633
click at [920, 153] on div "Active tasks 10 Waiting tasks 2 Longest wait 8s Everyone Agents Available 21 Un…" at bounding box center [740, 373] width 1430 height 633
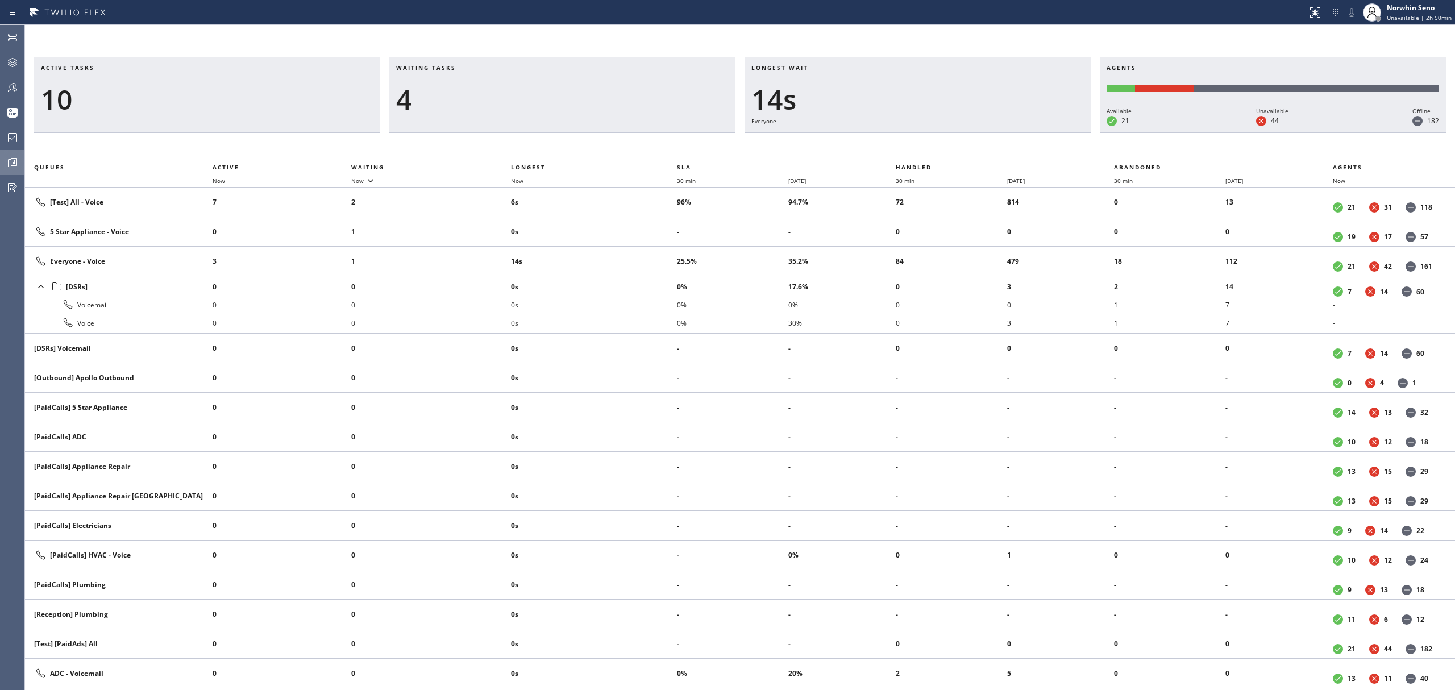
click at [920, 153] on div "Active tasks 10 Waiting tasks 4 Longest wait 14s Everyone Agents Available 21 U…" at bounding box center [740, 373] width 1430 height 633
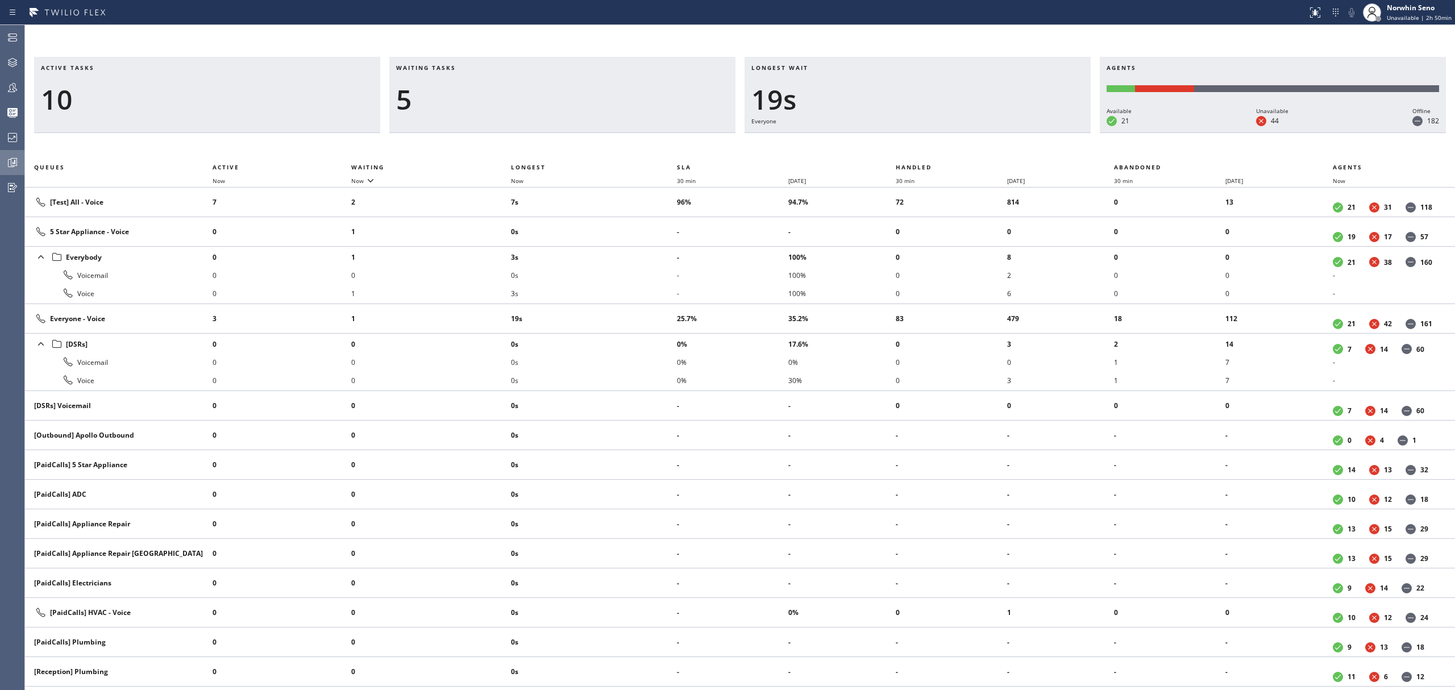
click at [920, 153] on div "Active tasks 10 Waiting tasks 5 Longest wait 19s Everyone Agents Available 21 U…" at bounding box center [740, 373] width 1430 height 633
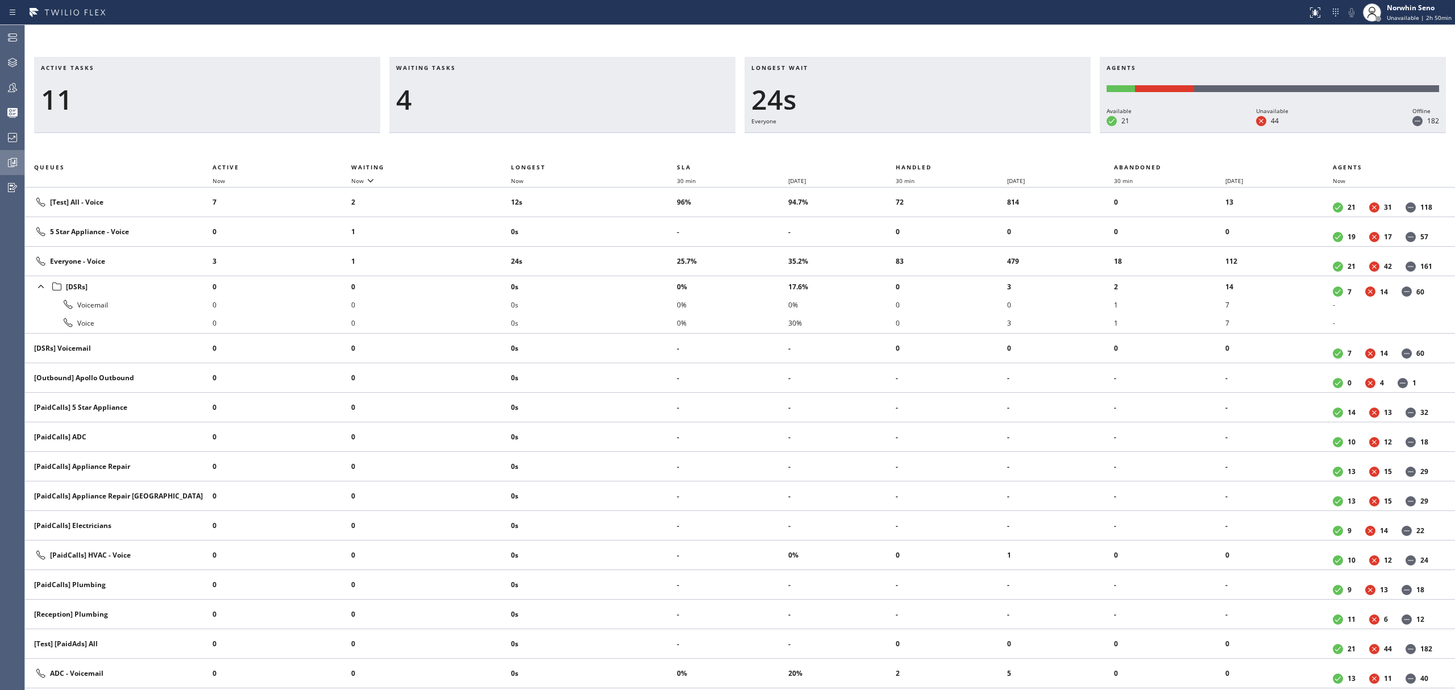
click at [920, 153] on div "Active tasks 11 Waiting tasks 4 Longest wait 24s Everyone Agents Available 21 U…" at bounding box center [740, 373] width 1430 height 633
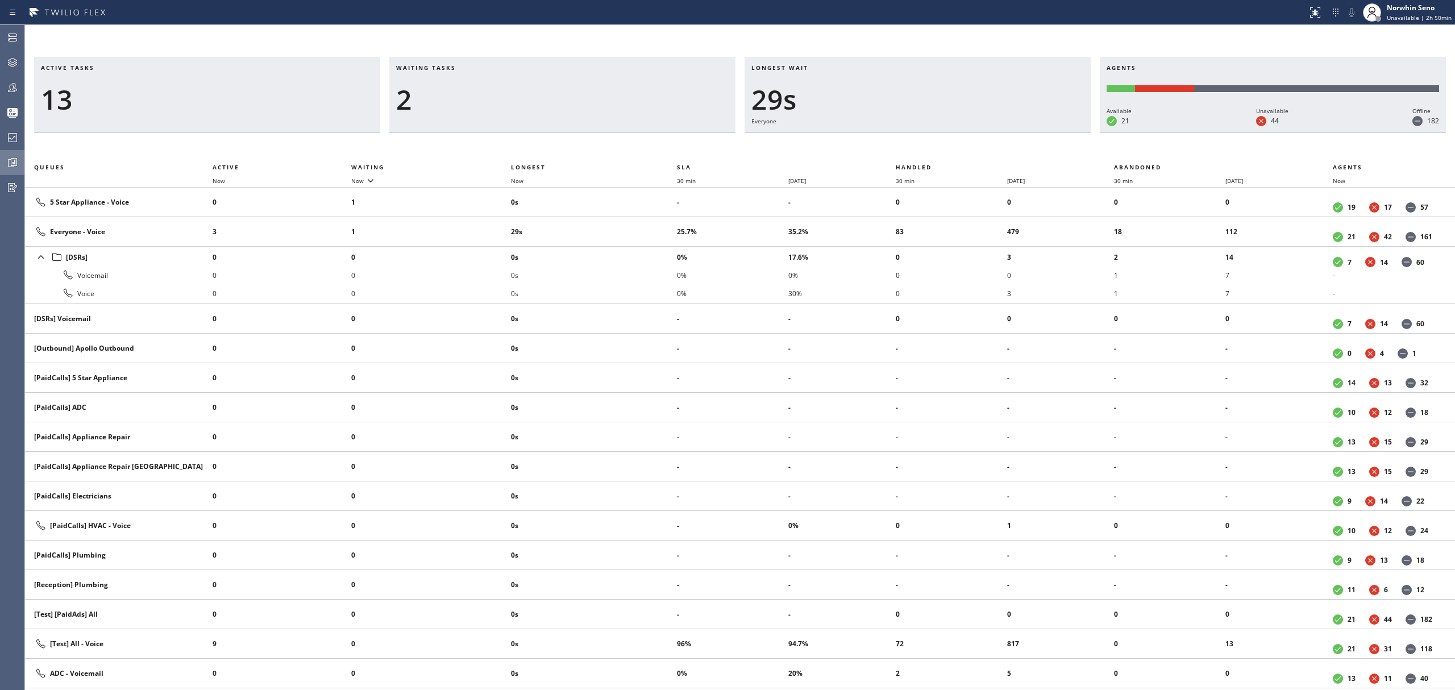
click at [920, 153] on div "Active tasks 13 Waiting tasks 2 Longest wait 29s Everyone Agents Available 21 U…" at bounding box center [740, 373] width 1430 height 633
click at [920, 153] on div "Active tasks 10 Waiting tasks 2 Longest wait 34s Everyone Agents Available 21 U…" at bounding box center [740, 373] width 1430 height 633
click at [920, 153] on div "Active tasks 10 Waiting tasks 2 Longest wait 39s Everyone Agents Available 21 U…" at bounding box center [740, 373] width 1430 height 633
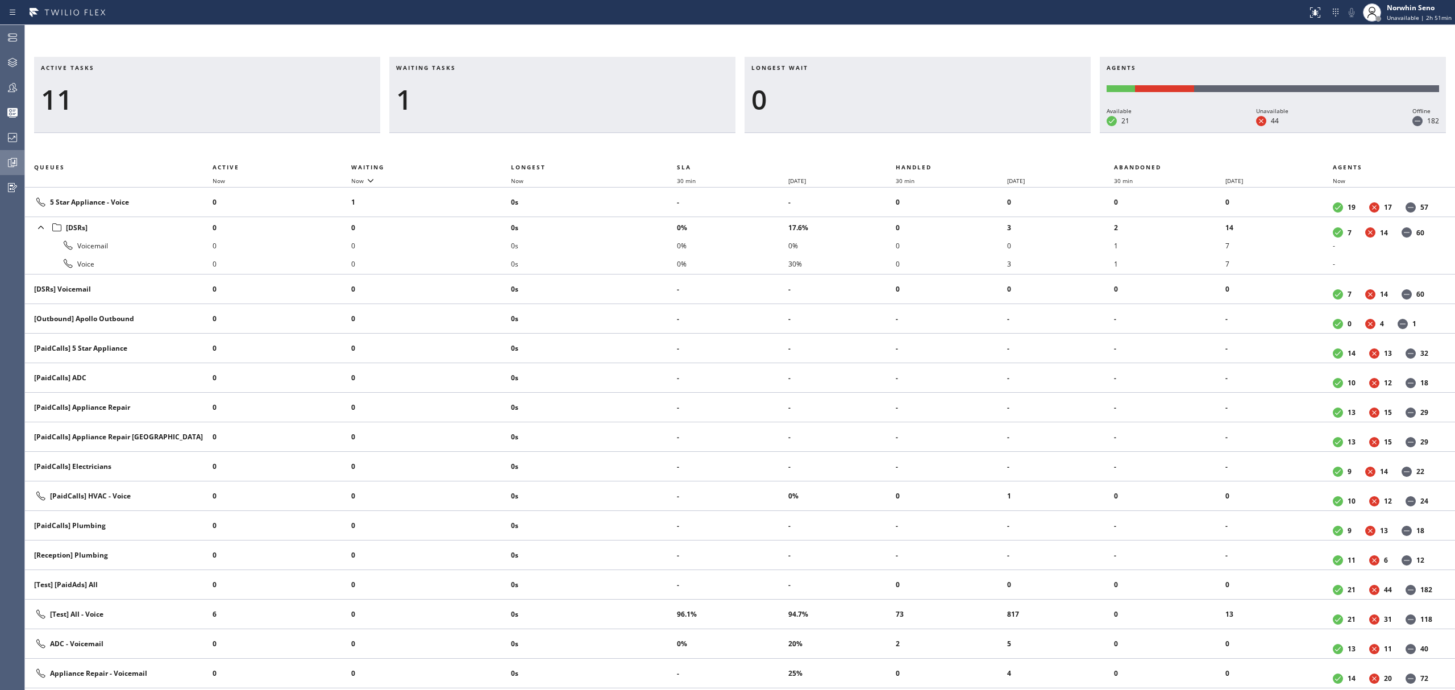
click at [920, 153] on div "Active tasks 11 Waiting tasks 1 Longest wait 0 Agents Available 21 Unavailable …" at bounding box center [740, 373] width 1430 height 633
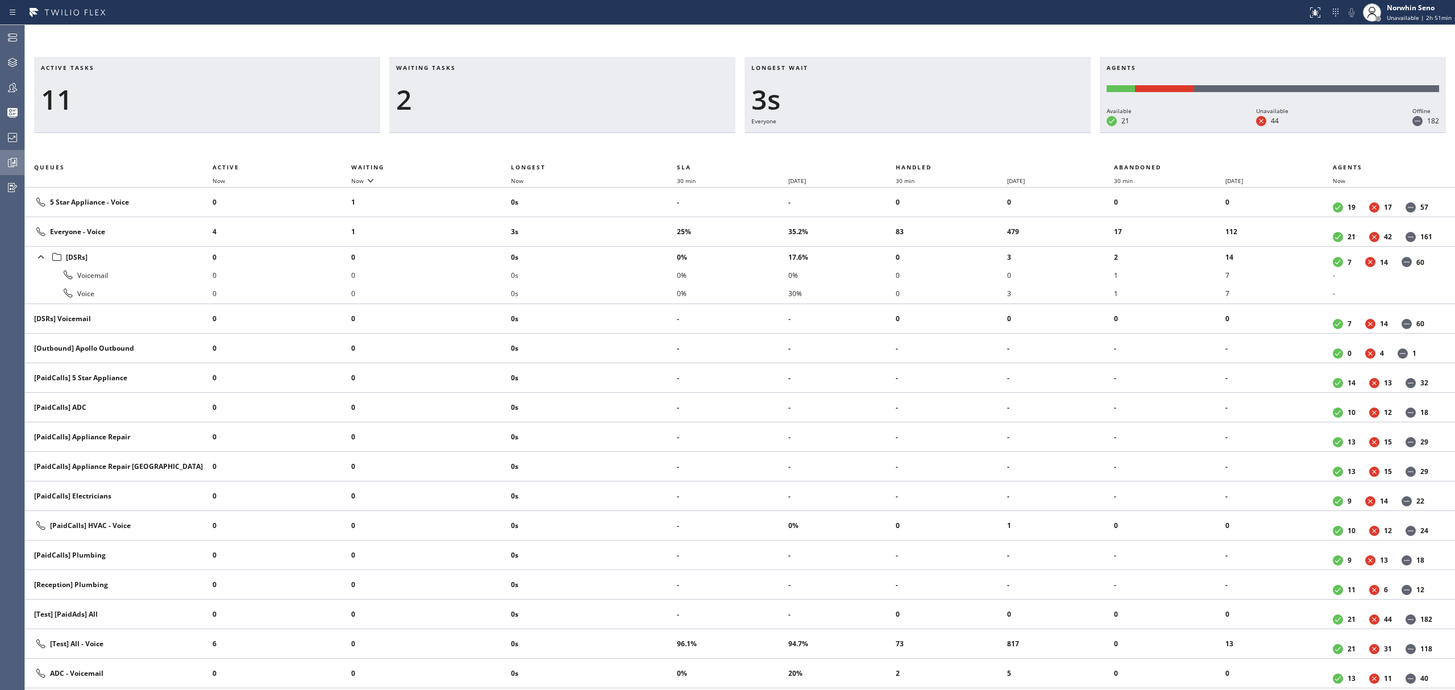
click at [920, 153] on div "Active tasks 11 Waiting tasks 2 Longest wait 3s Everyone Agents Available 21 Un…" at bounding box center [740, 373] width 1430 height 633
click at [920, 153] on div "Active tasks 11 Waiting tasks 2 Longest wait 8s Everyone Agents Available 21 Un…" at bounding box center [740, 373] width 1430 height 633
click at [920, 153] on div "Active tasks 11 Waiting tasks 2 Longest wait 13s Everyone Agents Available 21 U…" at bounding box center [740, 373] width 1430 height 633
click at [920, 153] on div "Active tasks 11 Waiting tasks 2 Longest wait 18s Everyone Agents Available 21 U…" at bounding box center [740, 373] width 1430 height 633
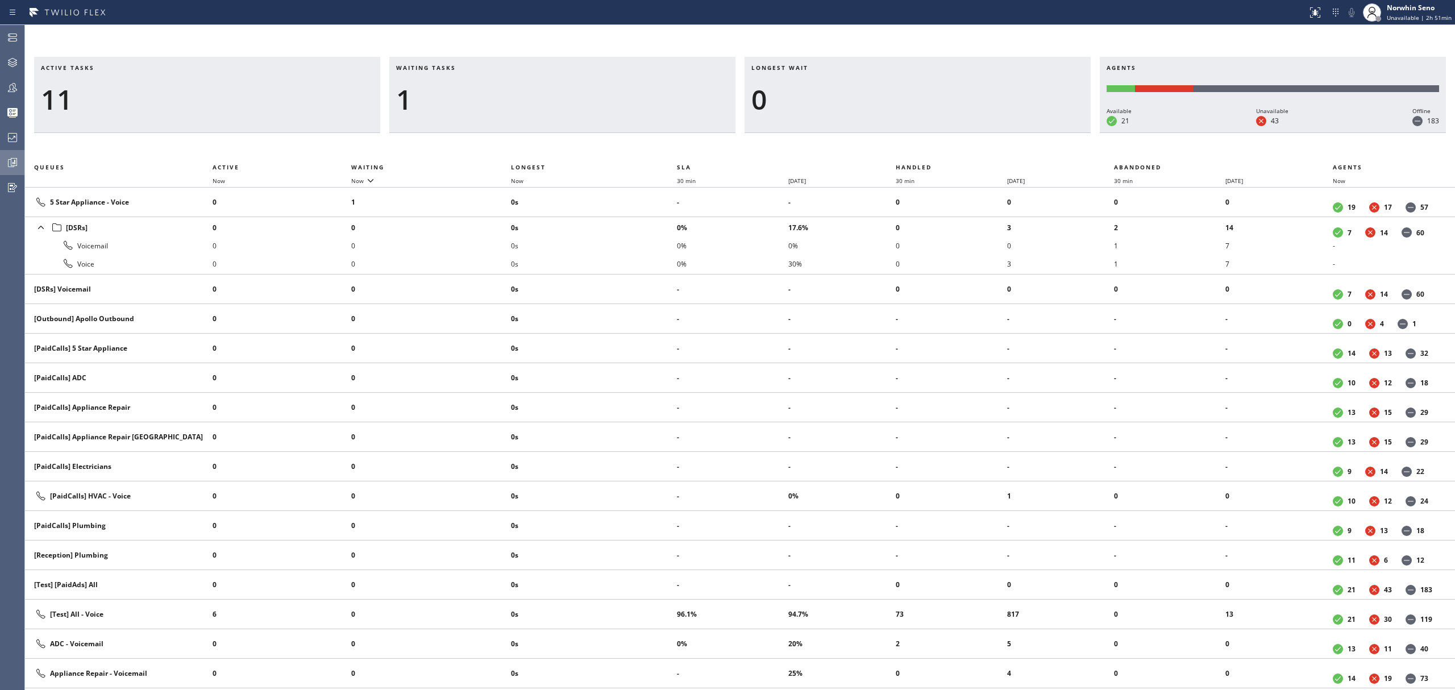
click at [920, 153] on div "Active tasks 11 Waiting tasks 1 Longest wait 0 Agents Available 21 Unavailable …" at bounding box center [740, 373] width 1430 height 633
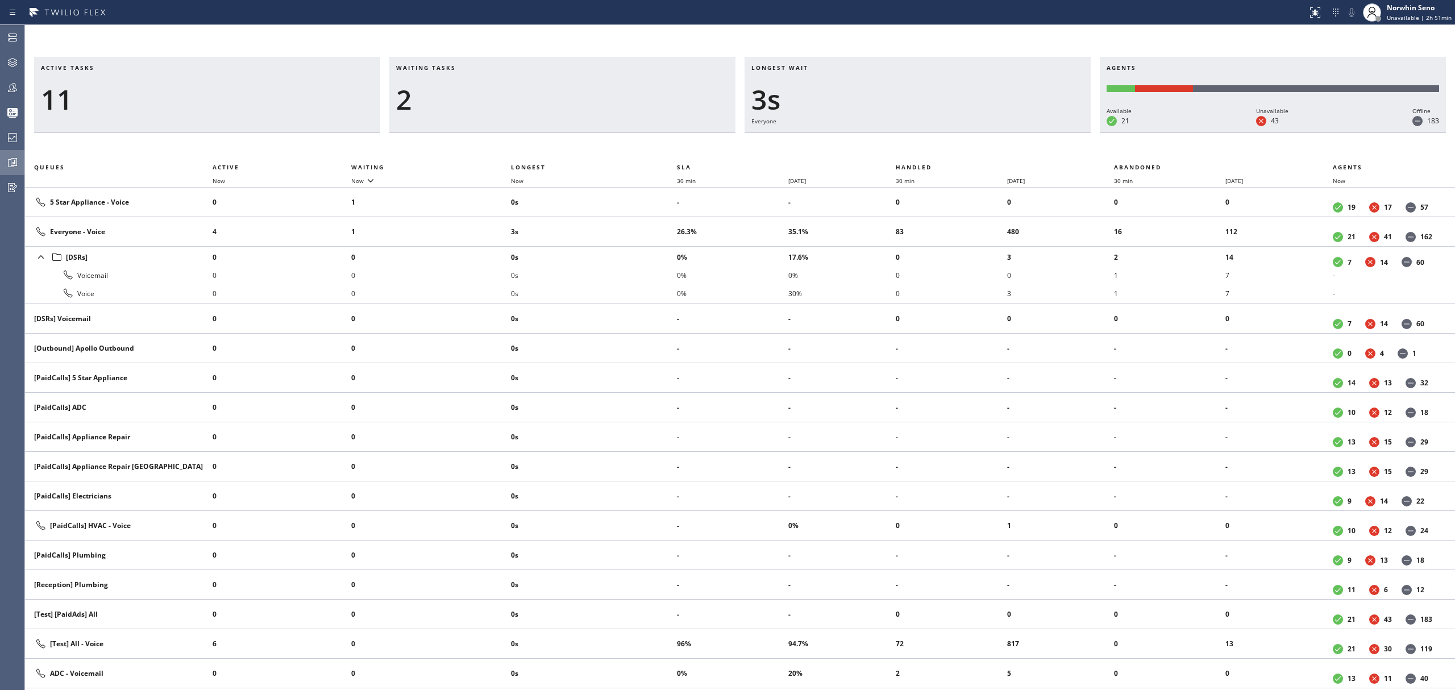
click at [920, 153] on div "Active tasks 11 Waiting tasks 2 Longest wait 3s Everyone Agents Available 21 Un…" at bounding box center [740, 373] width 1430 height 633
click at [920, 153] on div "Active tasks 12 Waiting tasks 2 Longest wait 8s Everyone Agents Available 21 Un…" at bounding box center [740, 373] width 1430 height 633
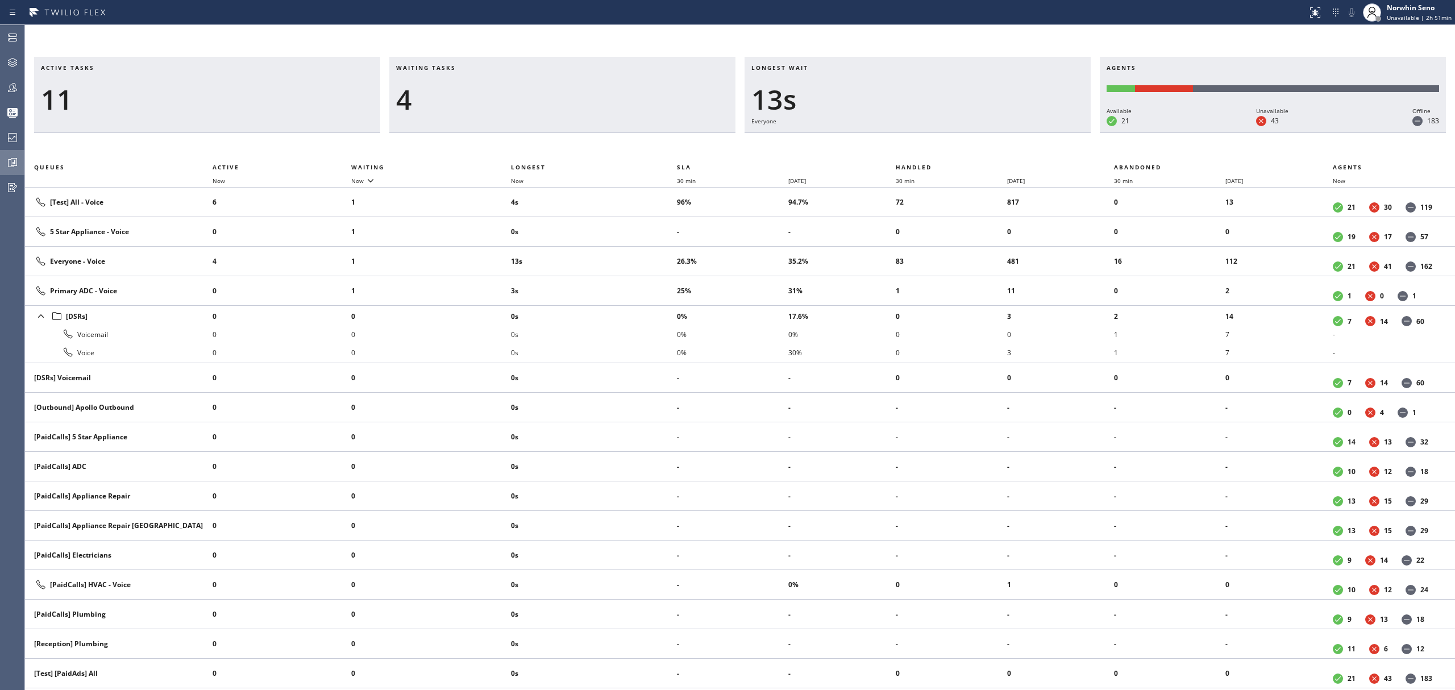
click at [920, 153] on div "Active tasks 11 Waiting tasks 4 Longest wait 13s Everyone Agents Available 21 U…" at bounding box center [740, 373] width 1430 height 633
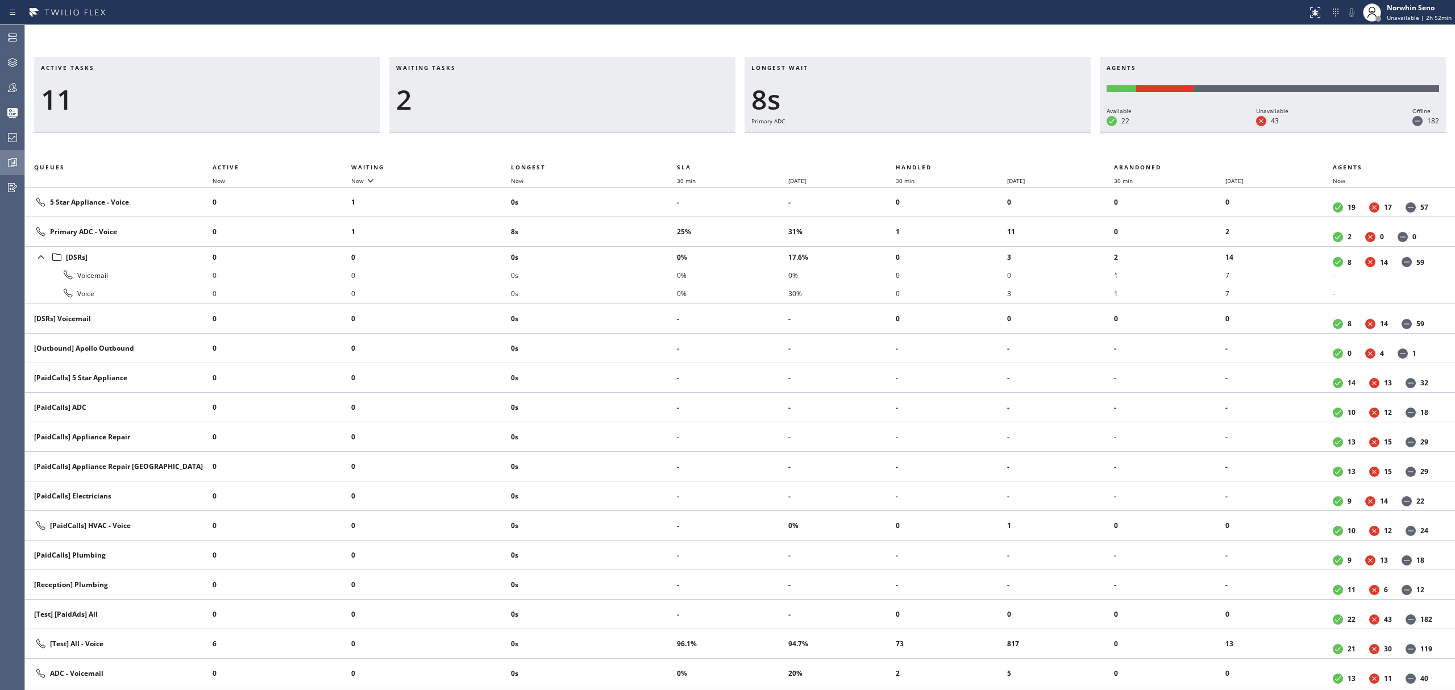
click at [920, 153] on div "Active tasks 11 Waiting tasks 2 Longest wait 8s Primary ADC Agents Available 22…" at bounding box center [740, 373] width 1430 height 633
click at [920, 153] on div "Active tasks 11 Waiting tasks 2 Longest wait 13s Primary ADC Agents Available 2…" at bounding box center [740, 373] width 1430 height 633
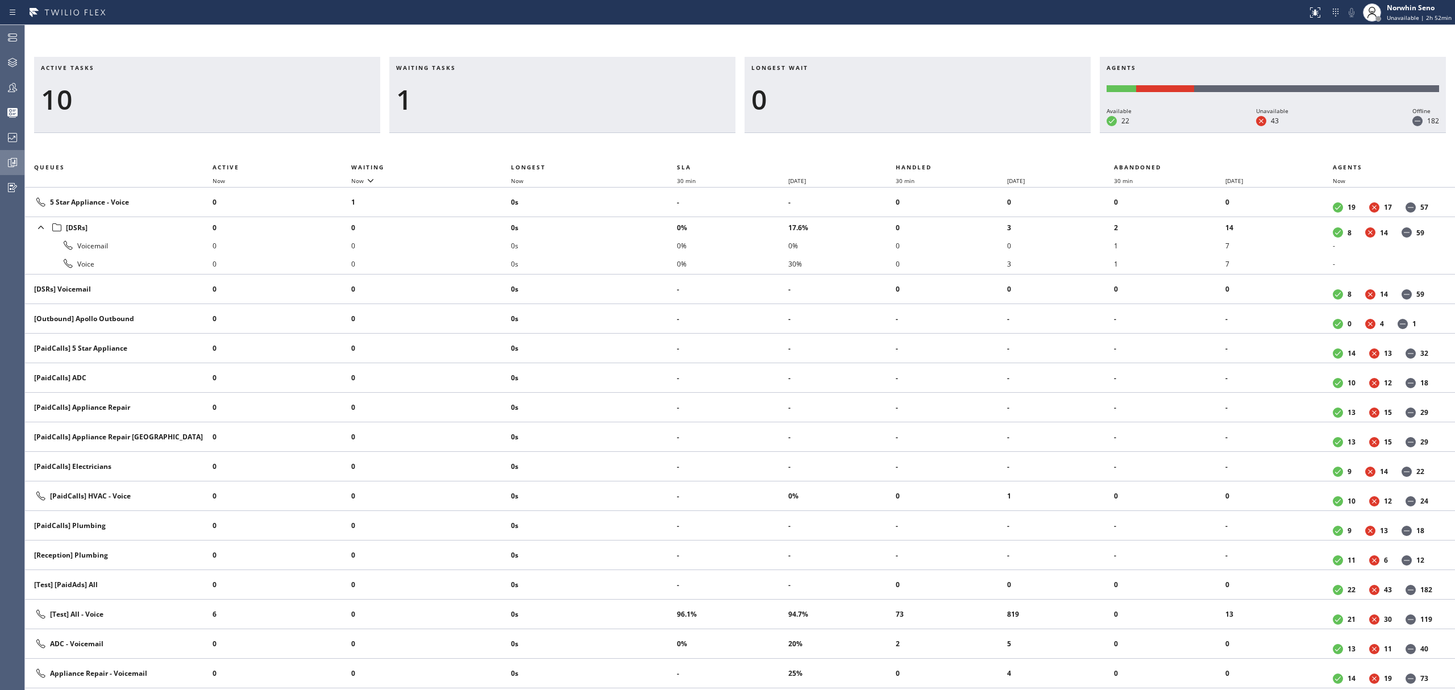
click at [920, 153] on div "Active tasks 10 Waiting tasks 1 Longest wait 0 Agents Available 22 Unavailable …" at bounding box center [740, 373] width 1430 height 633
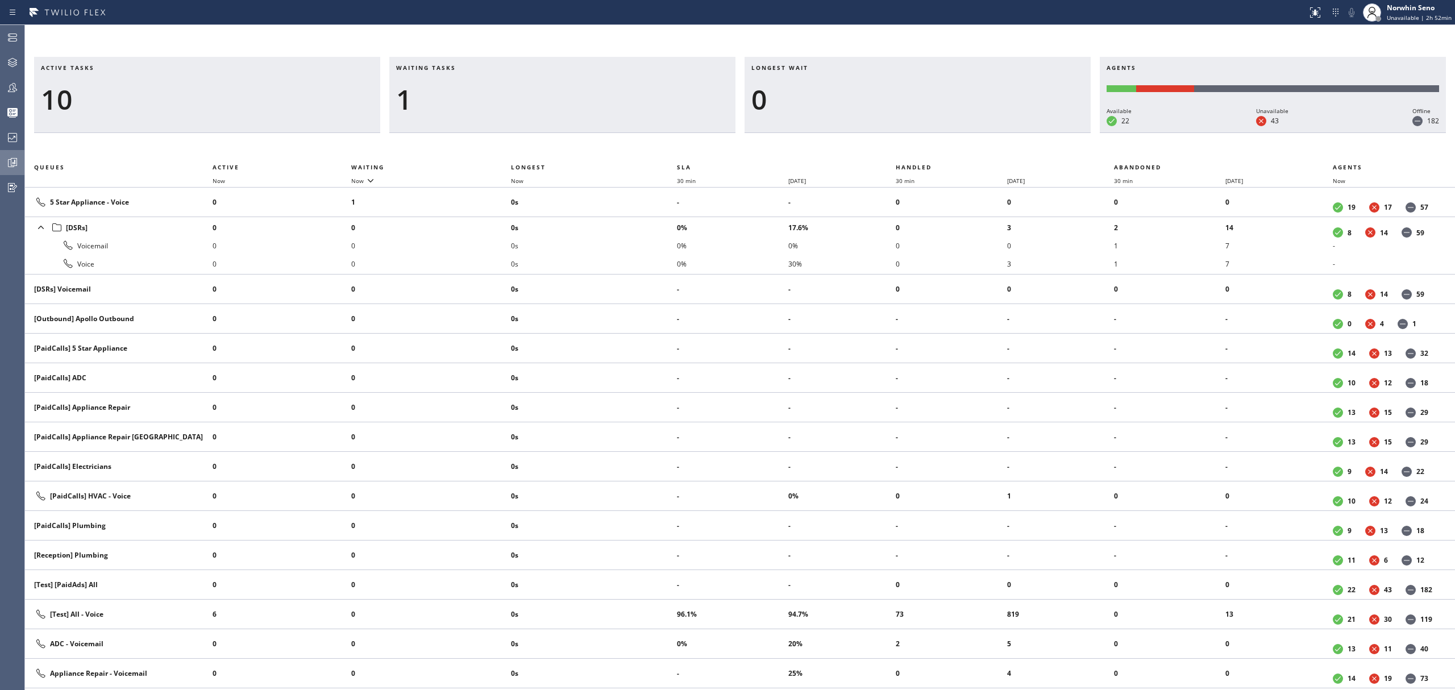
click at [920, 153] on div "Active tasks 10 Waiting tasks 1 Longest wait 0 Agents Available 22 Unavailable …" at bounding box center [740, 373] width 1430 height 633
click at [920, 153] on div "Active tasks 8 Waiting tasks 1 Longest wait 0 Agents Available 21 Unavailable 4…" at bounding box center [740, 373] width 1430 height 633
click at [920, 153] on div "Active tasks 9 Waiting tasks 1 Longest wait 0 Agents Available 21 Unavailable 4…" at bounding box center [740, 373] width 1430 height 633
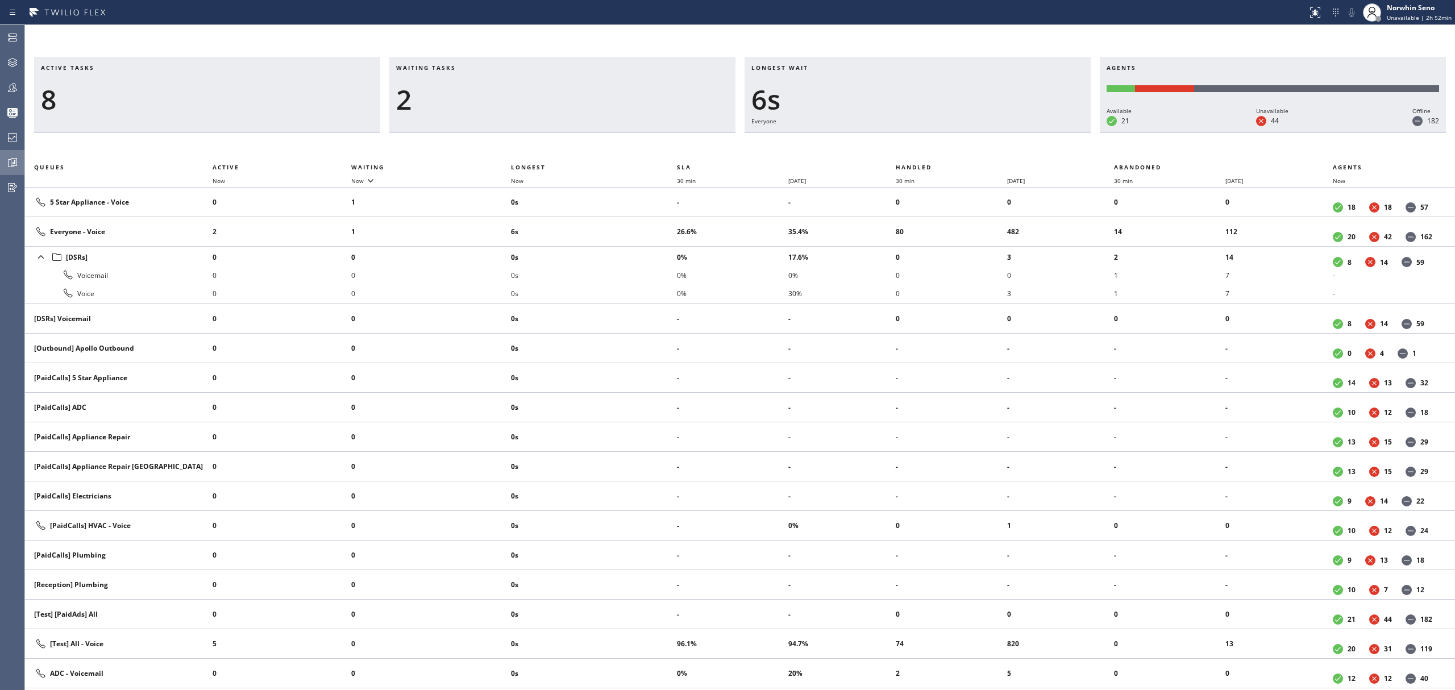
click at [920, 153] on div "Active tasks 8 Waiting tasks 2 Longest wait 6s Everyone Agents Available 21 Una…" at bounding box center [740, 373] width 1430 height 633
click at [920, 153] on div "Active tasks 8 Waiting tasks 2 Longest wait 11s Everyone Agents Available 21 Un…" at bounding box center [740, 373] width 1430 height 633
click at [920, 153] on div "Active tasks 8 Waiting tasks 2 Longest wait 16s Everyone Agents Available 21 Un…" at bounding box center [740, 373] width 1430 height 633
click at [920, 153] on div "Active tasks 8 Waiting tasks 2 Longest wait 21s Everyone Agents Available 21 Un…" at bounding box center [740, 373] width 1430 height 633
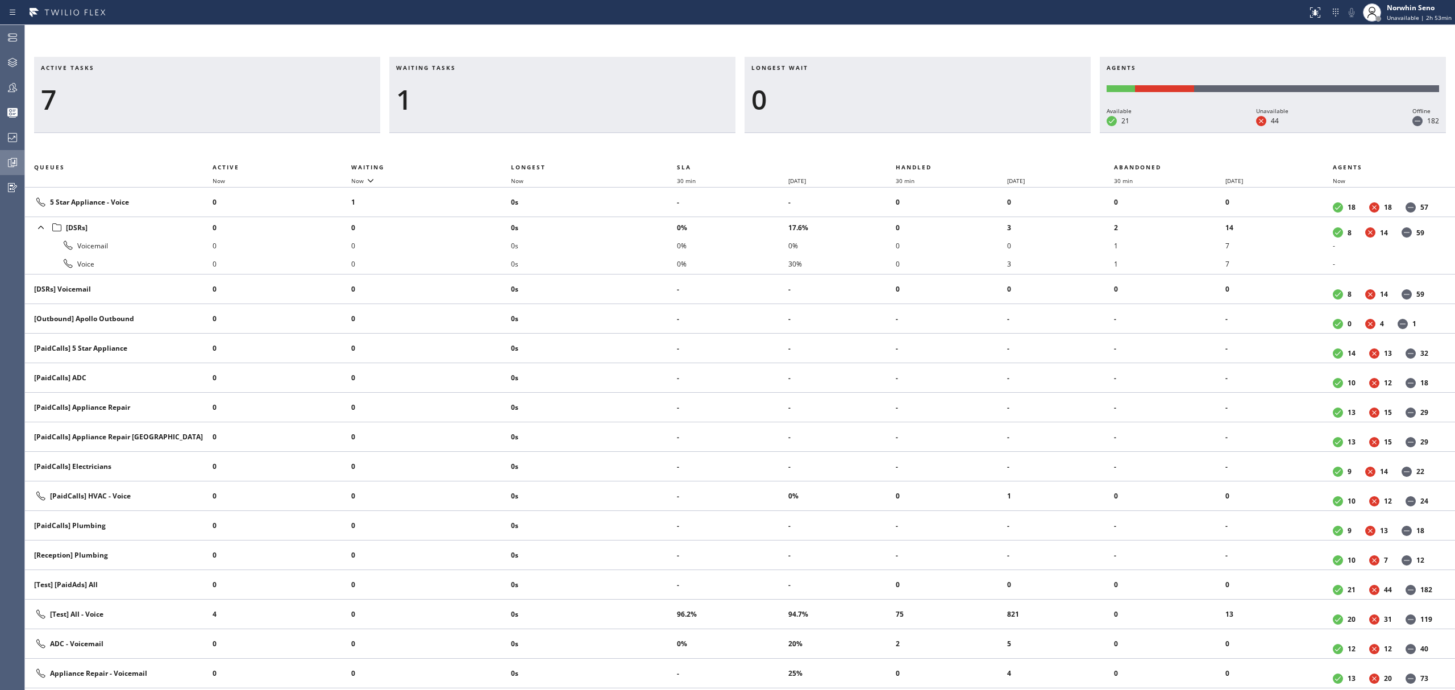
click at [920, 153] on div "Active tasks 7 Waiting tasks 1 Longest wait 0 Agents Available 21 Unavailable 4…" at bounding box center [740, 373] width 1430 height 633
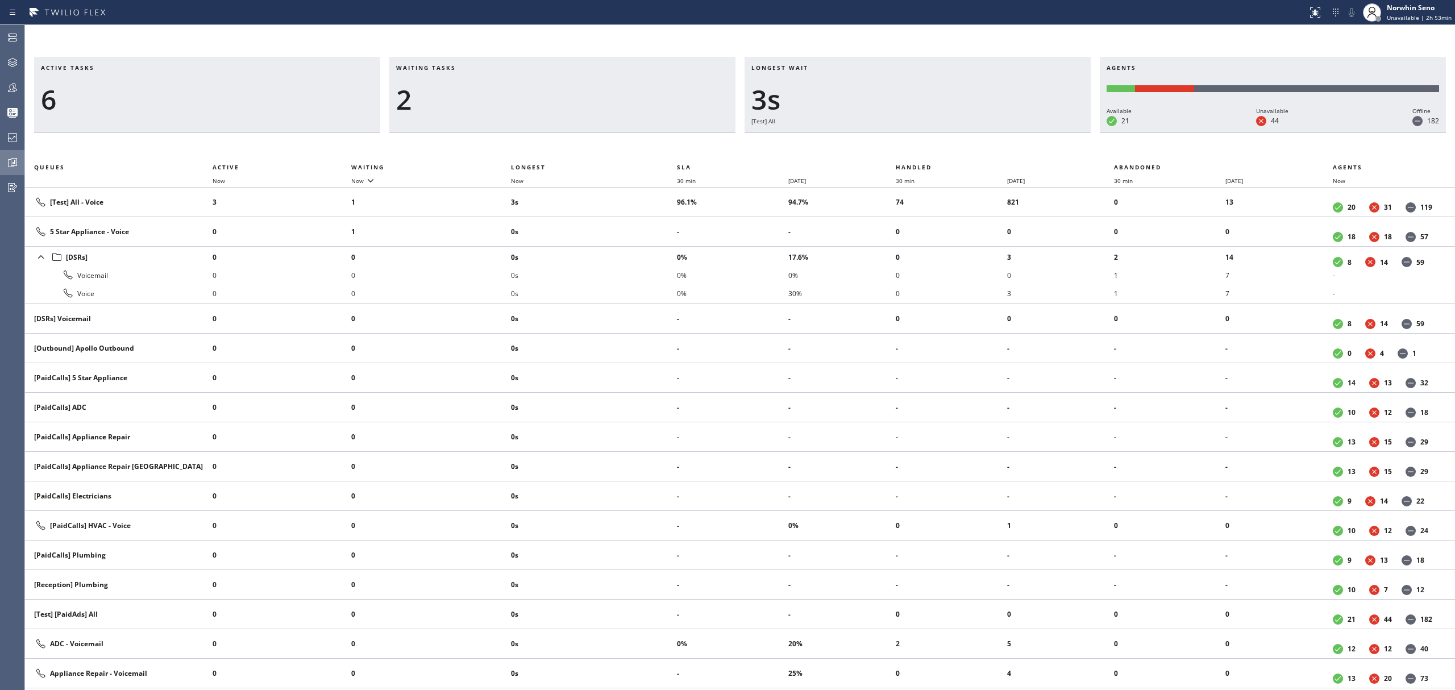
click at [920, 153] on div "Active tasks 6 Waiting tasks 2 Longest wait 3s [Test] All Agents Available 21 U…" at bounding box center [740, 373] width 1430 height 633
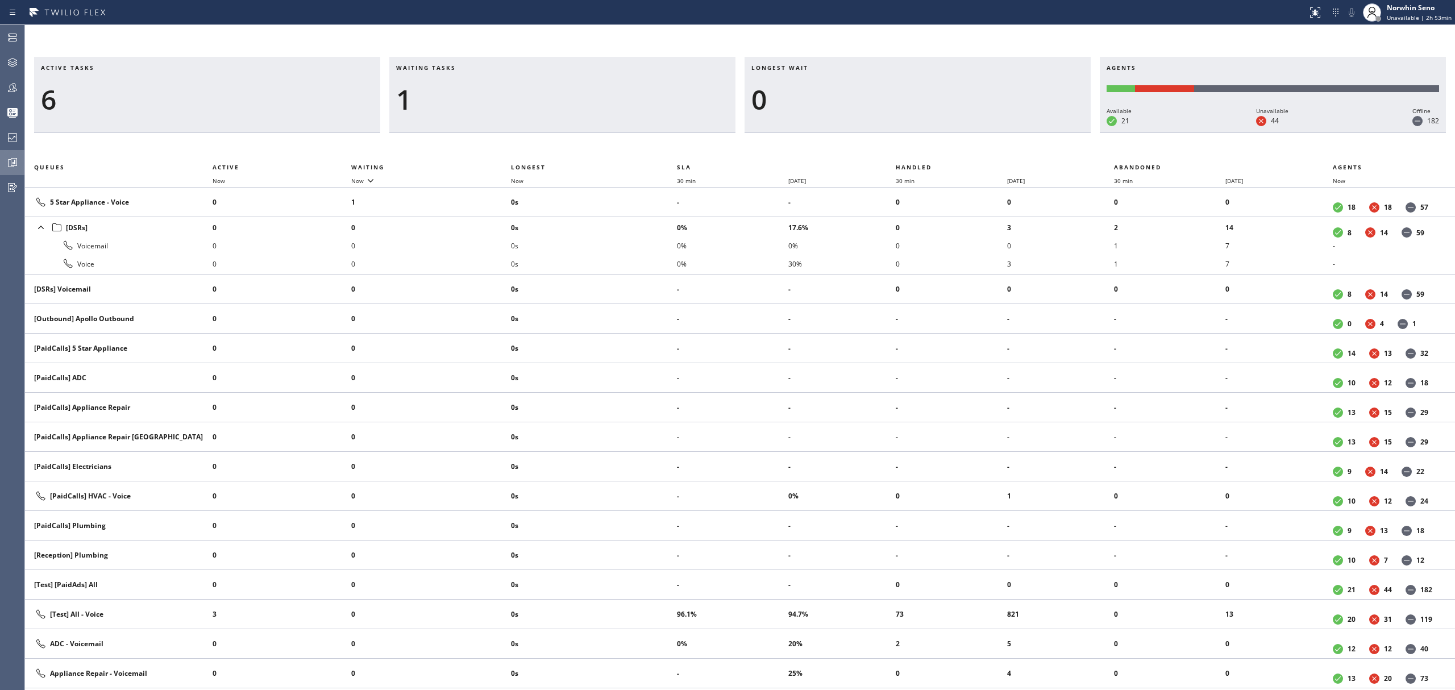
click at [920, 153] on div "Active tasks 6 Waiting tasks 1 Longest wait 0 Agents Available 21 Unavailable 4…" at bounding box center [740, 373] width 1430 height 633
click at [920, 153] on div "Active tasks 5 Waiting tasks 1 Longest wait 0 Agents Available 20 Unavailable 4…" at bounding box center [740, 373] width 1430 height 633
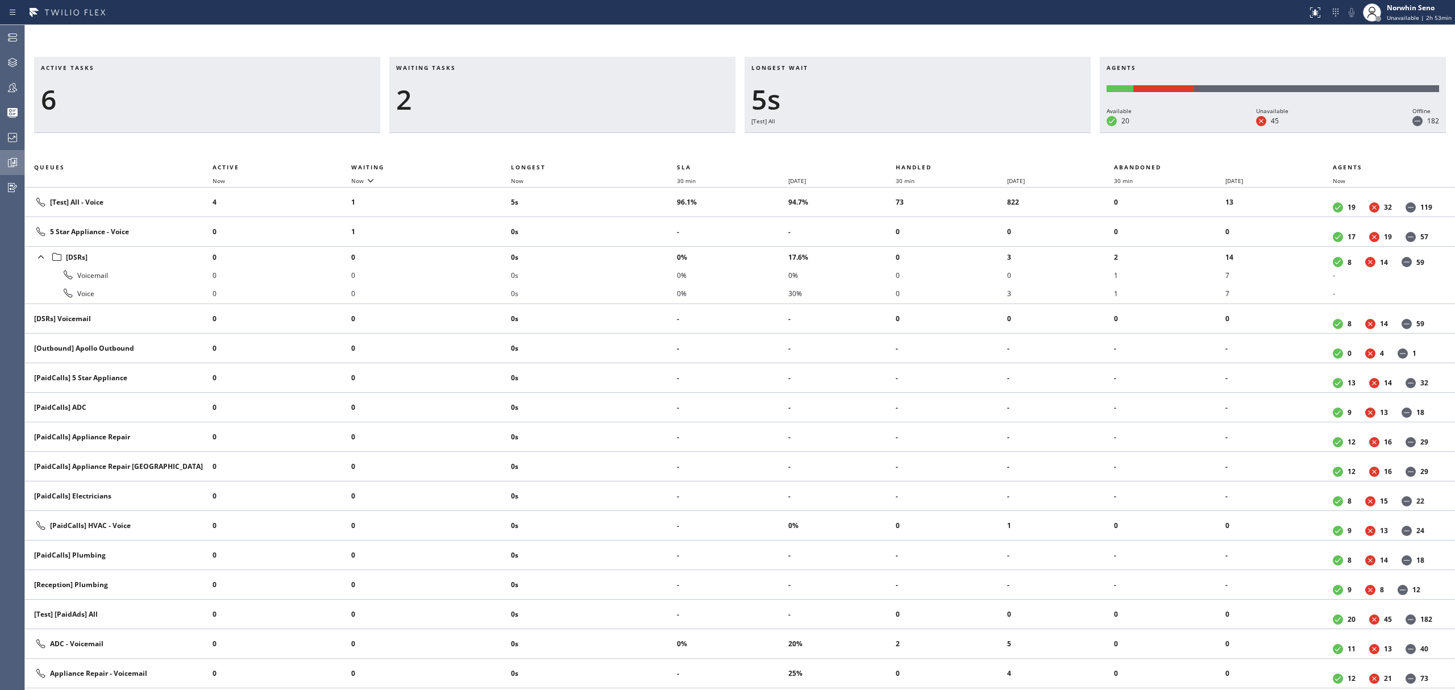
click at [920, 153] on div "Active tasks 6 Waiting tasks 2 Longest wait 5s [Test] All Agents Available 20 U…" at bounding box center [740, 373] width 1430 height 633
click at [920, 153] on div "Active tasks 6 Waiting tasks 3 Longest wait 5s [Test] All Agents Available 20 U…" at bounding box center [740, 373] width 1430 height 633
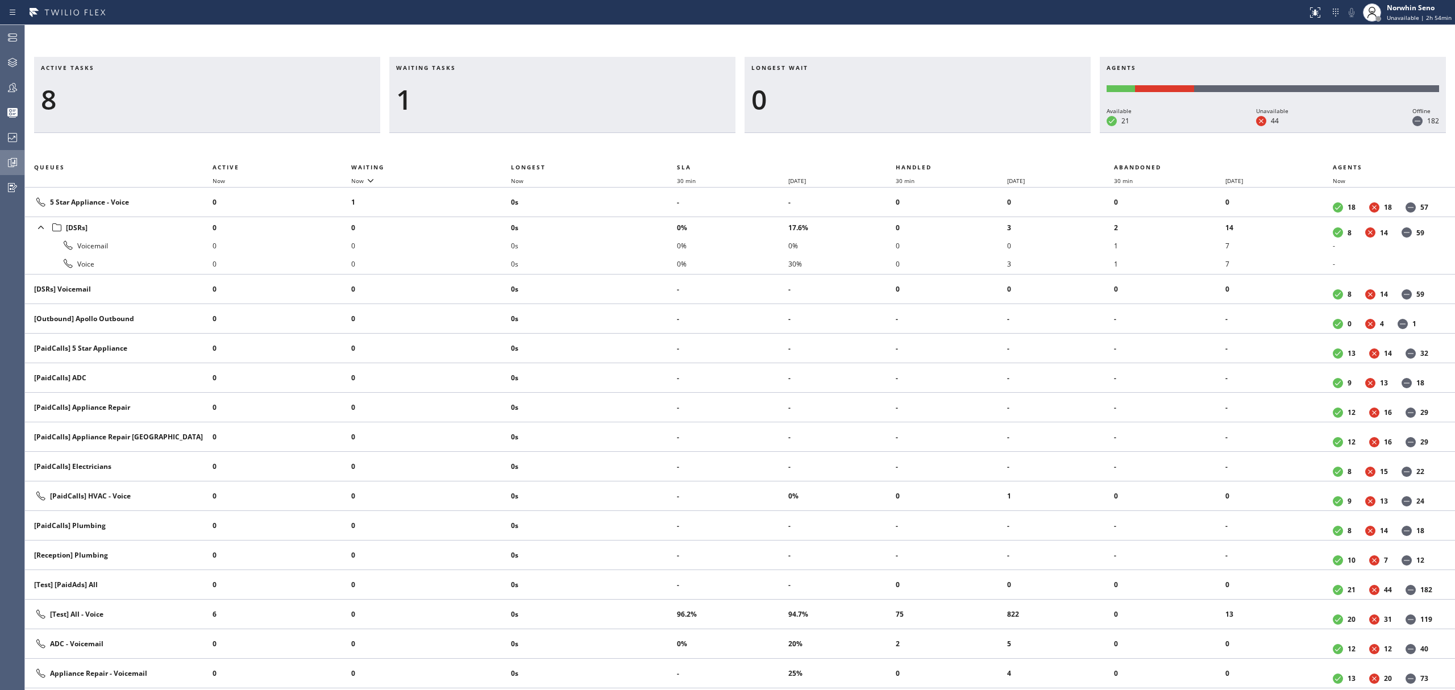
click at [920, 153] on div "Active tasks 8 Waiting tasks 1 Longest wait 0 Agents Available 21 Unavailable 4…" at bounding box center [740, 373] width 1430 height 633
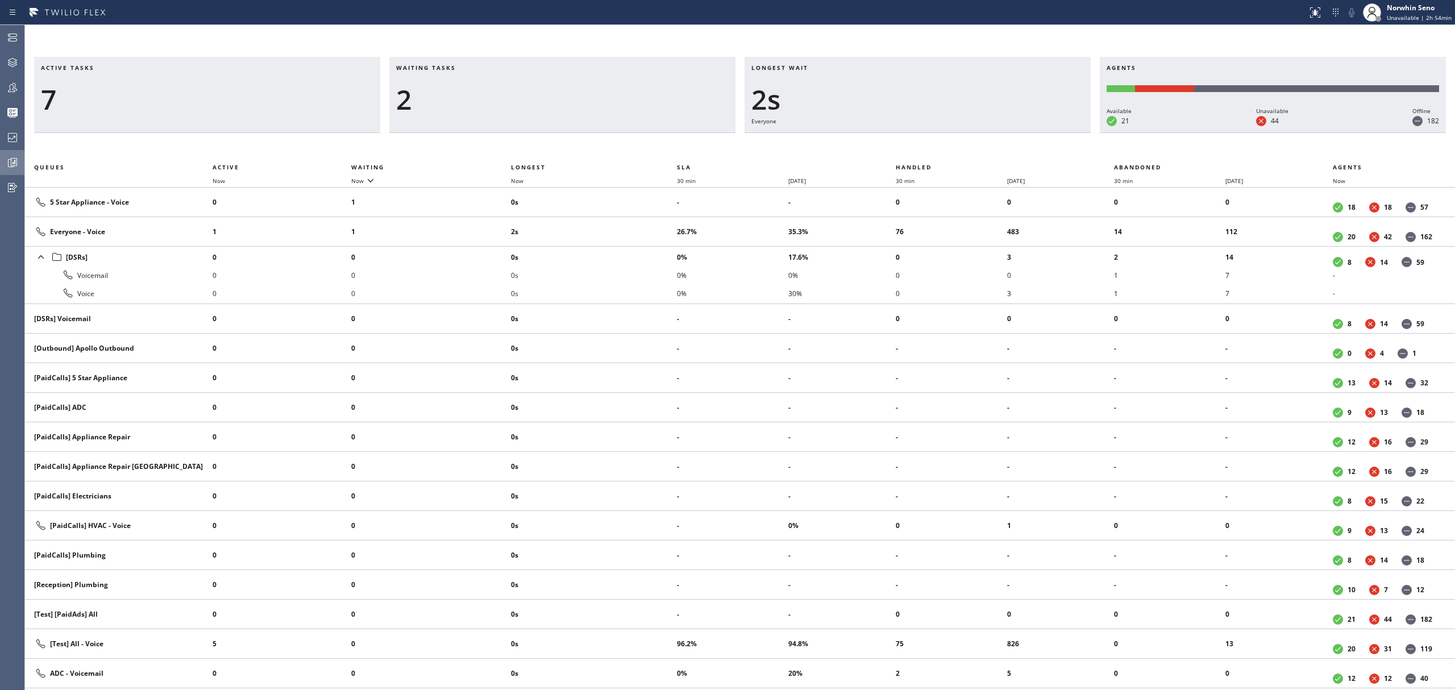
click at [920, 153] on div "Active tasks 7 Waiting tasks 2 Longest wait 2s Everyone Agents Available 21 Una…" at bounding box center [740, 373] width 1430 height 633
click at [920, 153] on div "Active tasks 7 Waiting tasks 2 Longest wait 7s Everyone Agents Available 21 Una…" at bounding box center [740, 373] width 1430 height 633
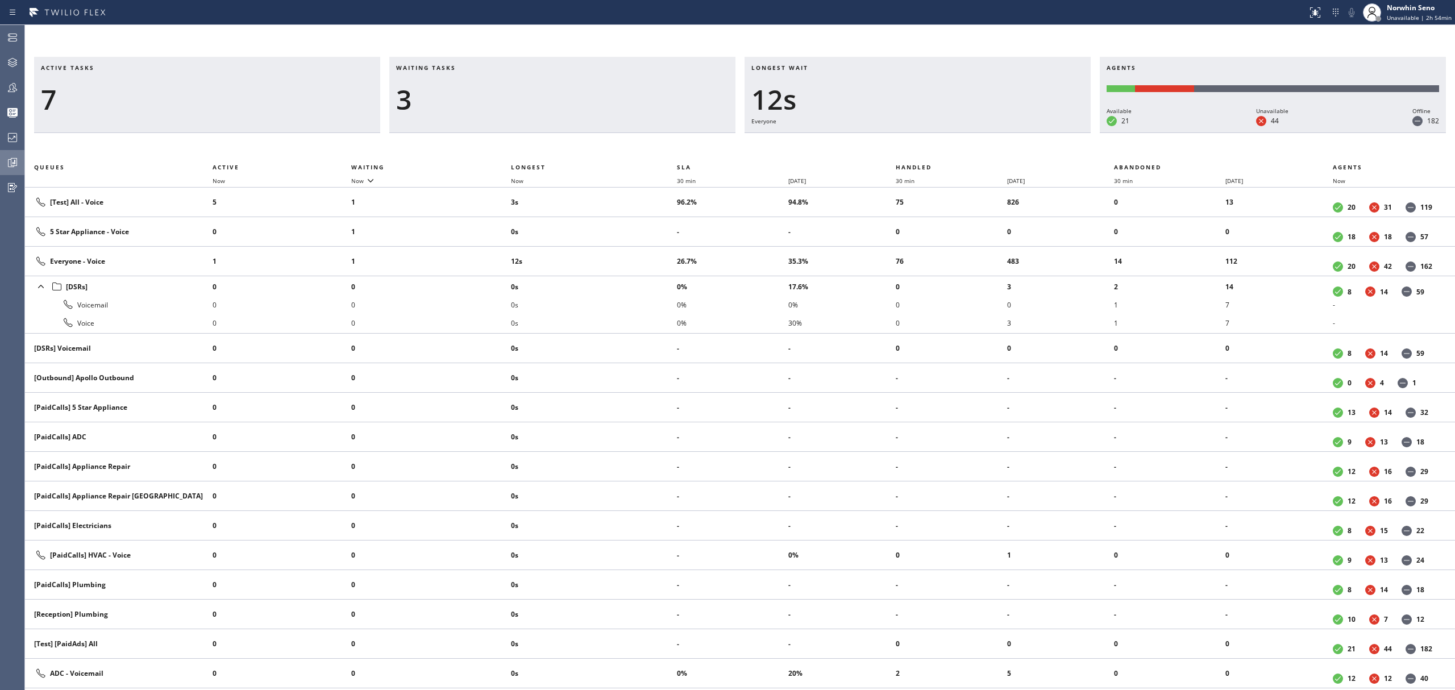
click at [920, 153] on div "Active tasks 7 Waiting tasks 3 Longest wait 12s Everyone Agents Available 21 Un…" at bounding box center [740, 373] width 1430 height 633
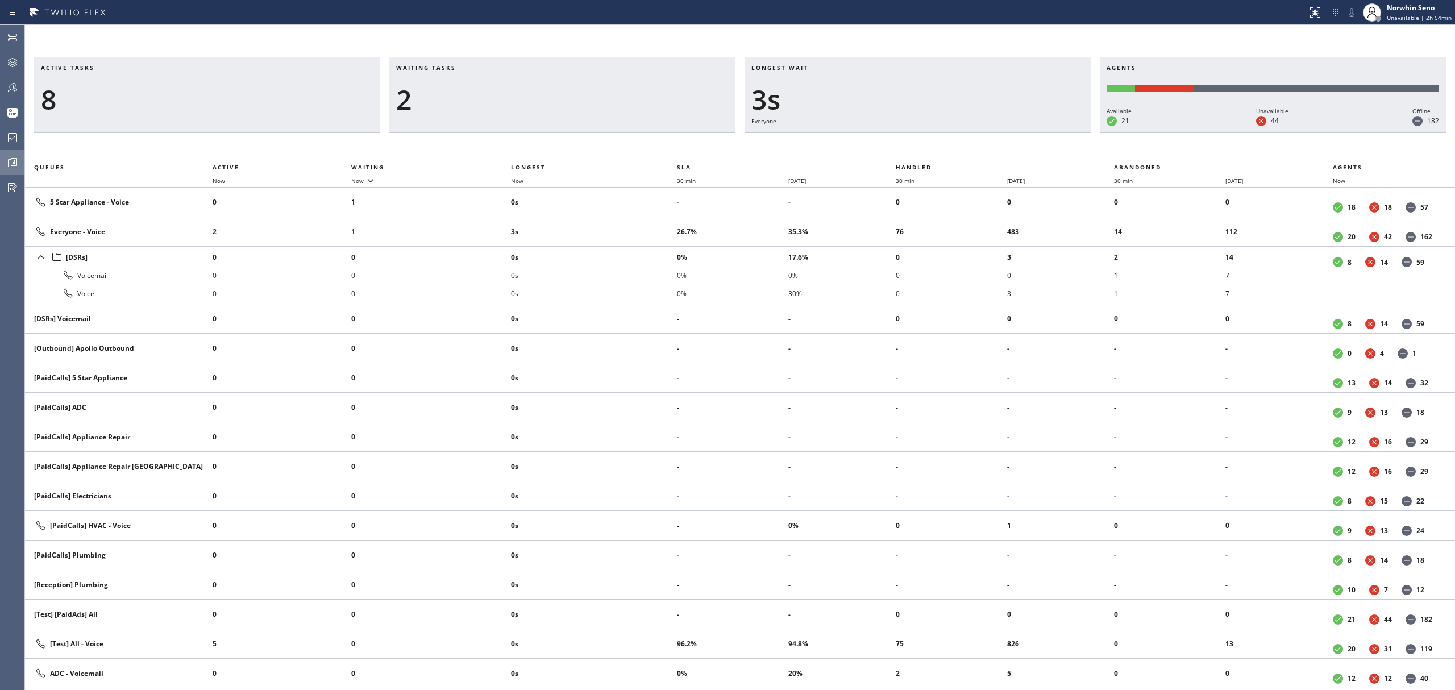
click at [920, 153] on div "Active tasks 8 Waiting tasks 2 Longest wait 3s Everyone Agents Available 21 Una…" at bounding box center [740, 373] width 1430 height 633
click at [920, 153] on div "Active tasks 8 Waiting tasks 2 Longest wait 8s Everyone Agents Available 21 Una…" at bounding box center [740, 373] width 1430 height 633
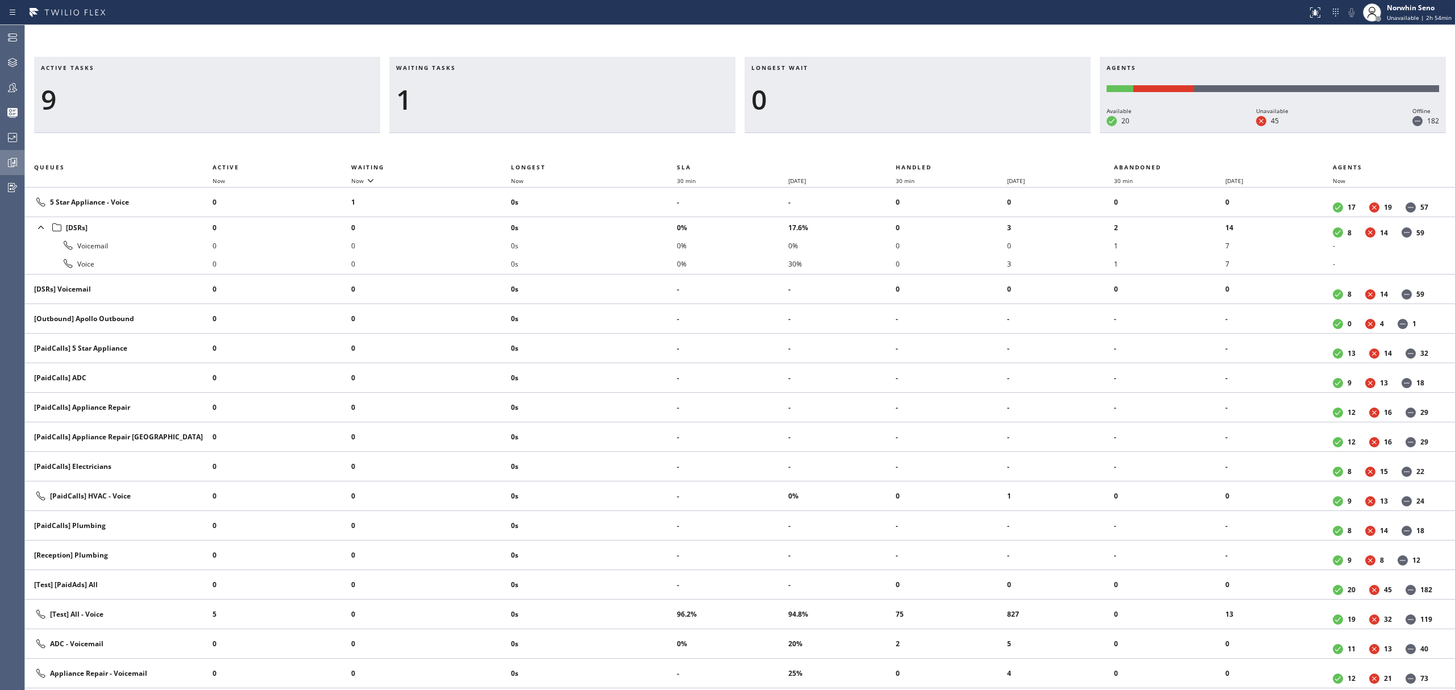
click at [920, 153] on div "Active tasks 9 Waiting tasks 1 Longest wait 0 Agents Available 20 Unavailable 4…" at bounding box center [740, 373] width 1430 height 633
click at [920, 153] on div "Active tasks 8 Waiting tasks 1 Longest wait 0 Agents Available 20 Unavailable 4…" at bounding box center [740, 373] width 1430 height 633
click at [920, 153] on div "Active tasks 7 Waiting tasks 1 Longest wait 0 Agents Available 20 Unavailable 4…" at bounding box center [740, 373] width 1430 height 633
click at [920, 153] on div "Active tasks 6 Waiting tasks 1 Longest wait 0 Agents Available 20 Unavailable 4…" at bounding box center [740, 373] width 1430 height 633
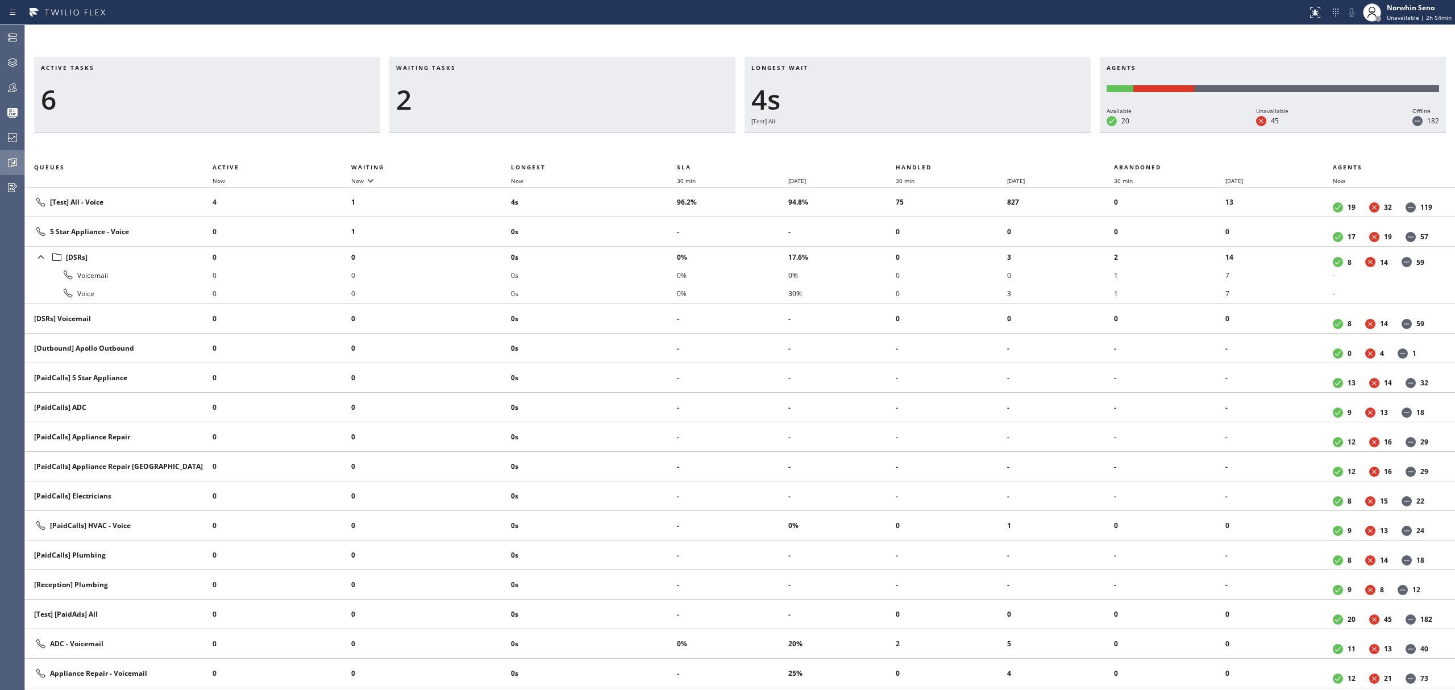
click at [920, 153] on div "Active tasks 6 Waiting tasks 2 Longest wait 4s [Test] All Agents Available 20 U…" at bounding box center [740, 373] width 1430 height 633
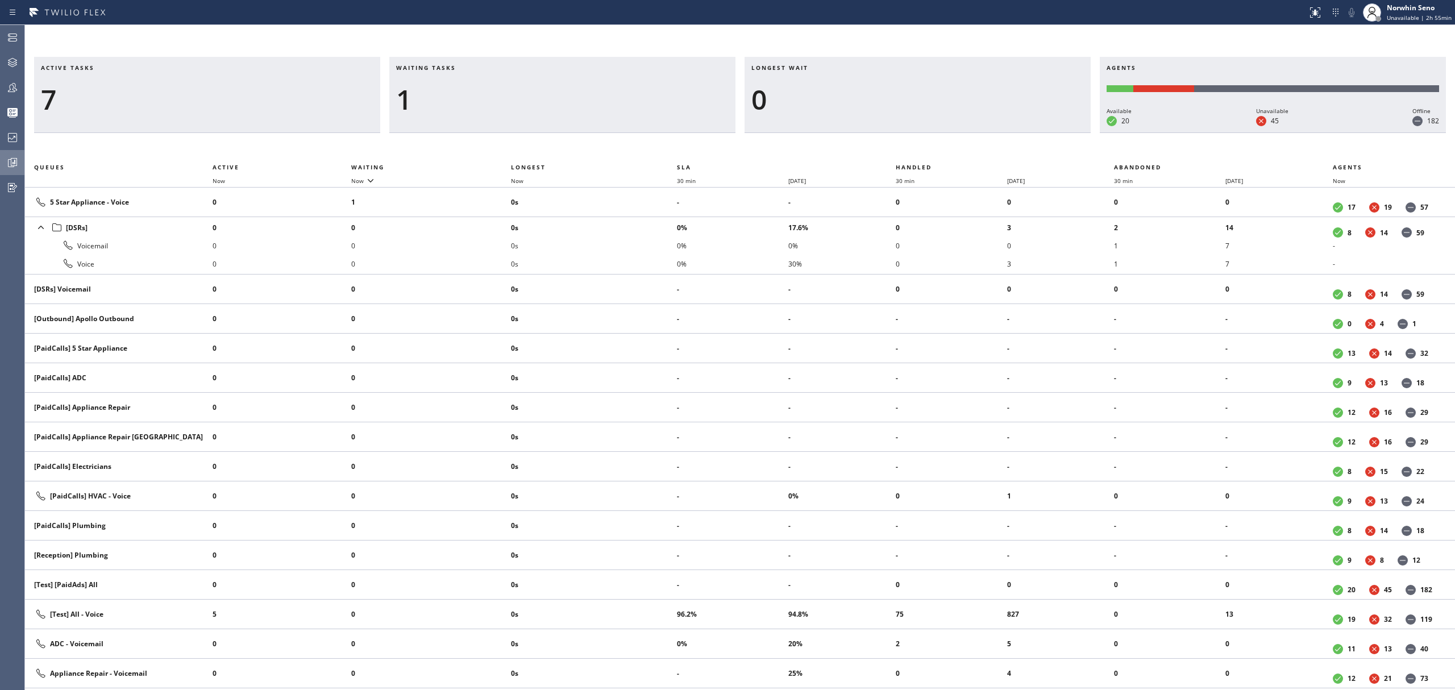
click at [920, 153] on div "Active tasks 7 Waiting tasks 1 Longest wait 0 Agents Available 20 Unavailable 4…" at bounding box center [740, 373] width 1430 height 633
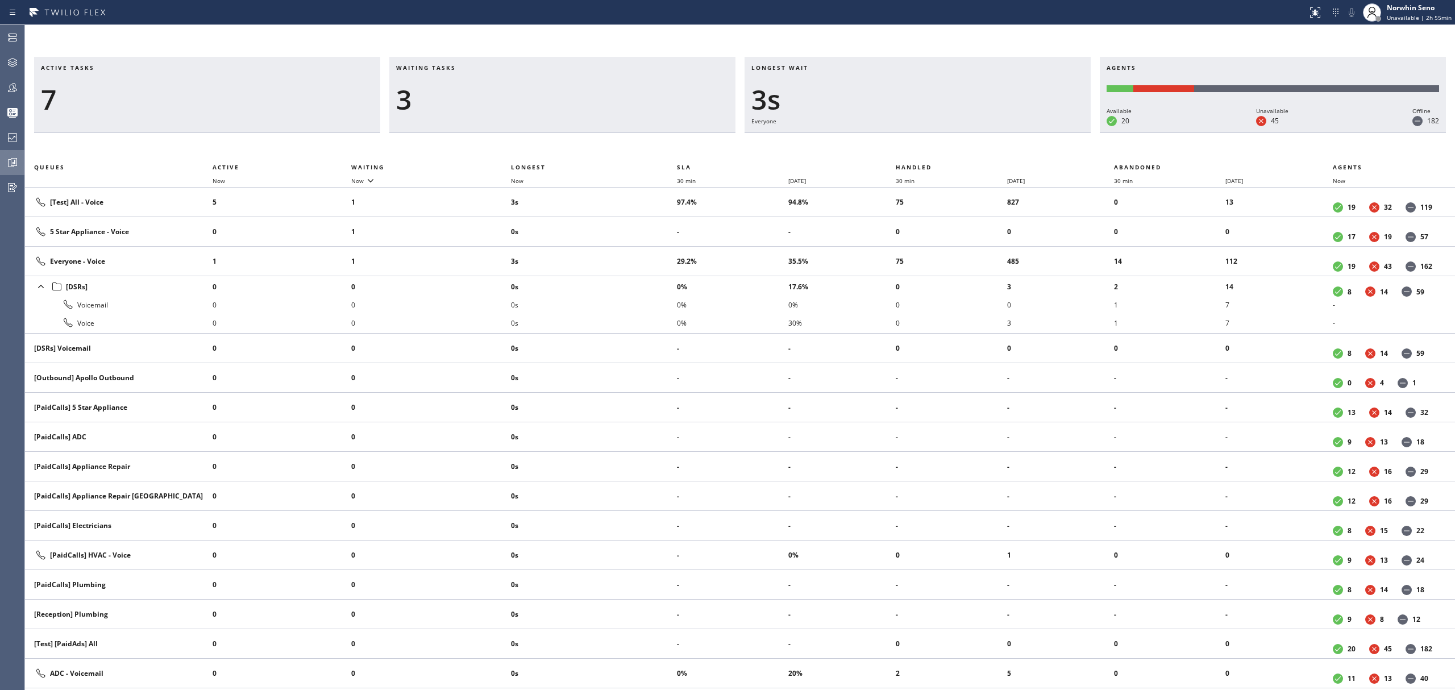
click at [920, 153] on div "Active tasks 7 Waiting tasks 3 Longest wait 3s Everyone Agents Available 20 Una…" at bounding box center [740, 373] width 1430 height 633
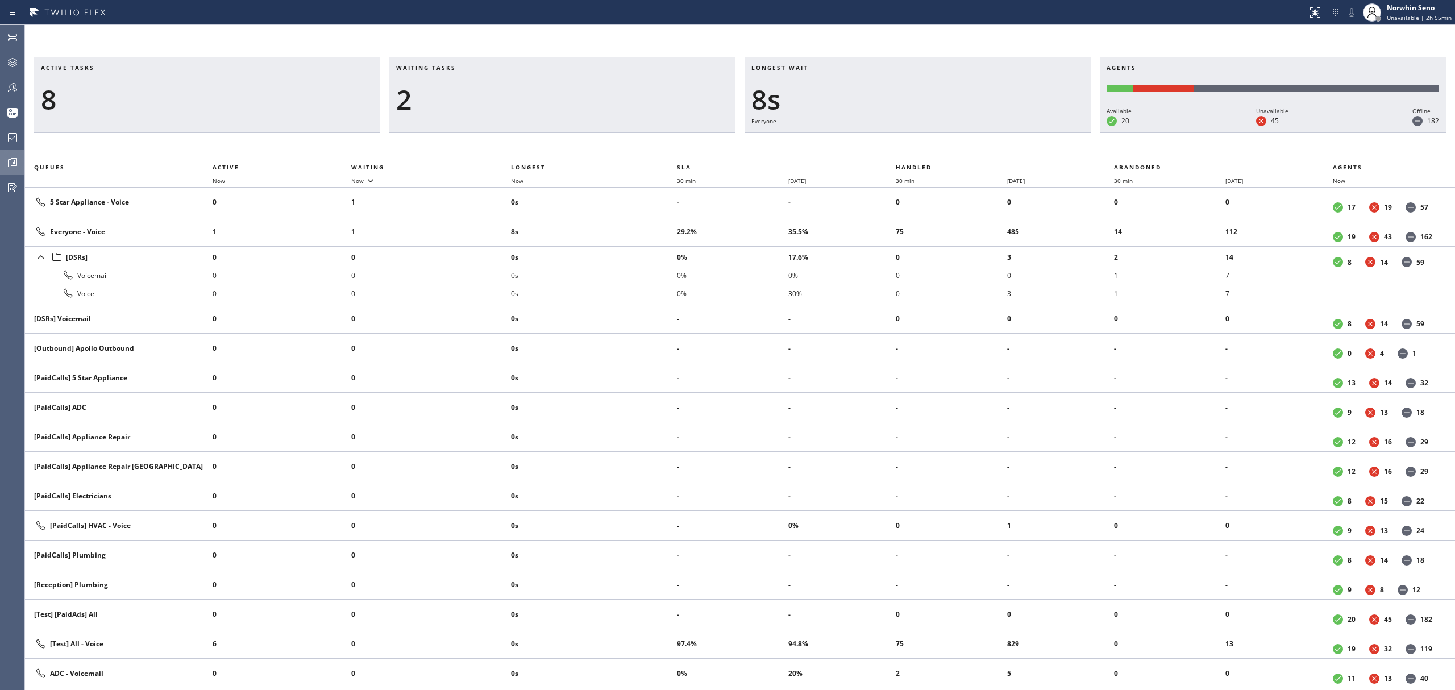
click at [920, 153] on div "Active tasks 8 Waiting tasks 2 Longest wait 8s Everyone Agents Available 20 Una…" at bounding box center [740, 373] width 1430 height 633
click at [920, 153] on div "Active tasks 8 Waiting tasks 2 Longest wait 13s Everyone Agents Available 20 Un…" at bounding box center [740, 373] width 1430 height 633
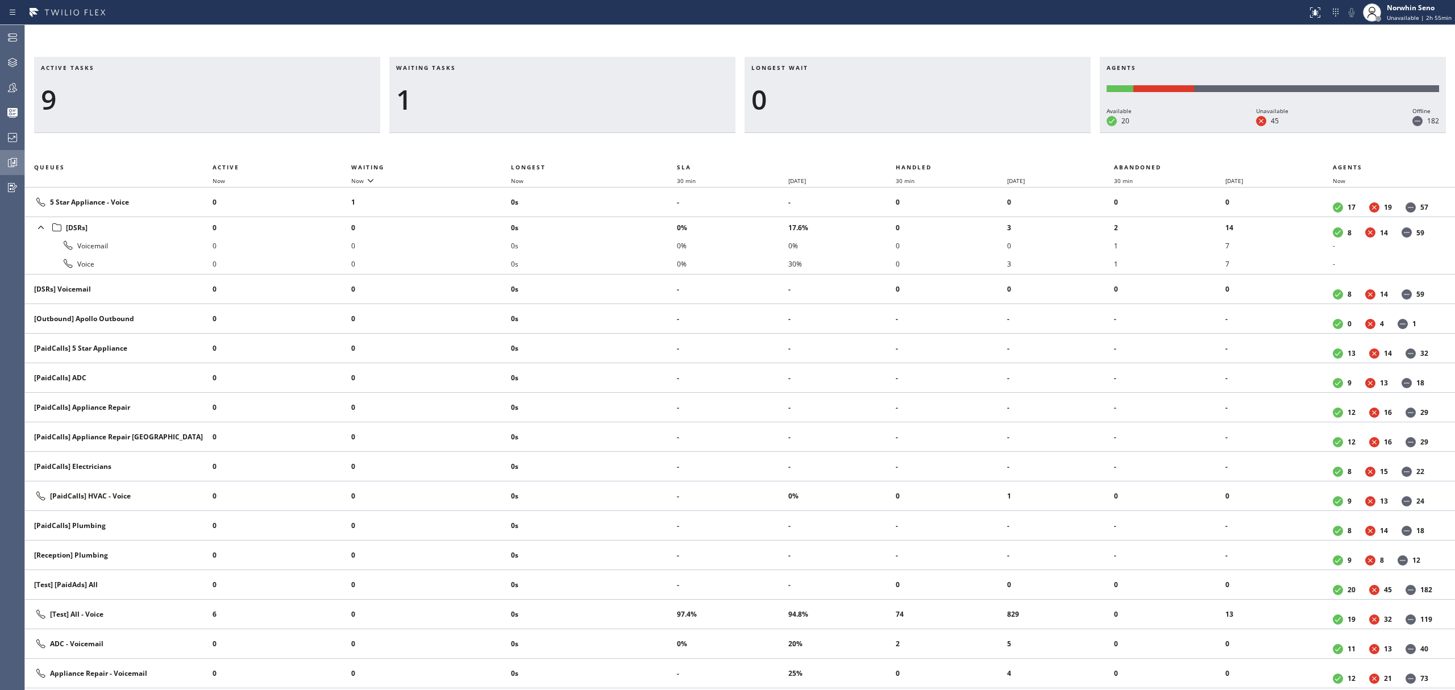
click at [920, 153] on div "Active tasks 9 Waiting tasks 1 Longest wait 0 Agents Available 20 Unavailable 4…" at bounding box center [740, 373] width 1430 height 633
click at [920, 153] on div "Active tasks 8 Waiting tasks 1 Longest wait 0 Agents Available 20 Unavailable 4…" at bounding box center [740, 373] width 1430 height 633
click at [920, 153] on div "Active tasks 8 Waiting tasks 1 Longest wait 0 Agents Available 19 Unavailable 4…" at bounding box center [740, 373] width 1430 height 633
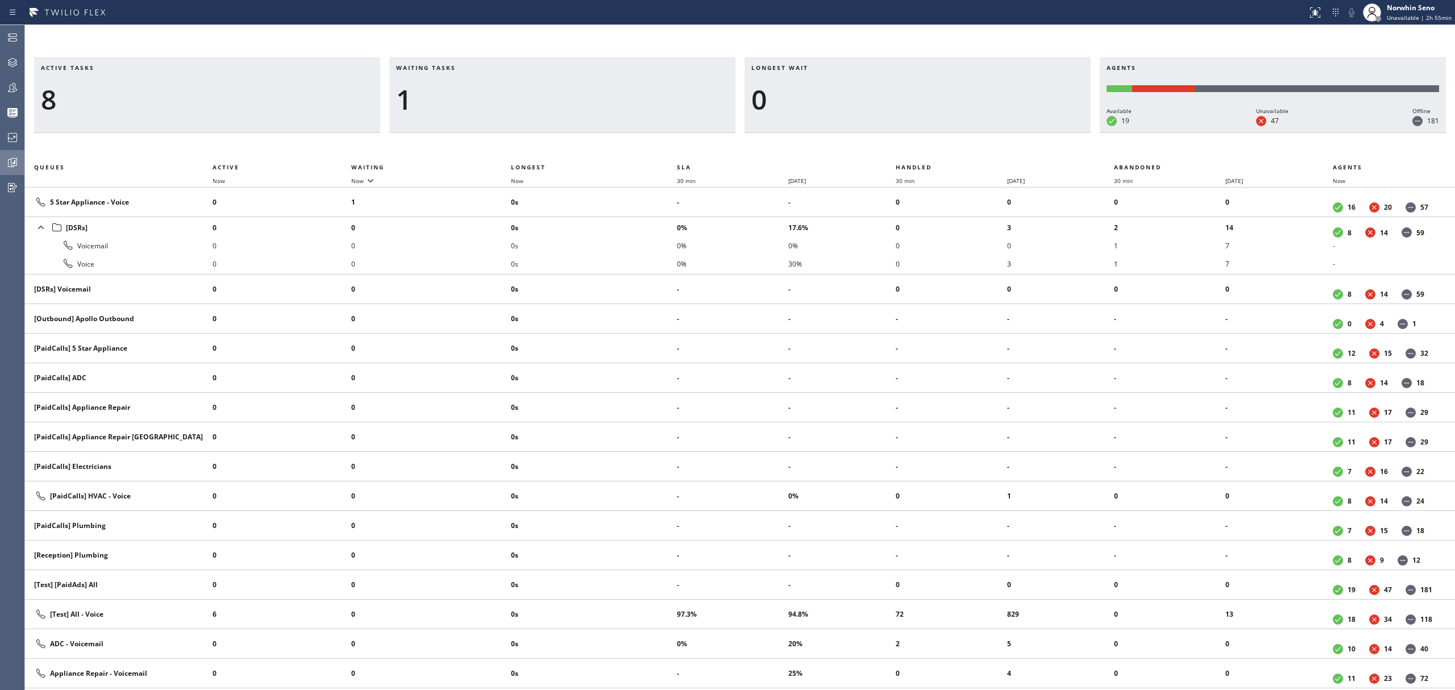
click at [920, 153] on div "Active tasks 8 Waiting tasks 1 Longest wait 0 Agents Available 19 Unavailable 4…" at bounding box center [740, 373] width 1430 height 633
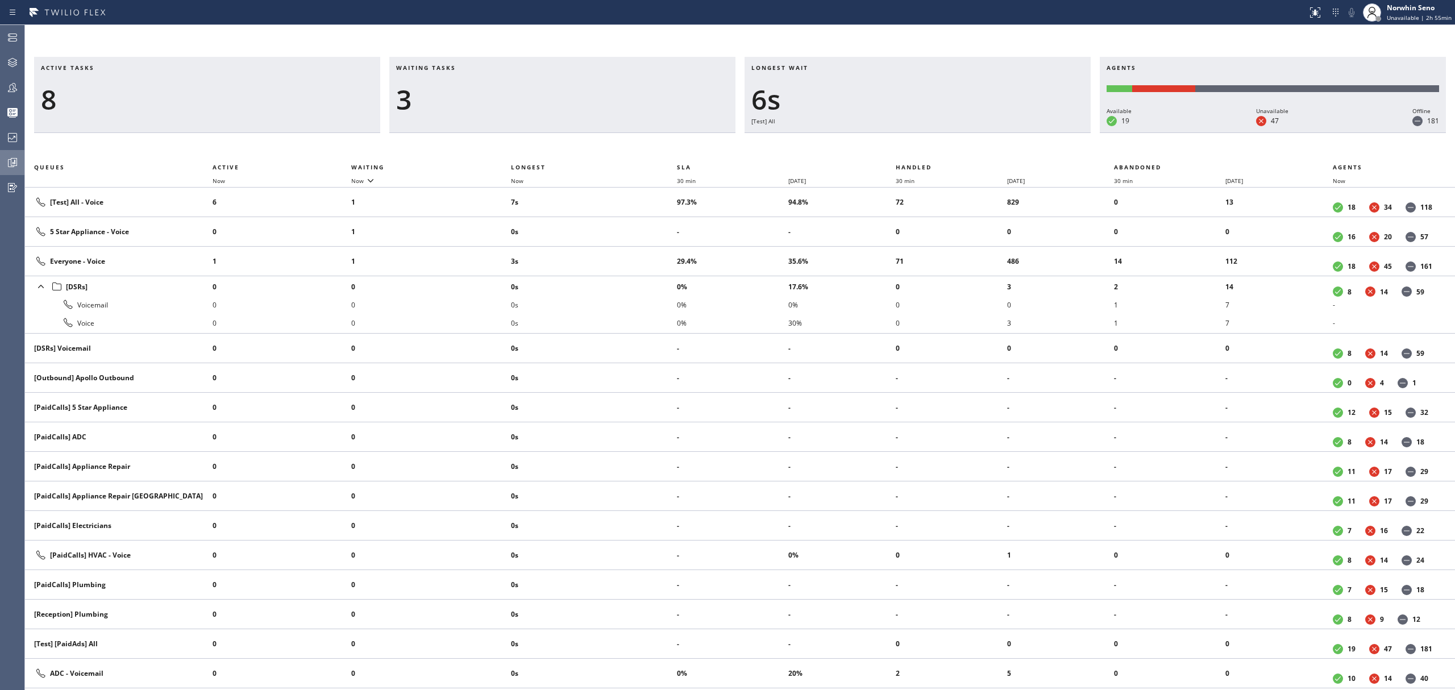
click at [920, 153] on div "Active tasks 8 Waiting tasks 3 Longest wait 6s [Test] All Agents Available 19 U…" at bounding box center [740, 373] width 1430 height 633
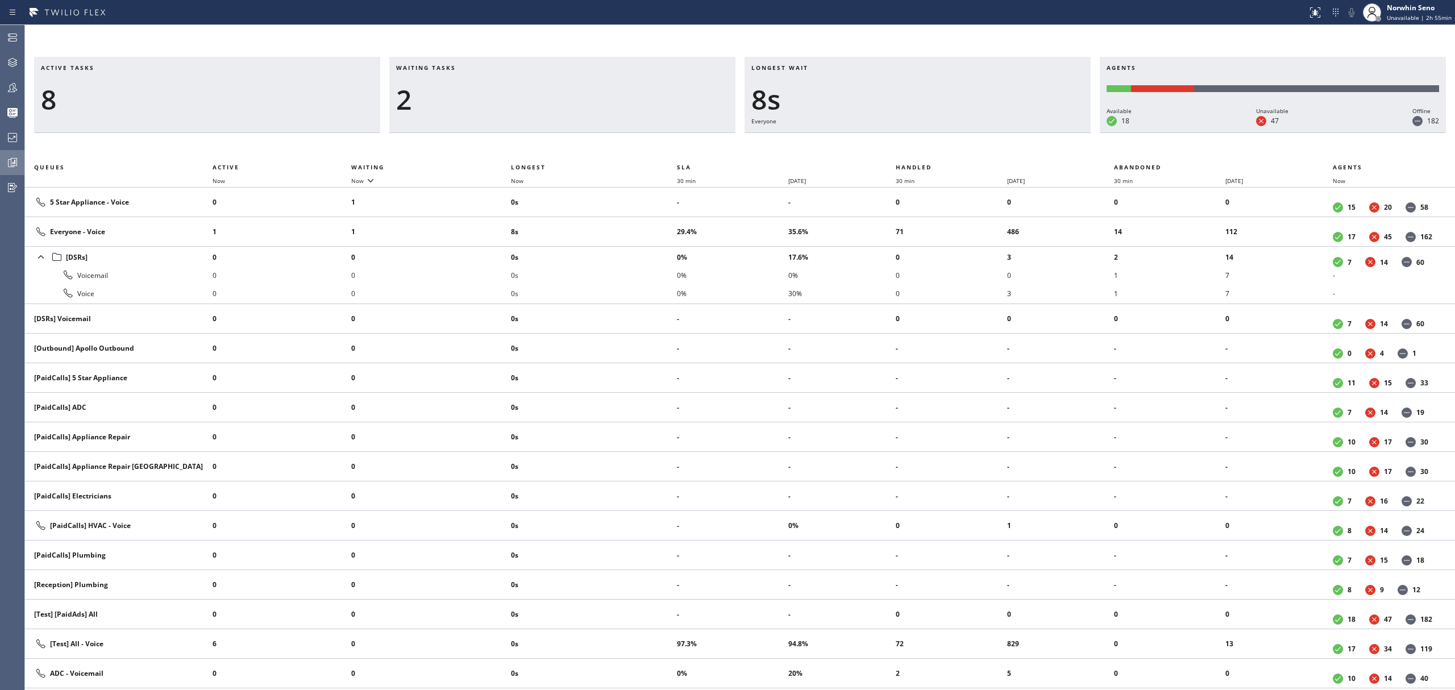
click at [920, 153] on div "Active tasks 8 Waiting tasks 2 Longest wait 8s Everyone Agents Available 18 Una…" at bounding box center [740, 373] width 1430 height 633
click at [920, 153] on div "Active tasks 7 Waiting tasks 2 Longest wait 13s Everyone Agents Available 17 Un…" at bounding box center [740, 373] width 1430 height 633
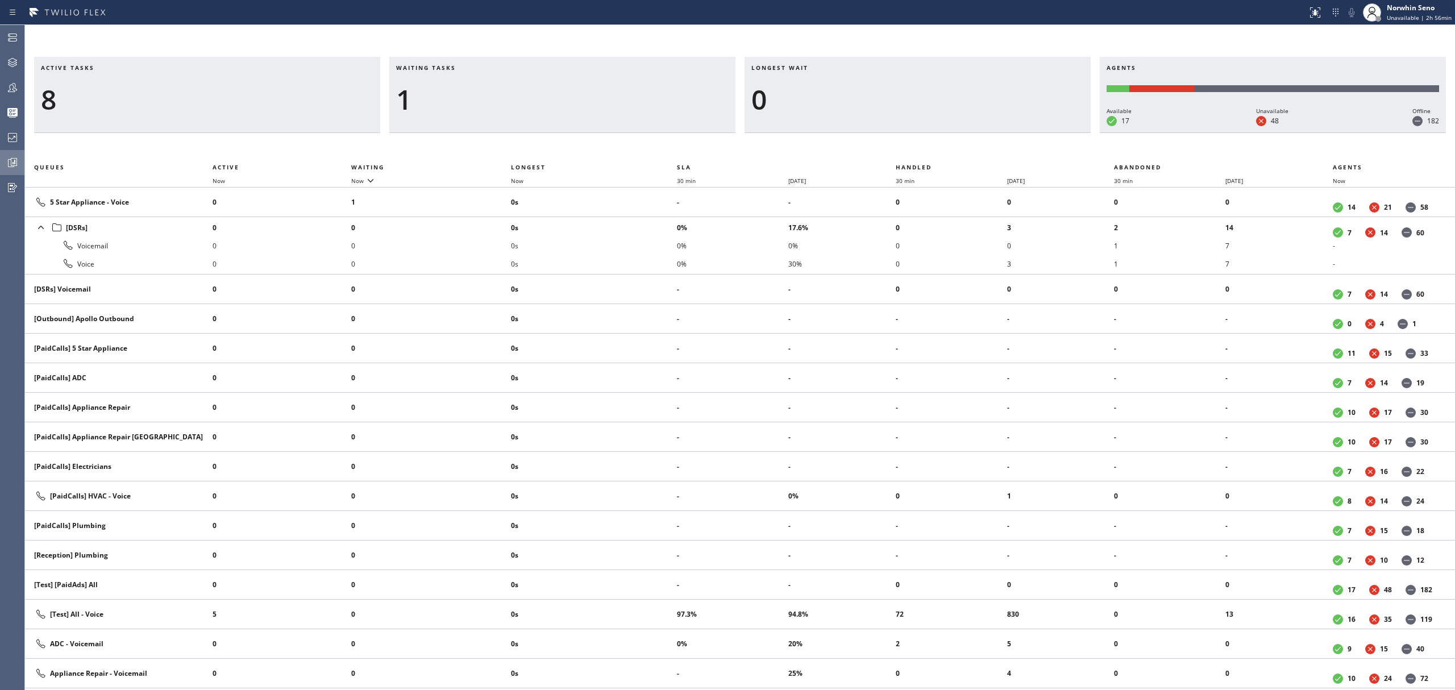
click at [920, 153] on div "Active tasks 8 Waiting tasks 1 Longest wait 0 Agents Available 17 Unavailable 4…" at bounding box center [740, 373] width 1430 height 633
click at [920, 153] on div "Active tasks 6 Waiting tasks 1 Longest wait 0 Agents Available 17 Unavailable 4…" at bounding box center [740, 373] width 1430 height 633
click at [920, 153] on div "Active tasks 5 Waiting tasks 1 Longest wait 0 Agents Available 17 Unavailable 4…" at bounding box center [740, 373] width 1430 height 633
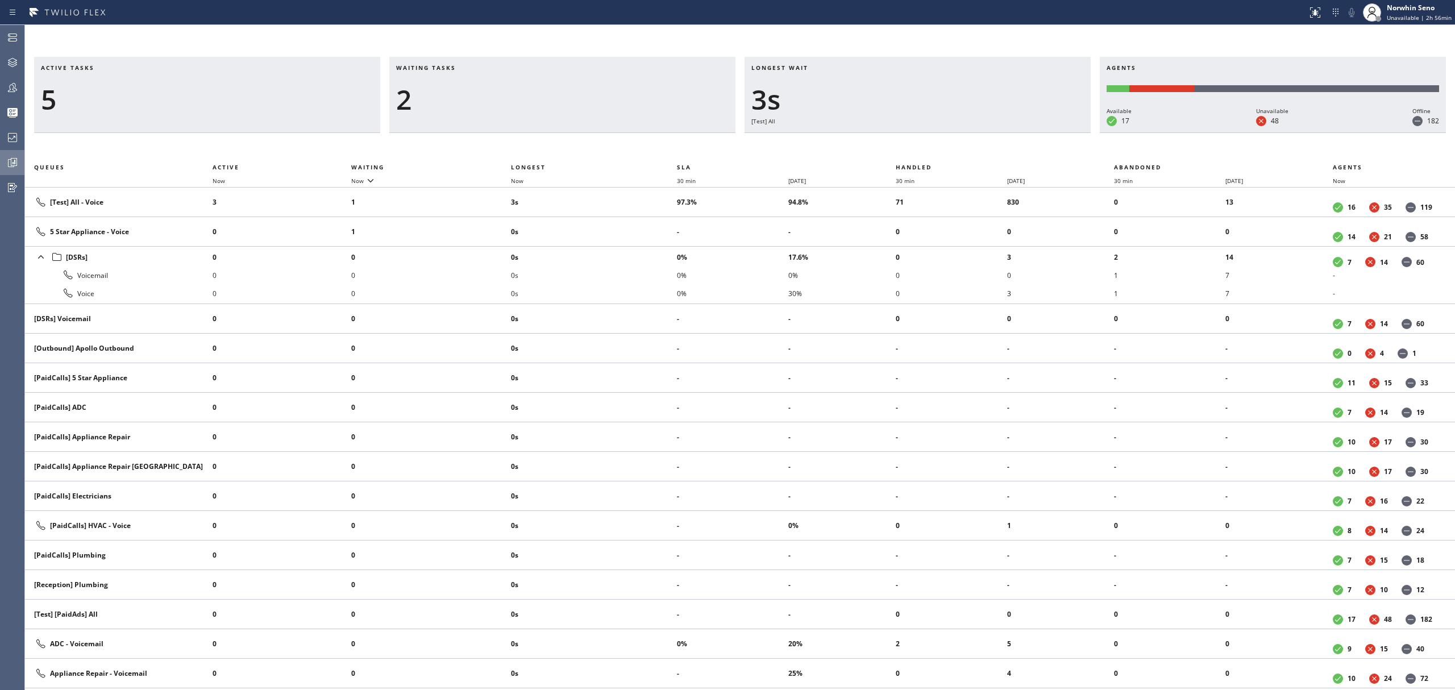
click at [920, 153] on div "Active tasks 5 Waiting tasks 2 Longest wait 3s [Test] All Agents Available 17 U…" at bounding box center [740, 373] width 1430 height 633
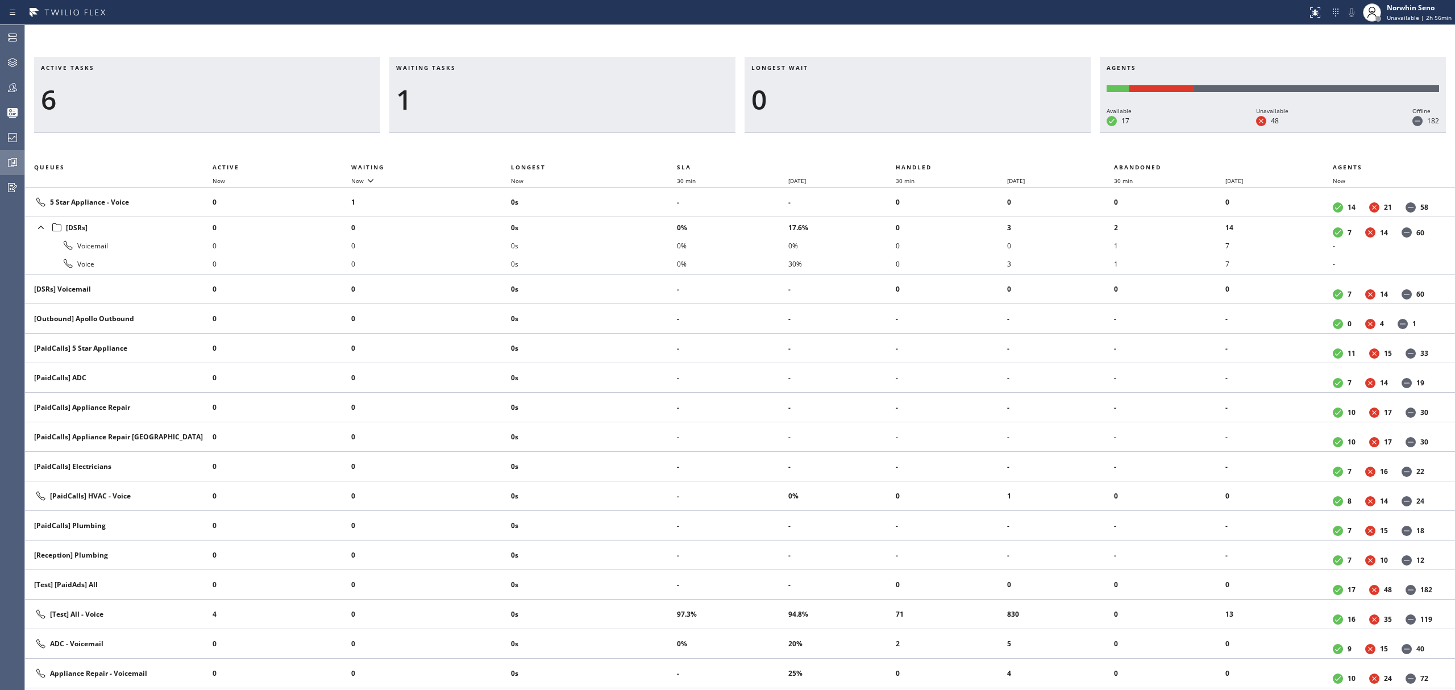
click at [920, 153] on div "Active tasks 6 Waiting tasks 1 Longest wait 0 Agents Available 17 Unavailable 4…" at bounding box center [740, 373] width 1430 height 633
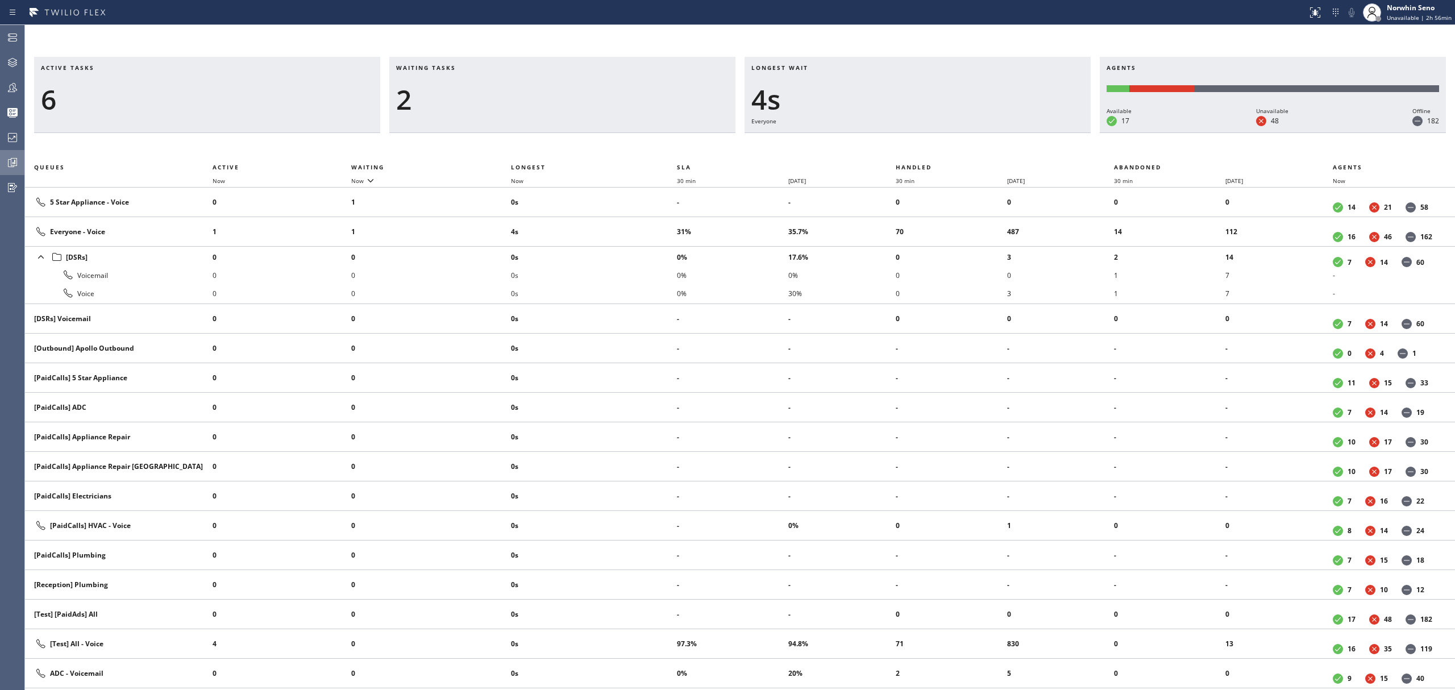
click at [920, 153] on div "Active tasks 6 Waiting tasks 2 Longest wait 4s Everyone Agents Available 17 Una…" at bounding box center [740, 373] width 1430 height 633
click at [920, 153] on div "Active tasks 6 Waiting tasks 2 Longest wait 9s Everyone Agents Available 17 Una…" at bounding box center [740, 373] width 1430 height 633
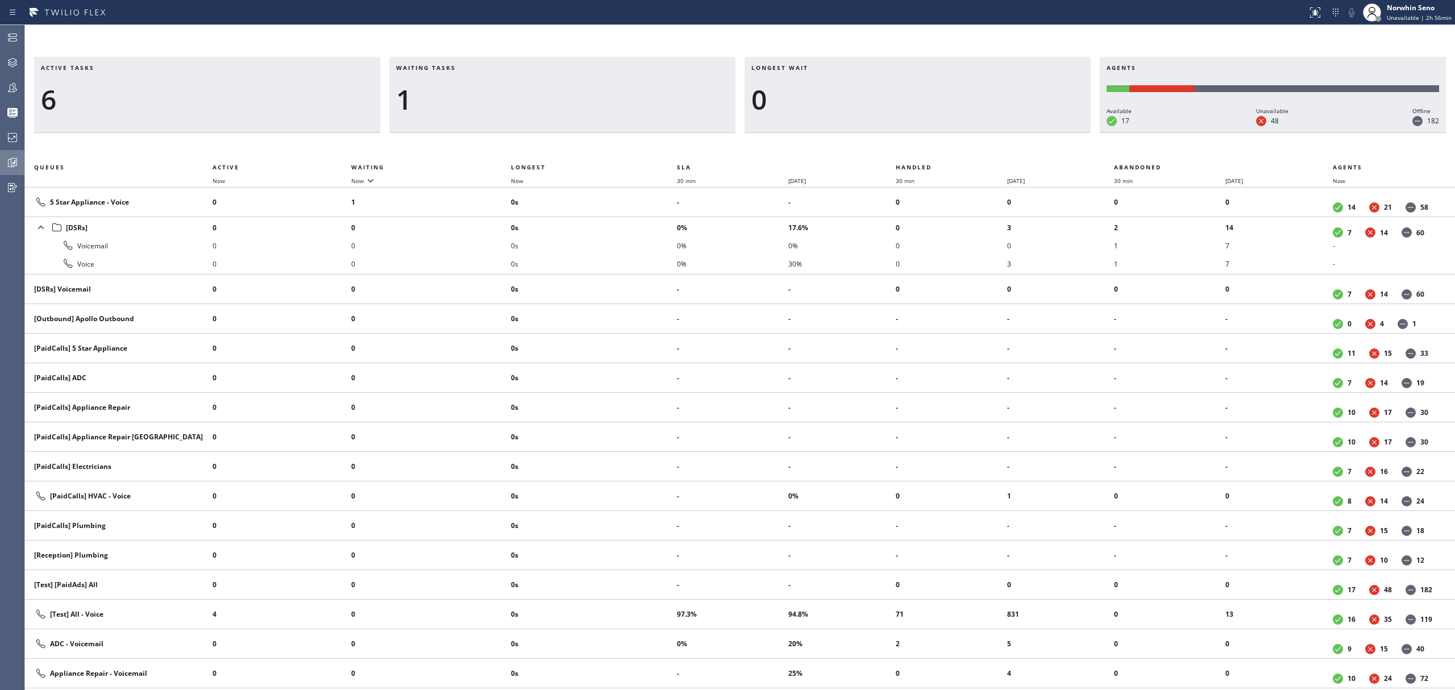
click at [920, 153] on div "Active tasks 6 Waiting tasks 1 Longest wait 0 Agents Available 17 Unavailable 4…" at bounding box center [740, 373] width 1430 height 633
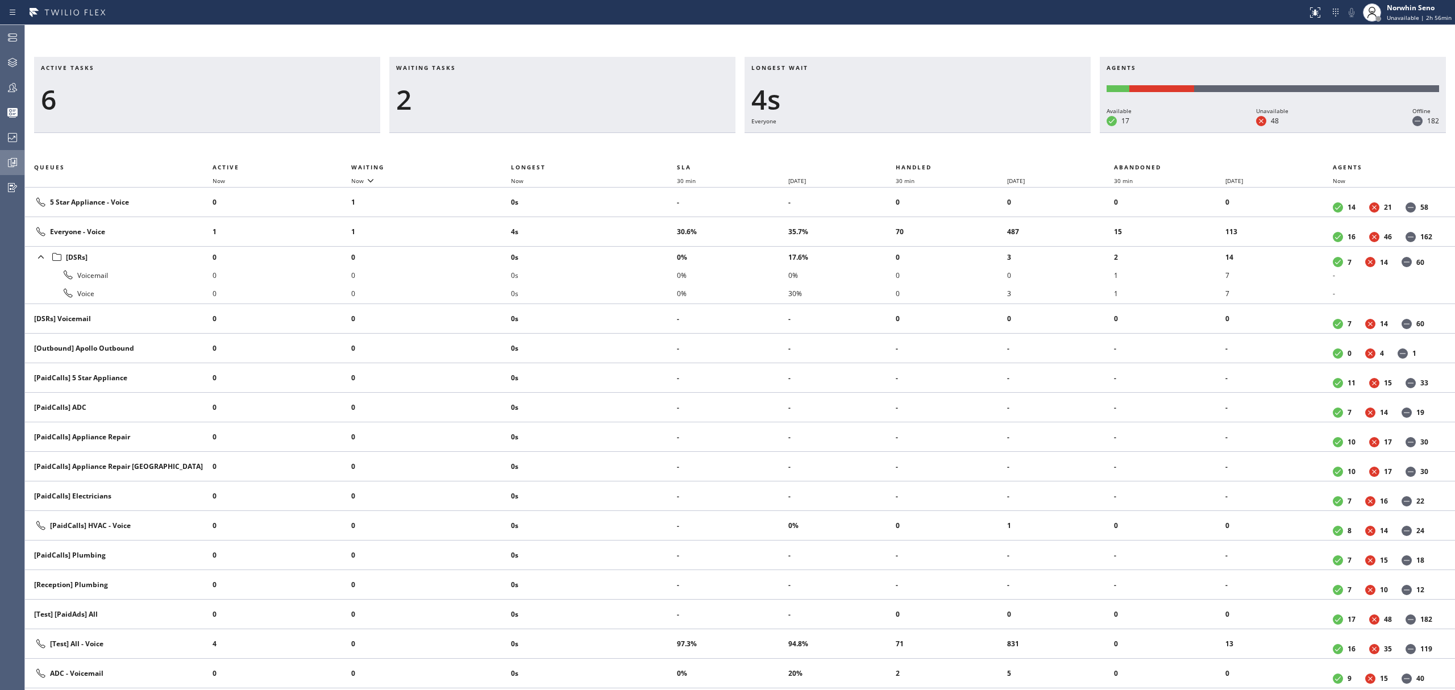
click at [920, 153] on div "Active tasks 6 Waiting tasks 2 Longest wait 4s Everyone Agents Available 17 Una…" at bounding box center [740, 373] width 1430 height 633
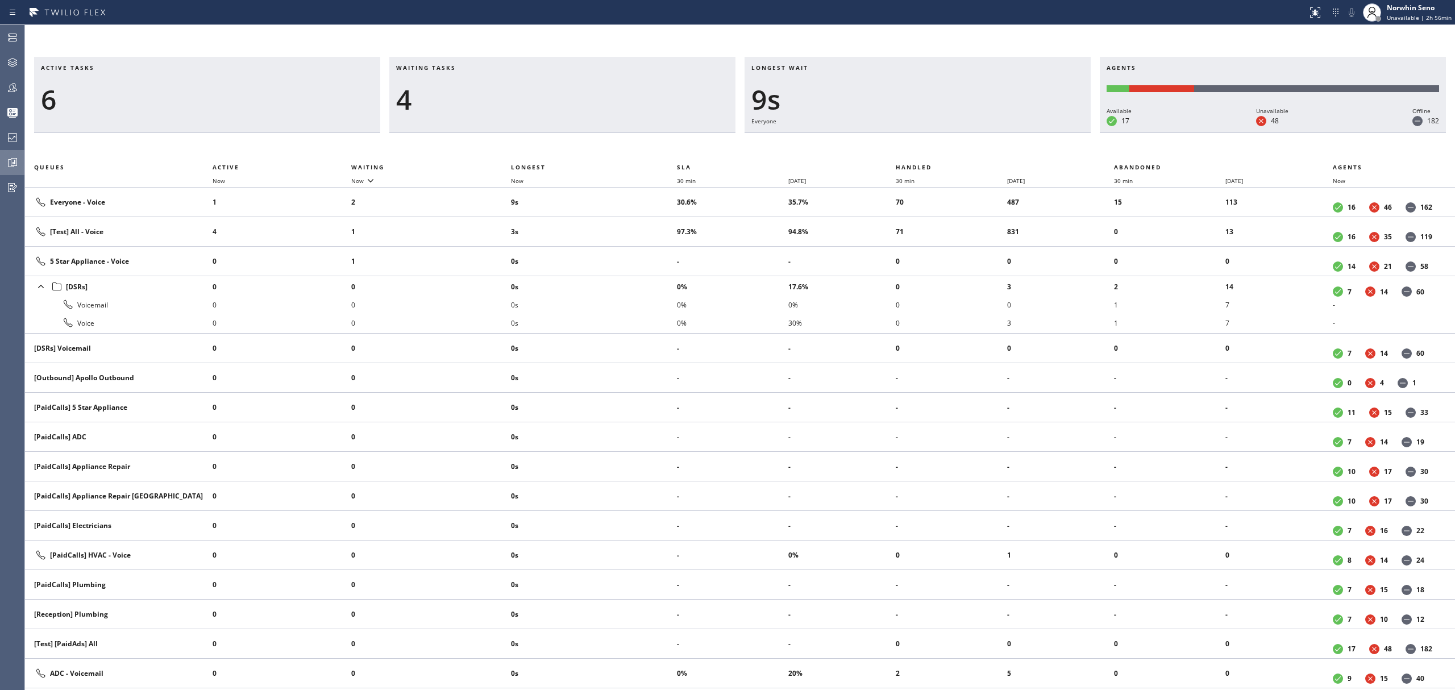
click at [920, 153] on div "Active tasks 6 Waiting tasks 4 Longest wait 9s Everyone Agents Available 17 Una…" at bounding box center [740, 373] width 1430 height 633
click at [920, 153] on div "Active tasks 6 Waiting tasks 5 Longest wait 14s Everyone Agents Available 17 Un…" at bounding box center [740, 373] width 1430 height 633
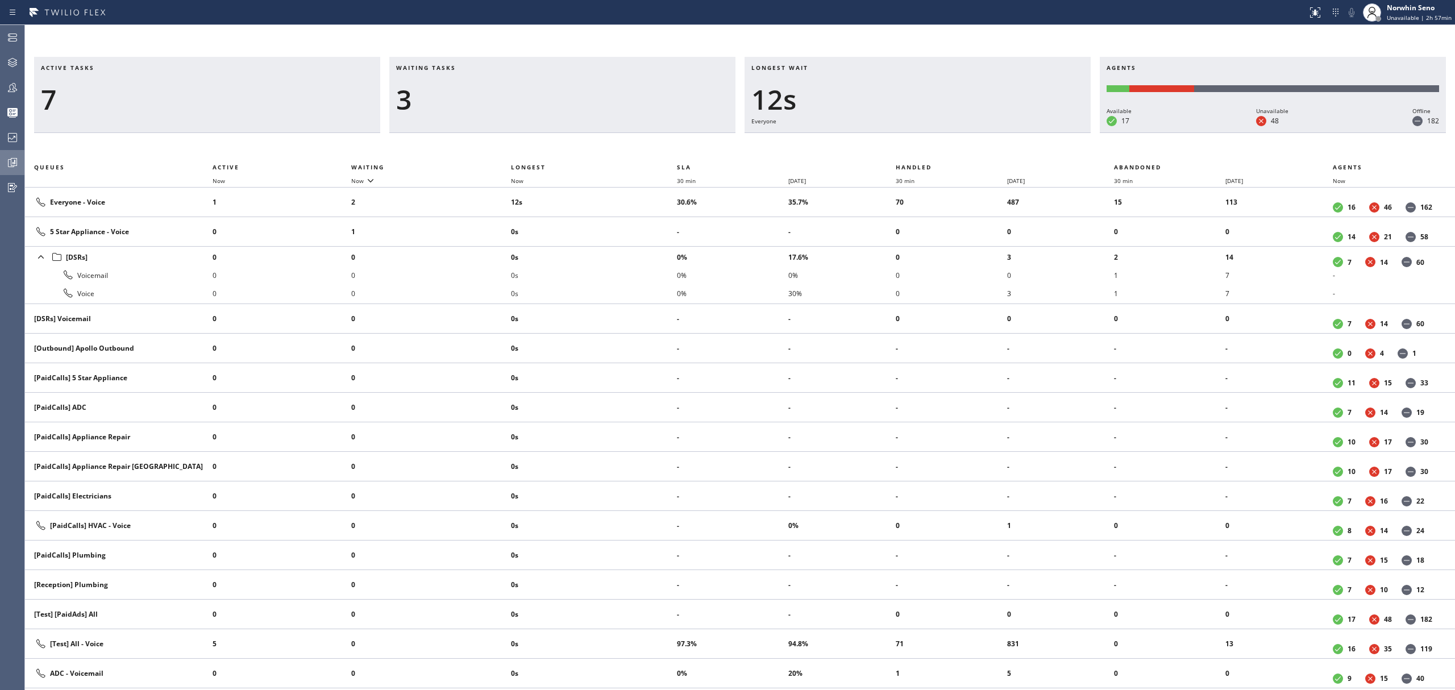
click at [920, 153] on div "Active tasks 7 Waiting tasks 3 Longest wait 12s Everyone Agents Available 17 Un…" at bounding box center [740, 373] width 1430 height 633
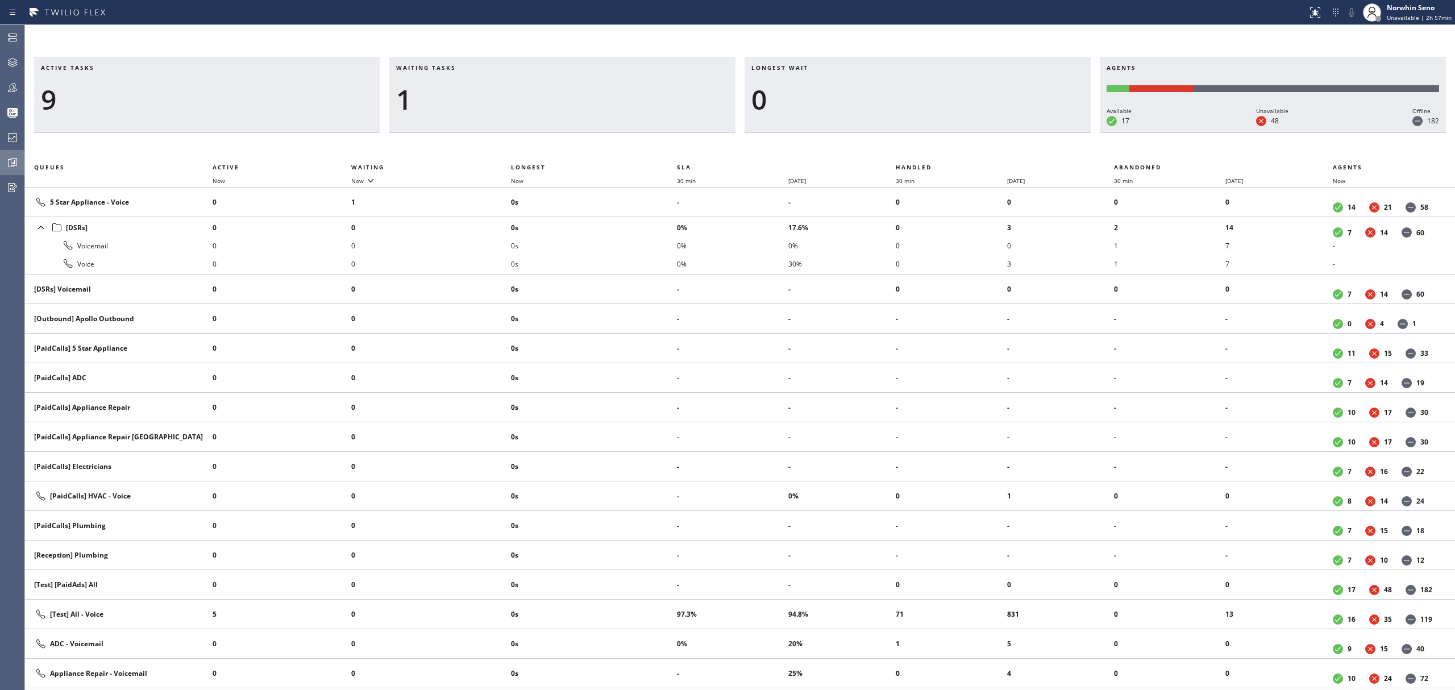
click at [920, 153] on div "Active tasks 9 Waiting tasks 1 Longest wait 0 Agents Available 17 Unavailable 4…" at bounding box center [740, 373] width 1430 height 633
click at [920, 153] on div "Active tasks 9 Waiting tasks 1 Longest wait 0 Agents Available 18 Unavailable 4…" at bounding box center [740, 373] width 1430 height 633
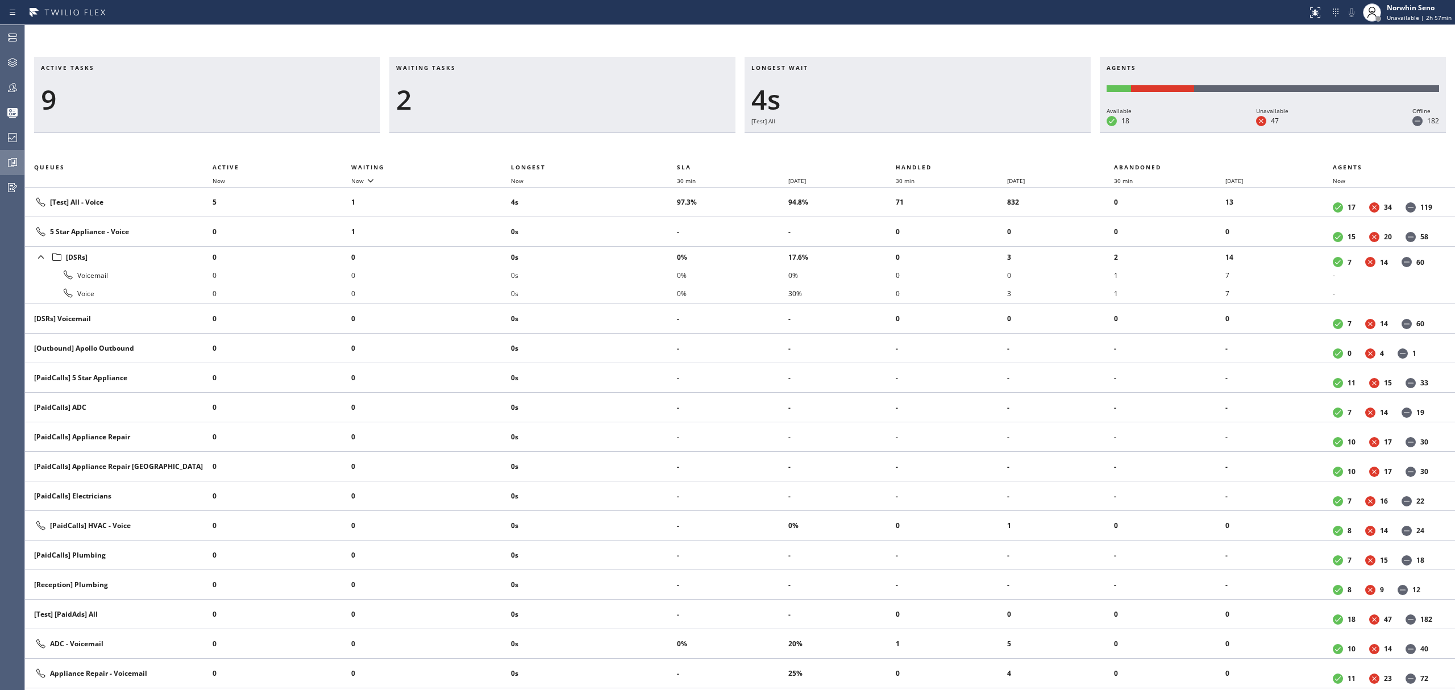
click at [920, 153] on div "Active tasks 9 Waiting tasks 2 Longest wait 4s [Test] All Agents Available 18 U…" at bounding box center [740, 373] width 1430 height 633
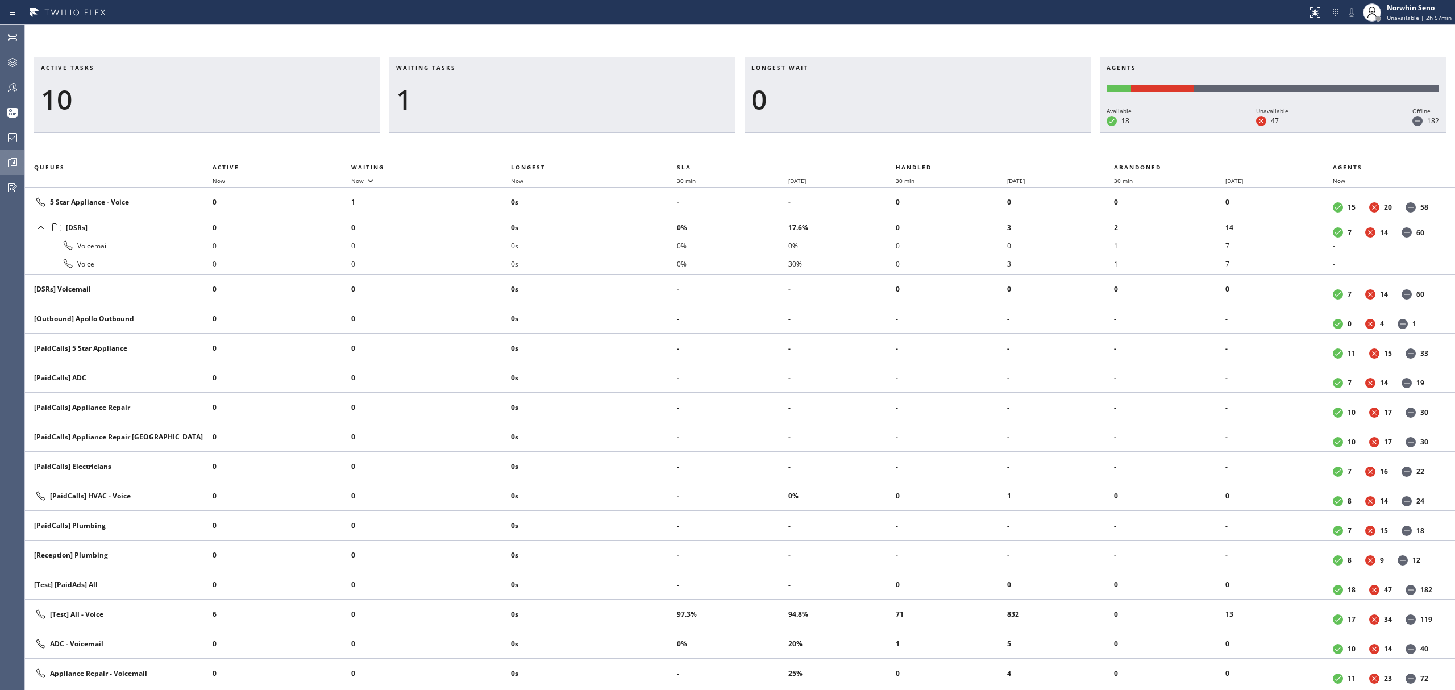
click at [920, 153] on div "Active tasks 10 Waiting tasks 1 Longest wait 0 Agents Available 18 Unavailable …" at bounding box center [740, 373] width 1430 height 633
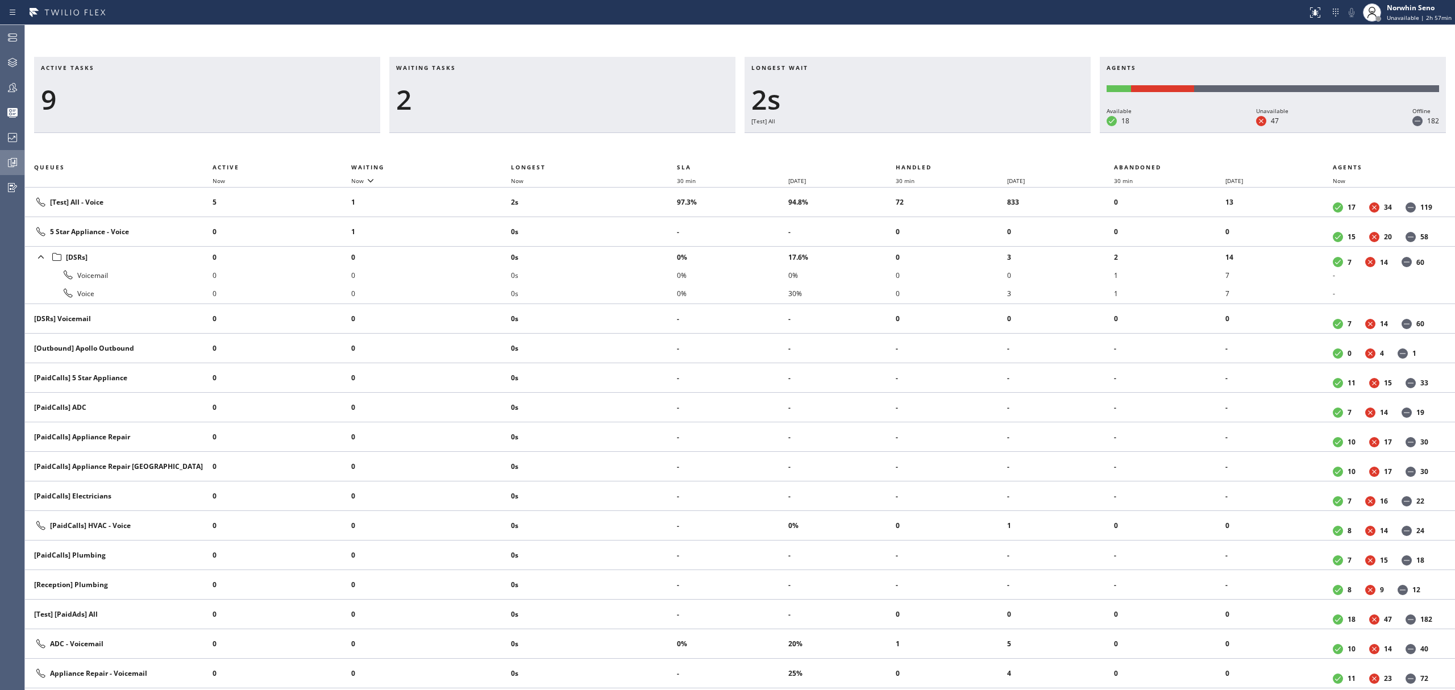
click at [920, 153] on div "Active tasks 9 Waiting tasks 2 Longest wait 2s [Test] All Agents Available 18 U…" at bounding box center [740, 373] width 1430 height 633
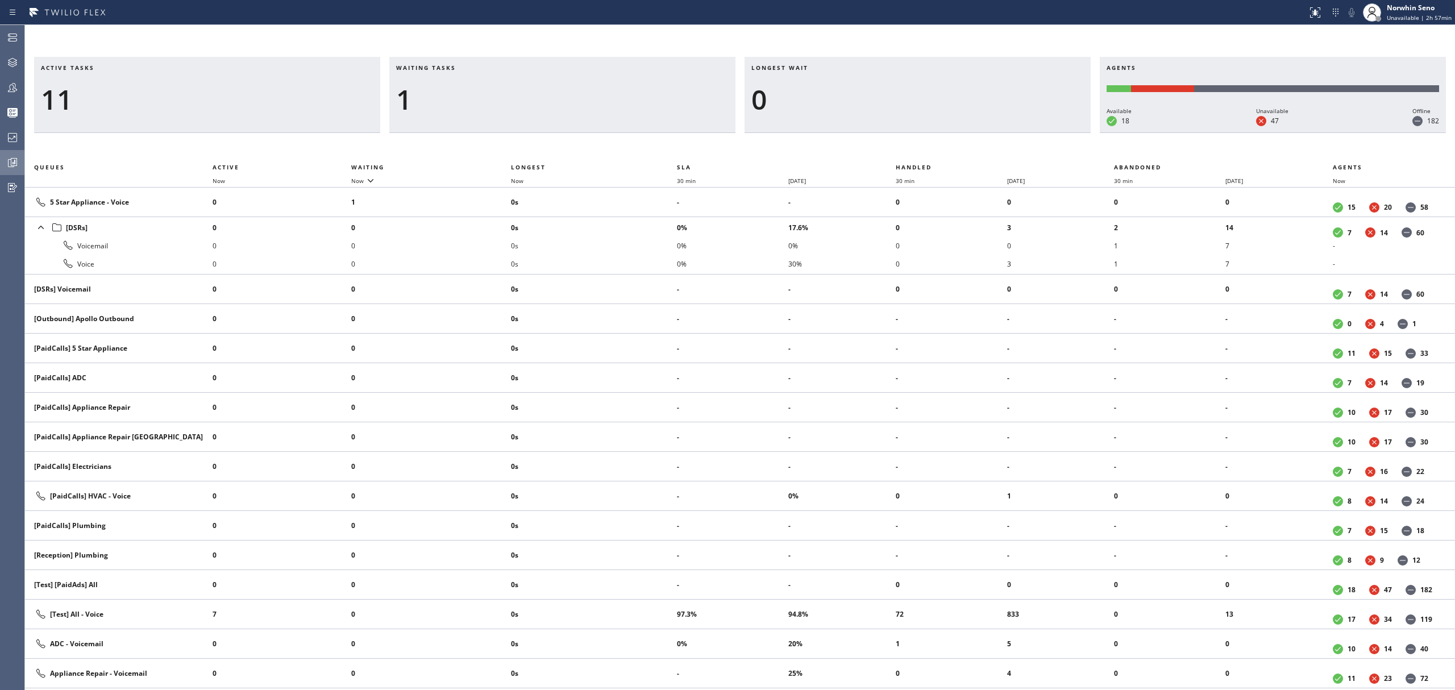
click at [920, 153] on div "Active tasks 11 Waiting tasks 1 Longest wait 0 Agents Available 18 Unavailable …" at bounding box center [740, 373] width 1430 height 633
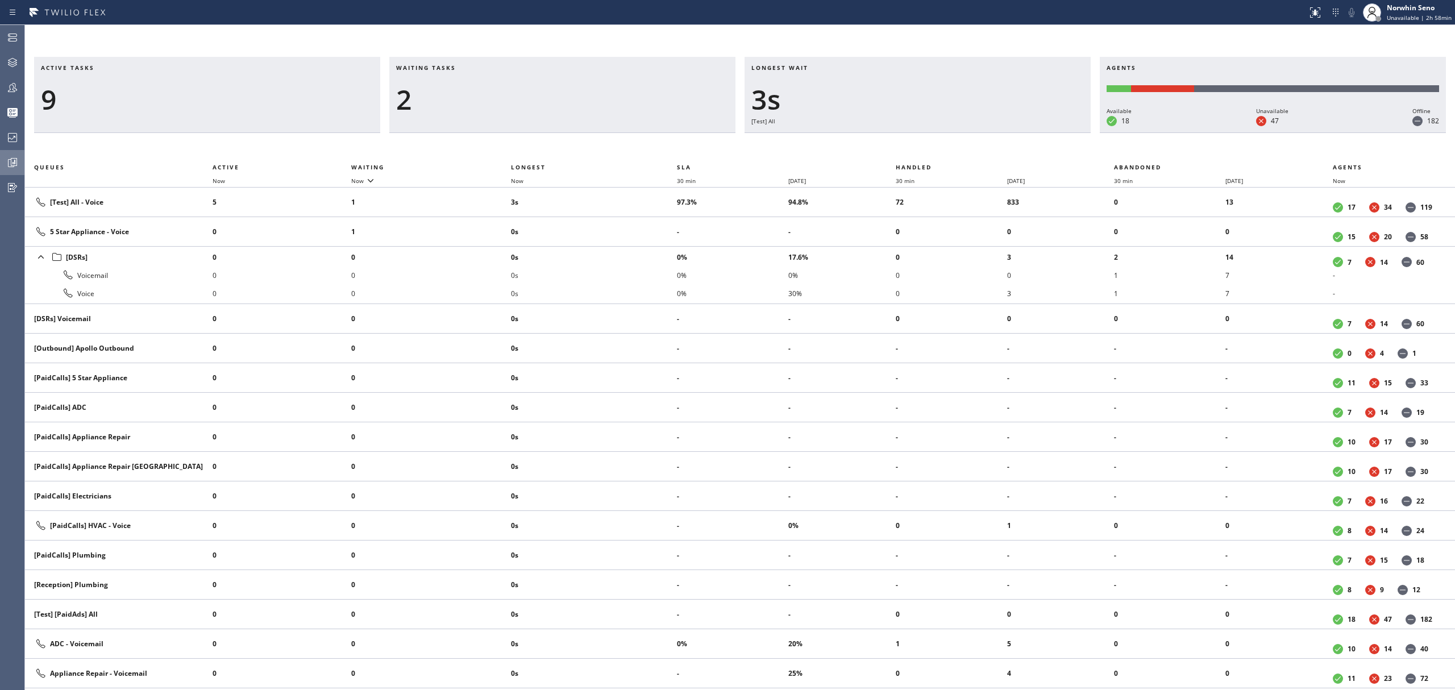
click at [920, 153] on div "Active tasks 9 Waiting tasks 2 Longest wait 3s [Test] All Agents Available 18 U…" at bounding box center [740, 373] width 1430 height 633
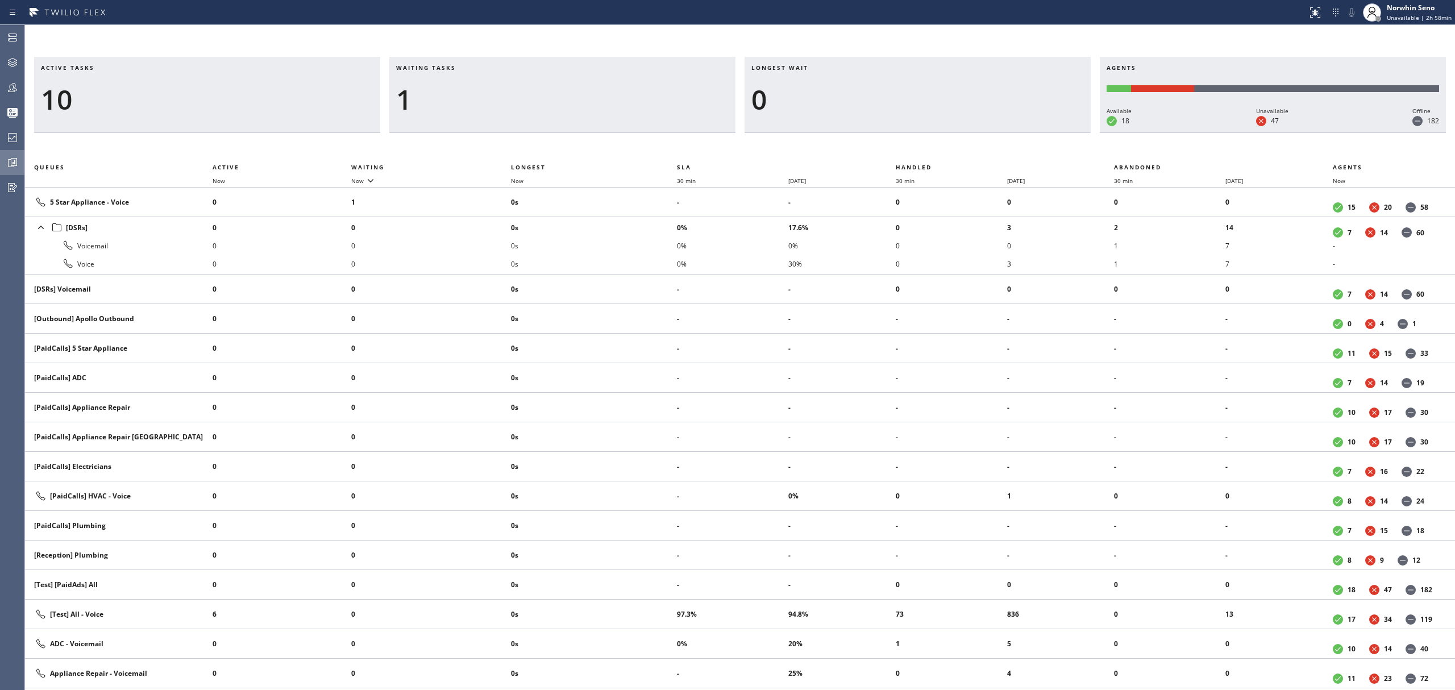
click at [920, 153] on div "Active tasks 10 Waiting tasks 1 Longest wait 0 Agents Available 18 Unavailable …" at bounding box center [740, 373] width 1430 height 633
click at [920, 153] on div "Active tasks 8 Waiting tasks 1 Longest wait 0 Agents Available 18 Unavailable 4…" at bounding box center [740, 373] width 1430 height 633
click at [920, 153] on div "Active tasks 6 Waiting tasks 1 Longest wait 0 Agents Available 18 Unavailable 4…" at bounding box center [740, 373] width 1430 height 633
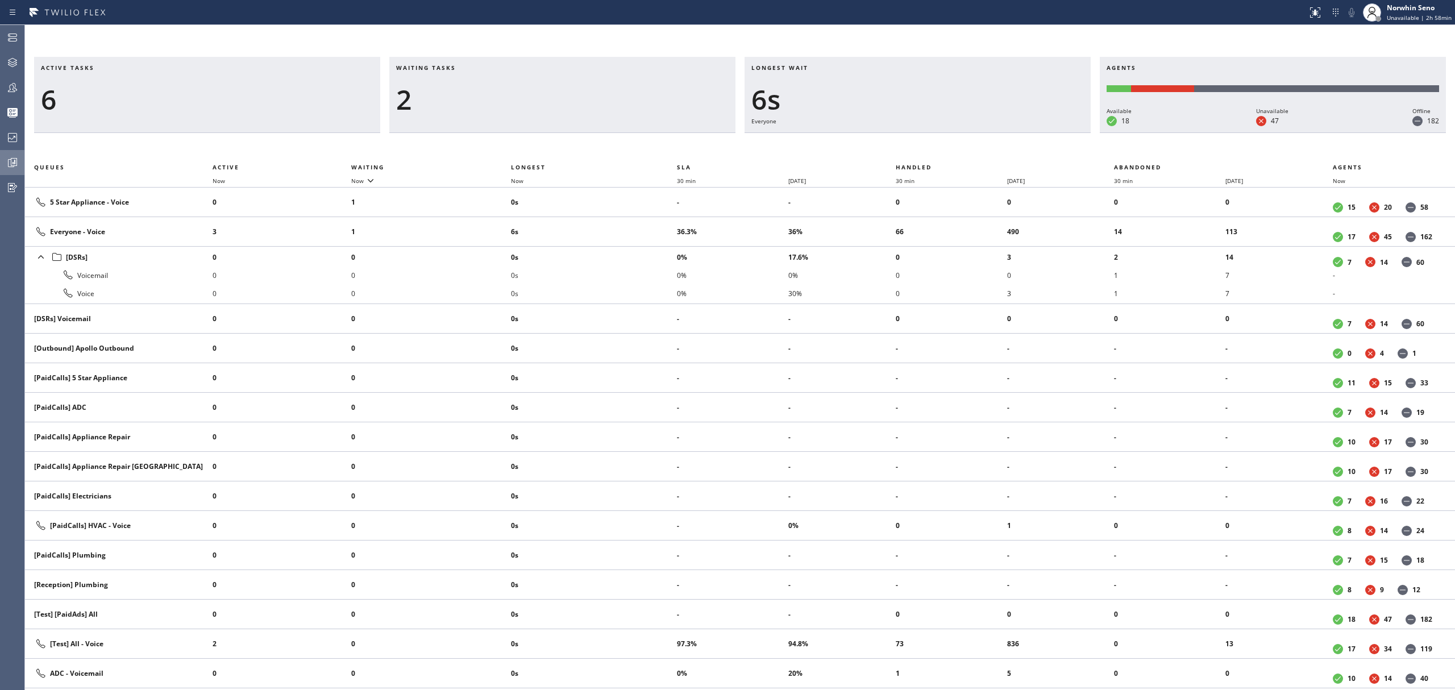
click at [920, 153] on div "Active tasks 6 Waiting tasks 2 Longest wait 6s Everyone Agents Available 18 Una…" at bounding box center [740, 373] width 1430 height 633
click at [920, 153] on div "Active tasks 7 Waiting tasks 2 Longest wait 11s Everyone Agents Available 18 Un…" at bounding box center [740, 373] width 1430 height 633
click at [920, 153] on div "Active tasks 7 Waiting tasks 2 Longest wait 16s Everyone Agents Available 18 Un…" at bounding box center [740, 373] width 1430 height 633
click at [920, 153] on div "Active tasks 7 Waiting tasks 2 Longest wait 21s Everyone Agents Available 18 Un…" at bounding box center [740, 373] width 1430 height 633
click at [920, 153] on div "Active tasks 8 Waiting tasks 2 Longest wait 26s Everyone Agents Available 18 Un…" at bounding box center [740, 373] width 1430 height 633
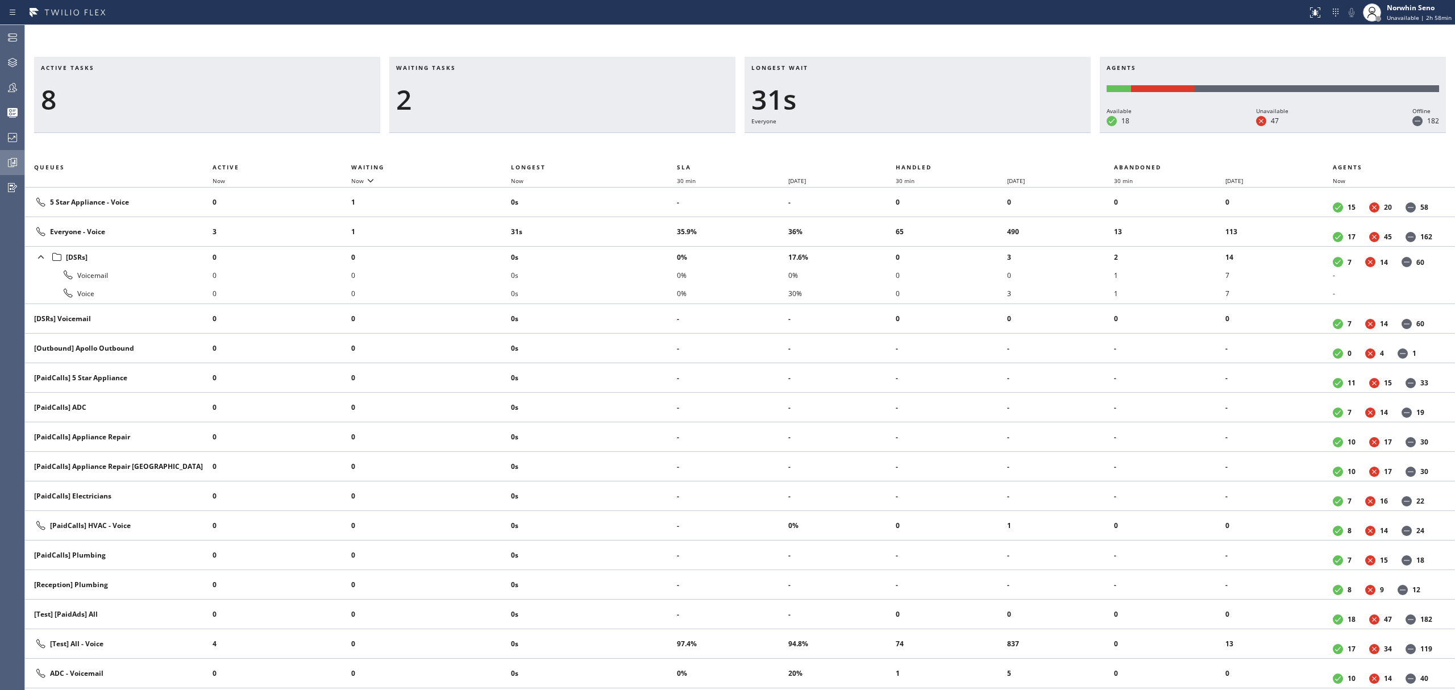
click at [920, 153] on div "Active tasks 8 Waiting tasks 2 Longest wait 31s Everyone Agents Available 18 Un…" at bounding box center [740, 373] width 1430 height 633
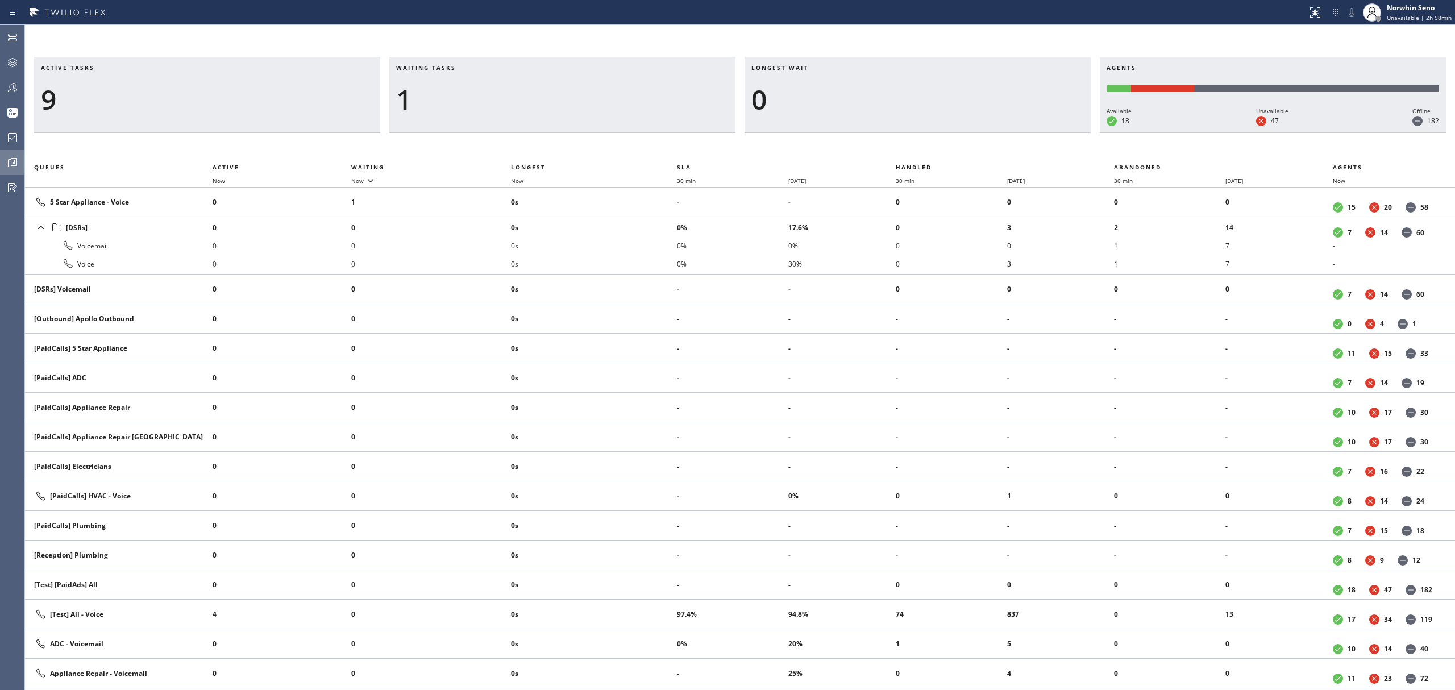
click at [920, 153] on div "Active tasks 9 Waiting tasks 1 Longest wait 0 Agents Available 18 Unavailable 4…" at bounding box center [740, 373] width 1430 height 633
click at [920, 153] on div "Active tasks 8 Waiting tasks 1 Longest wait 0 Agents Available 18 Unavailable 4…" at bounding box center [740, 373] width 1430 height 633
click at [920, 153] on div "Active tasks 6 Waiting tasks 1 Longest wait 0 Agents Available 18 Unavailable 4…" at bounding box center [740, 373] width 1430 height 633
click at [920, 153] on div "Active tasks 6 Waiting tasks 1 Longest wait 0 Agents Available 19 Unavailable 4…" at bounding box center [740, 373] width 1430 height 633
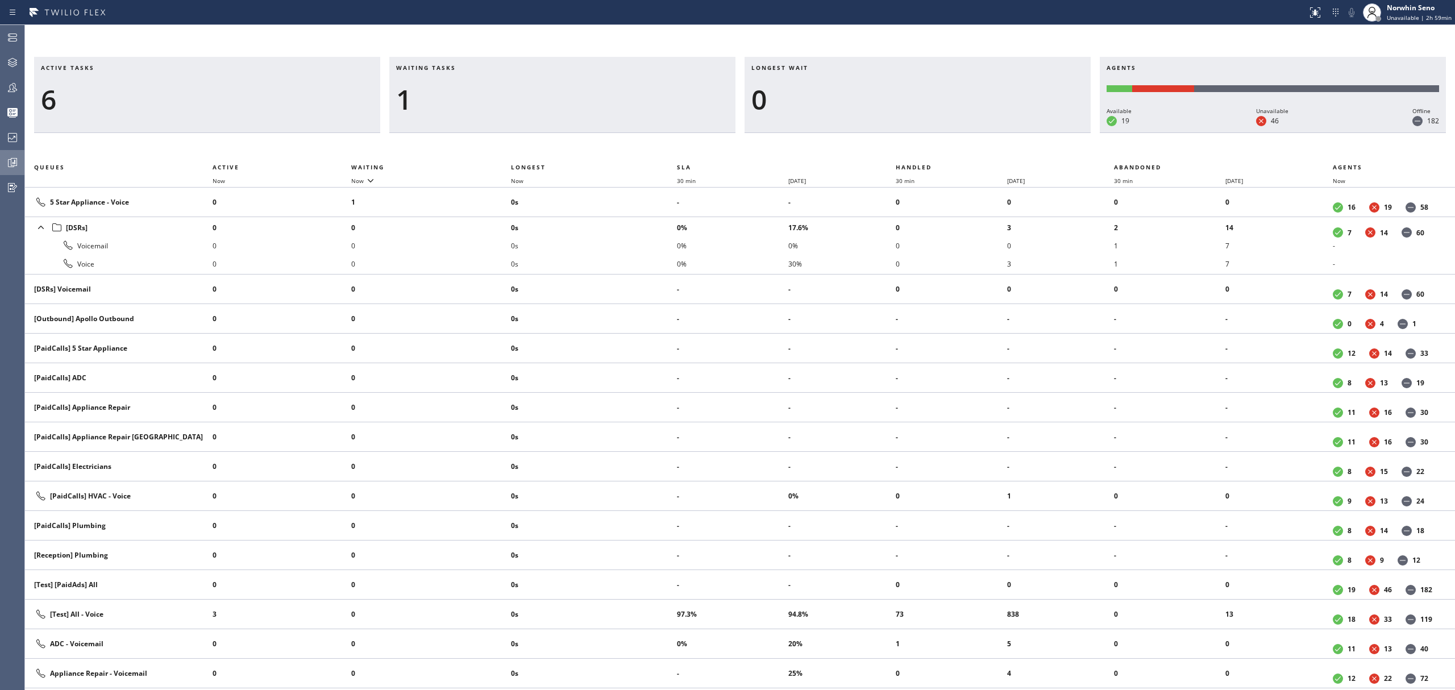
click at [920, 153] on div "Active tasks 6 Waiting tasks 1 Longest wait 0 Agents Available 19 Unavailable 4…" at bounding box center [740, 373] width 1430 height 633
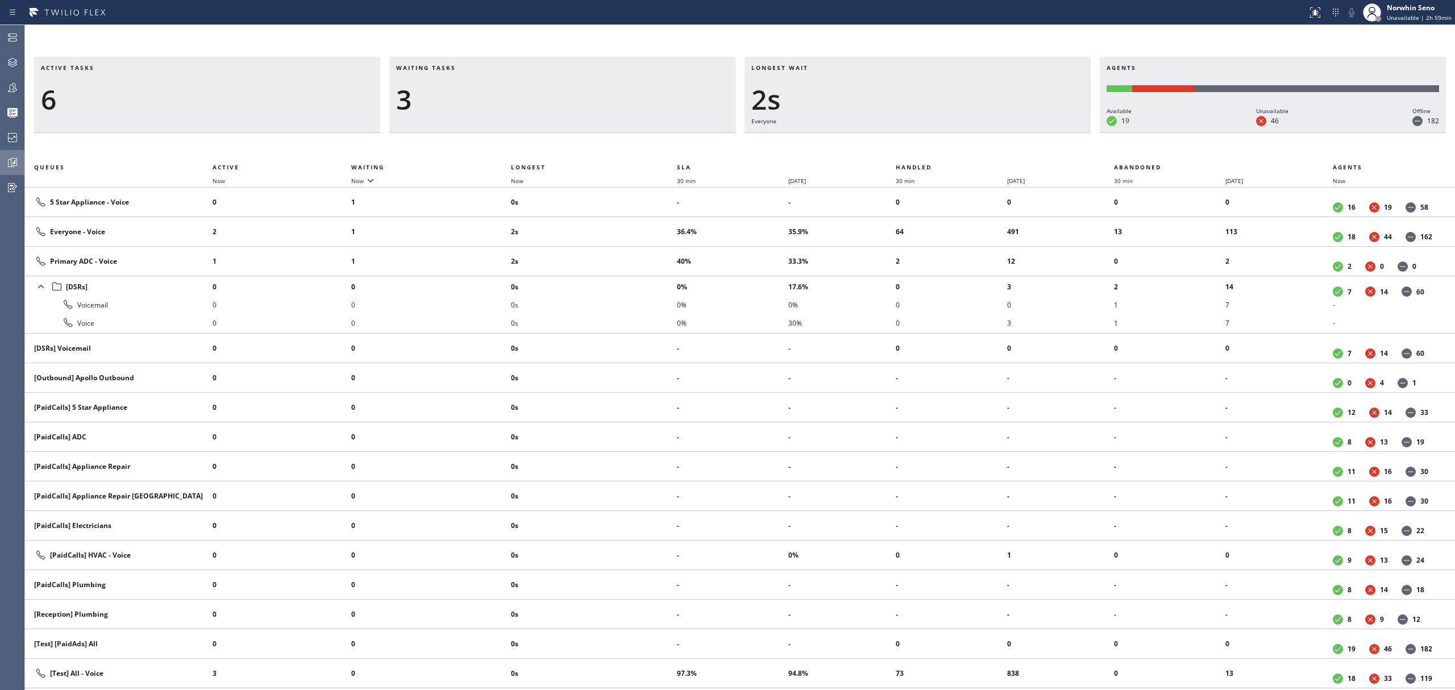
click at [920, 153] on div "Active tasks 6 Waiting tasks 3 Longest wait 2s Everyone Agents Available 19 Una…" at bounding box center [740, 373] width 1430 height 633
click at [920, 153] on div "Active tasks 6 Waiting tasks 3 Longest wait 7s Everyone Agents Available 19 Una…" at bounding box center [740, 373] width 1430 height 633
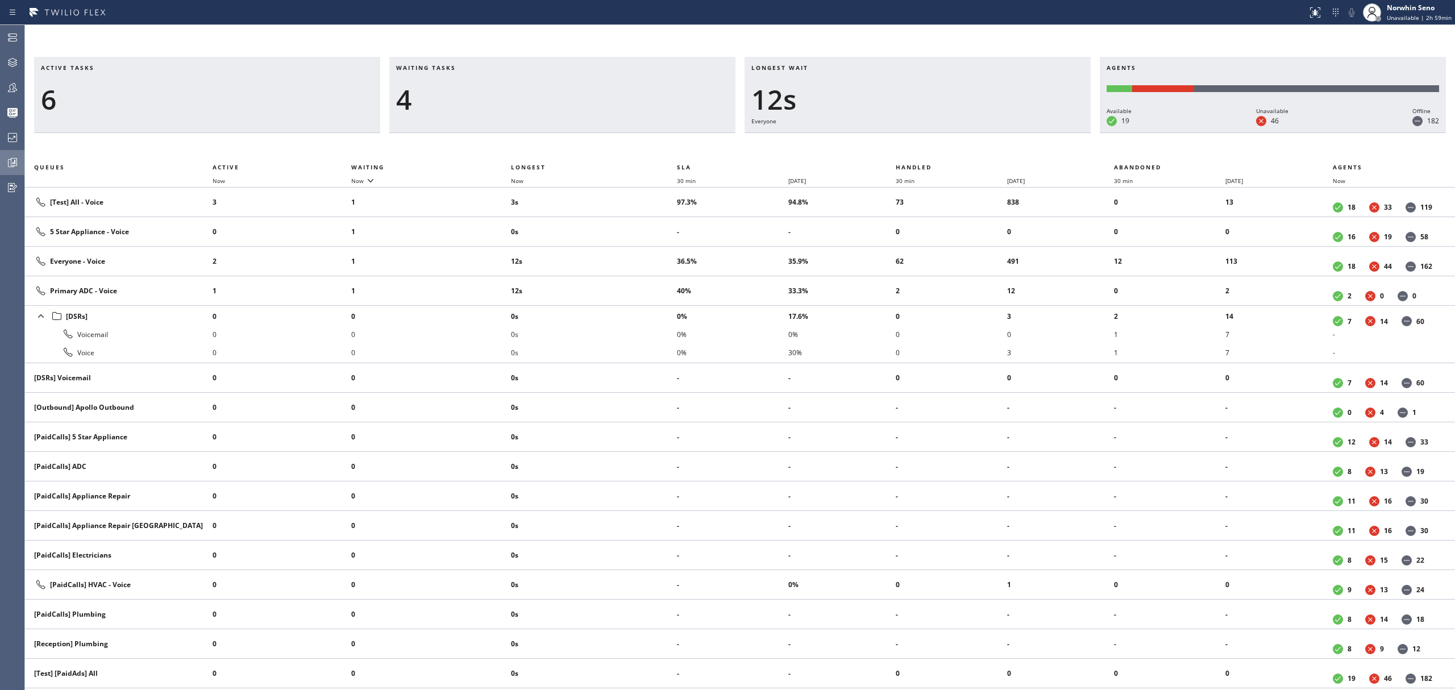
click at [920, 153] on div "Active tasks 6 Waiting tasks 4 Longest wait 12s Everyone Agents Available 19 Un…" at bounding box center [740, 373] width 1430 height 633
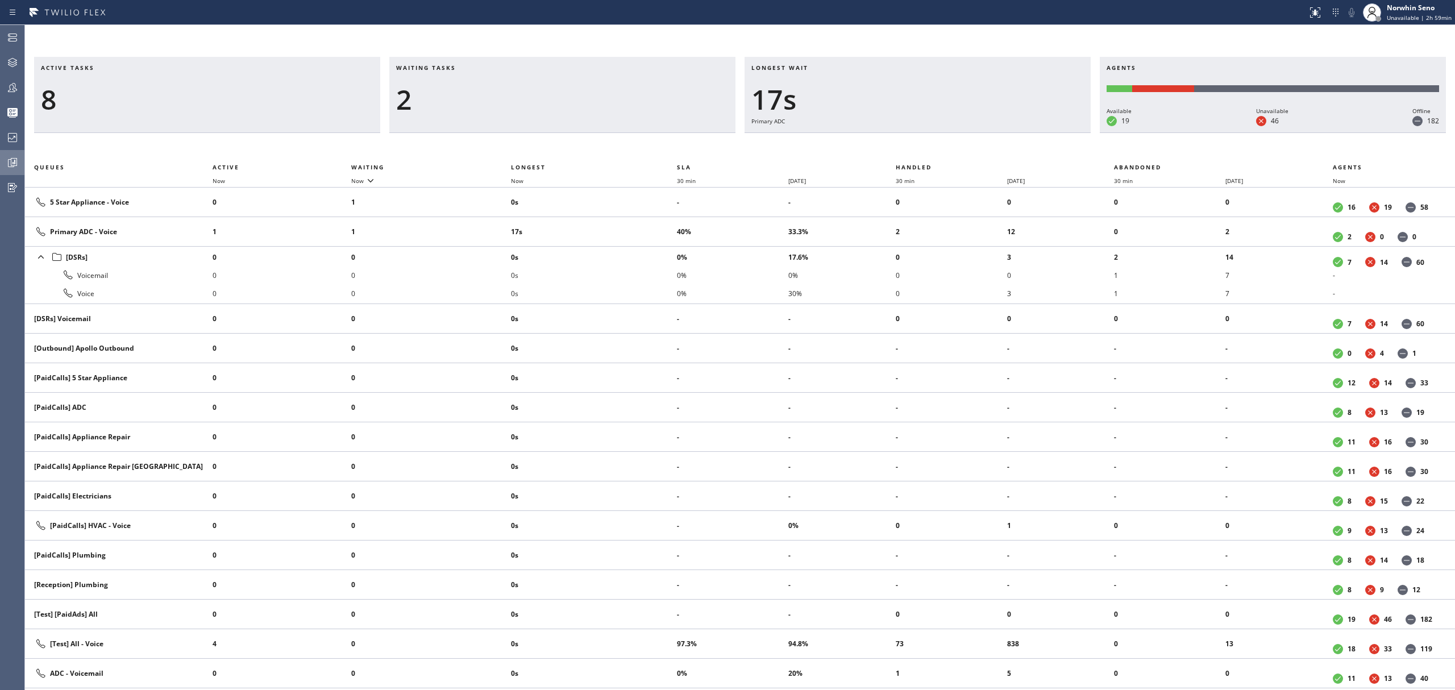
click at [920, 153] on div "Active tasks 8 Waiting tasks 2 Longest wait 17s Primary ADC Agents Available 19…" at bounding box center [740, 373] width 1430 height 633
click at [920, 153] on div "Active tasks 7 Waiting tasks 3 Longest wait 2s [Test] All Agents Available 19 U…" at bounding box center [740, 373] width 1430 height 633
click at [920, 153] on div "Active tasks 8 Waiting tasks 3 Longest wait 6s [Test] All Agents Available 19 U…" at bounding box center [740, 373] width 1430 height 633
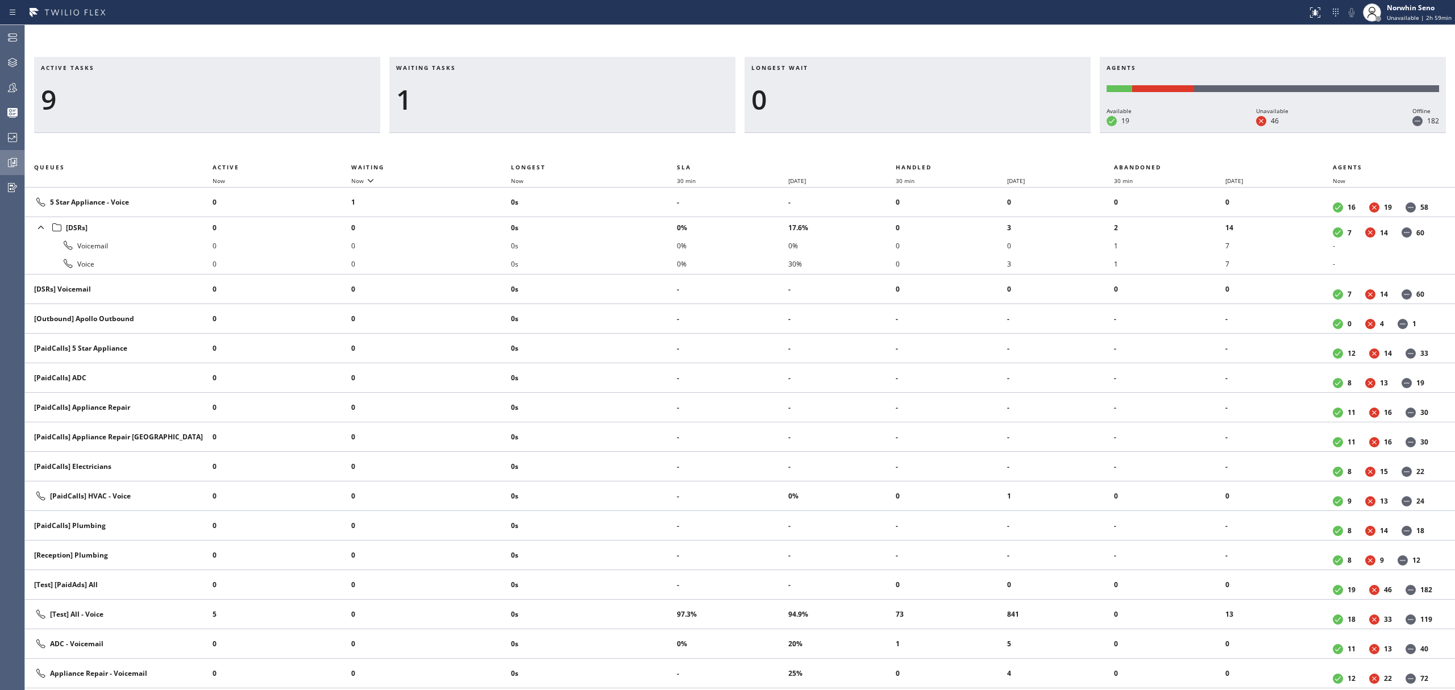
click at [920, 153] on div "Active tasks 9 Waiting tasks 1 Longest wait 0 Agents Available 19 Unavailable 4…" at bounding box center [740, 373] width 1430 height 633
click at [920, 153] on div "Active tasks 8 Waiting tasks 1 Longest wait 0 Agents Available 19 Unavailable 4…" at bounding box center [740, 373] width 1430 height 633
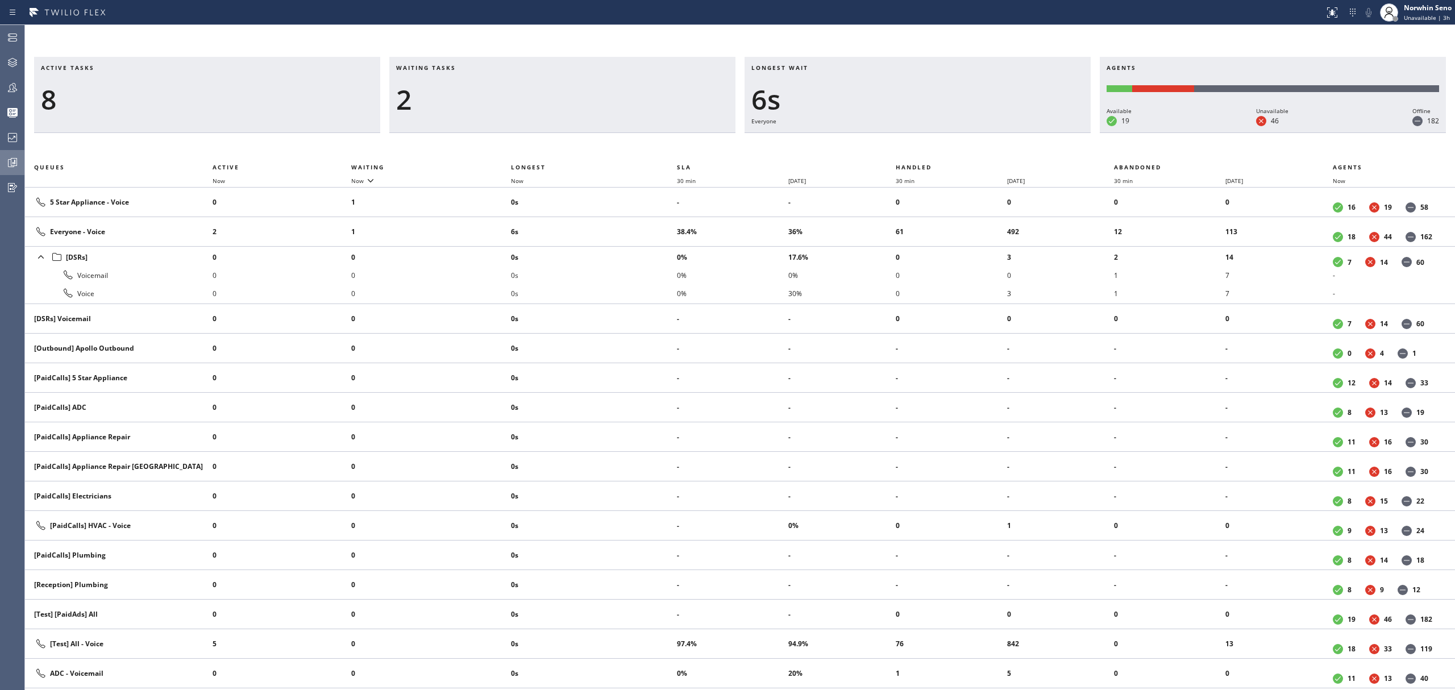
click at [920, 153] on div "Active tasks 8 Waiting tasks 2 Longest wait 6s Everyone Agents Available 19 Una…" at bounding box center [740, 373] width 1430 height 633
click at [920, 153] on div "Active tasks 8 Waiting tasks 3 Longest wait 11s Everyone Agents Available 19 Un…" at bounding box center [740, 373] width 1430 height 633
click at [920, 153] on div "Active tasks 8 Waiting tasks 3 Longest wait 17s Everyone Agents Available 19 Un…" at bounding box center [740, 373] width 1430 height 633
click at [920, 153] on div "Active tasks 8 Waiting tasks 2 Longest wait 22s Everyone Agents Available 19 Un…" at bounding box center [740, 373] width 1430 height 633
click at [920, 153] on div "Active tasks 8 Waiting tasks 3 Longest wait 27s Everyone Agents Available 19 Un…" at bounding box center [740, 373] width 1430 height 633
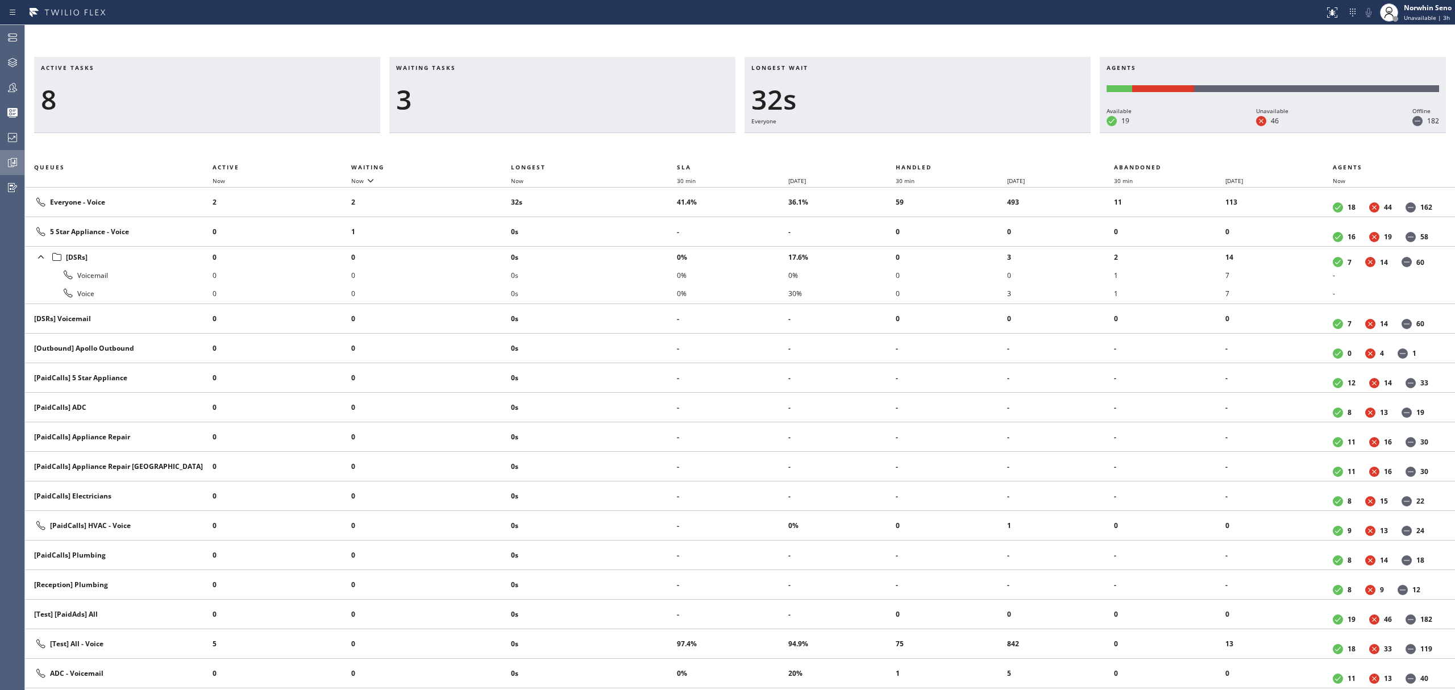
click at [920, 153] on div "Active tasks 8 Waiting tasks 3 Longest wait 32s Everyone Agents Available 19 Un…" at bounding box center [740, 373] width 1430 height 633
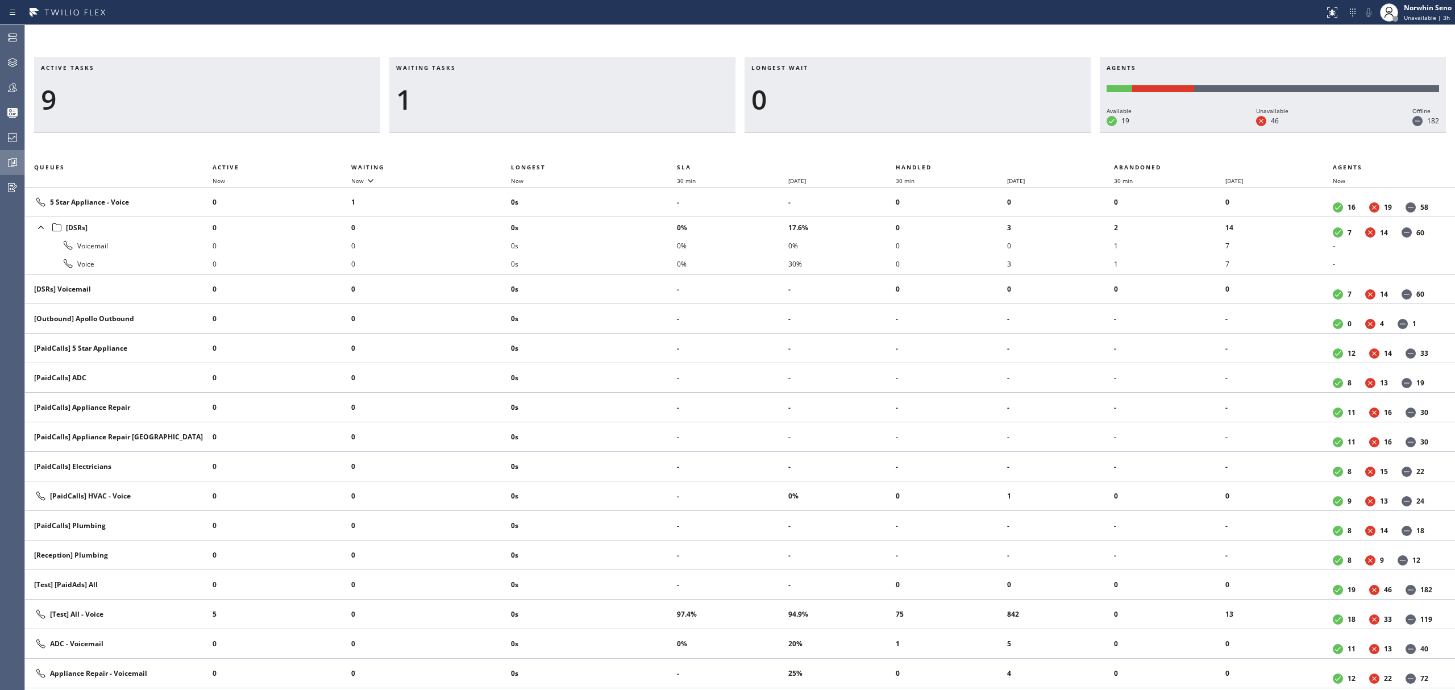
click at [920, 153] on div "Active tasks 9 Waiting tasks 1 Longest wait 0 Agents Available 19 Unavailable 4…" at bounding box center [740, 373] width 1430 height 633
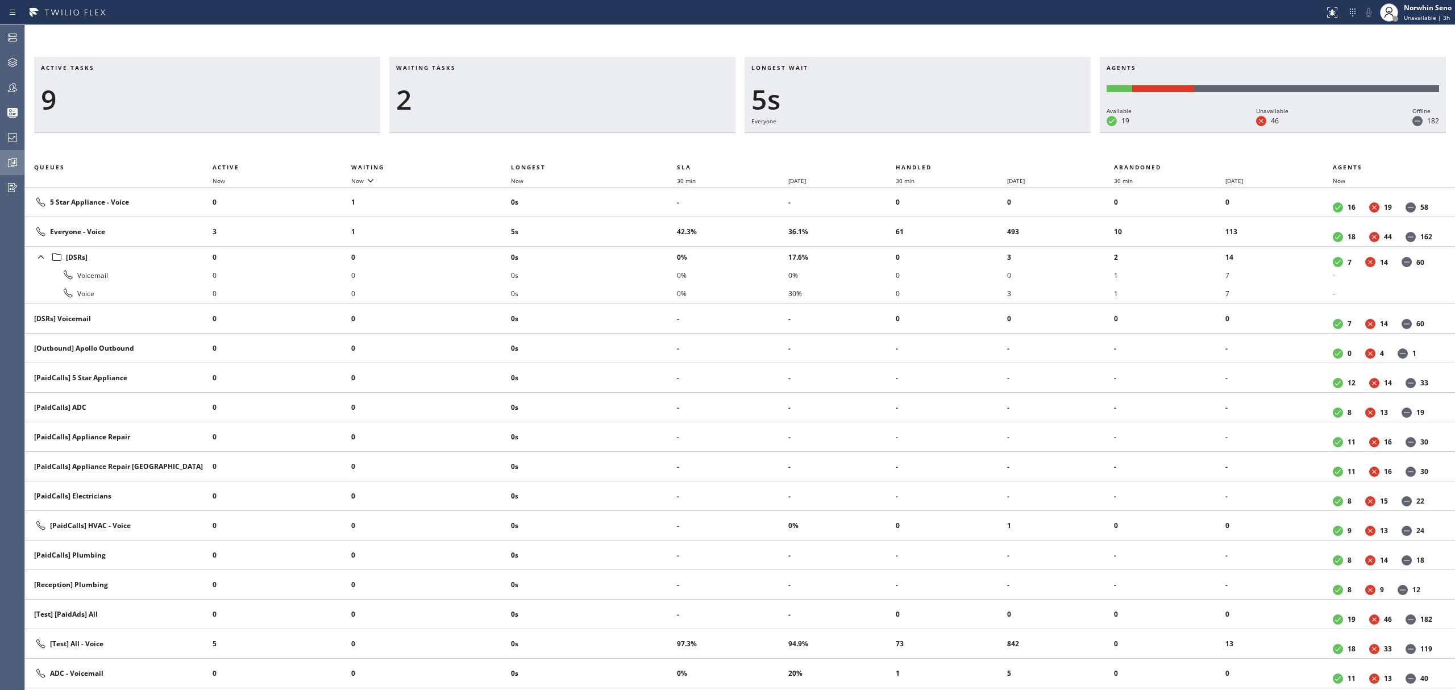
click at [920, 153] on div "Active tasks 9 Waiting tasks 2 Longest wait 5s Everyone Agents Available 19 Una…" at bounding box center [740, 373] width 1430 height 633
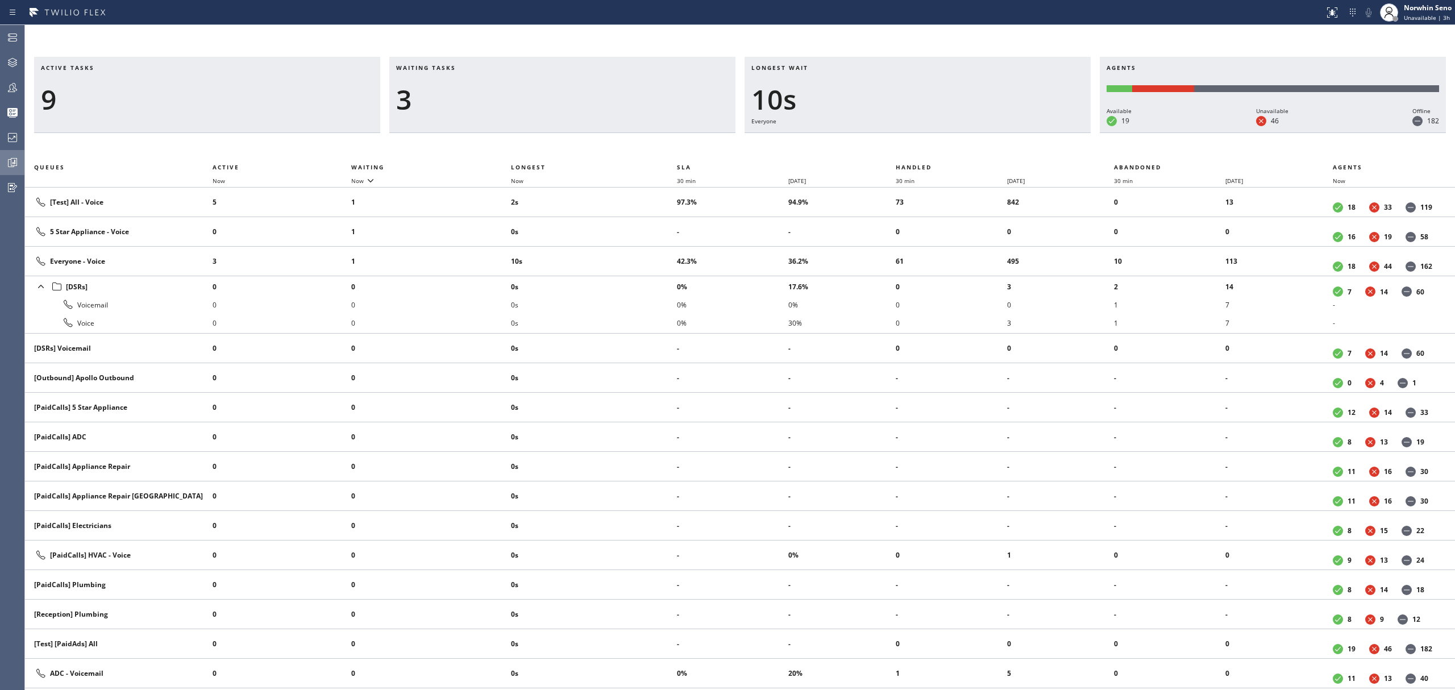
click at [920, 153] on div "Active tasks 9 Waiting tasks 3 Longest wait 10s Everyone Agents Available 19 Un…" at bounding box center [740, 373] width 1430 height 633
click at [920, 153] on div "Active tasks 9 Waiting tasks 3 Longest wait 15s Everyone Agents Available 19 Un…" at bounding box center [740, 373] width 1430 height 633
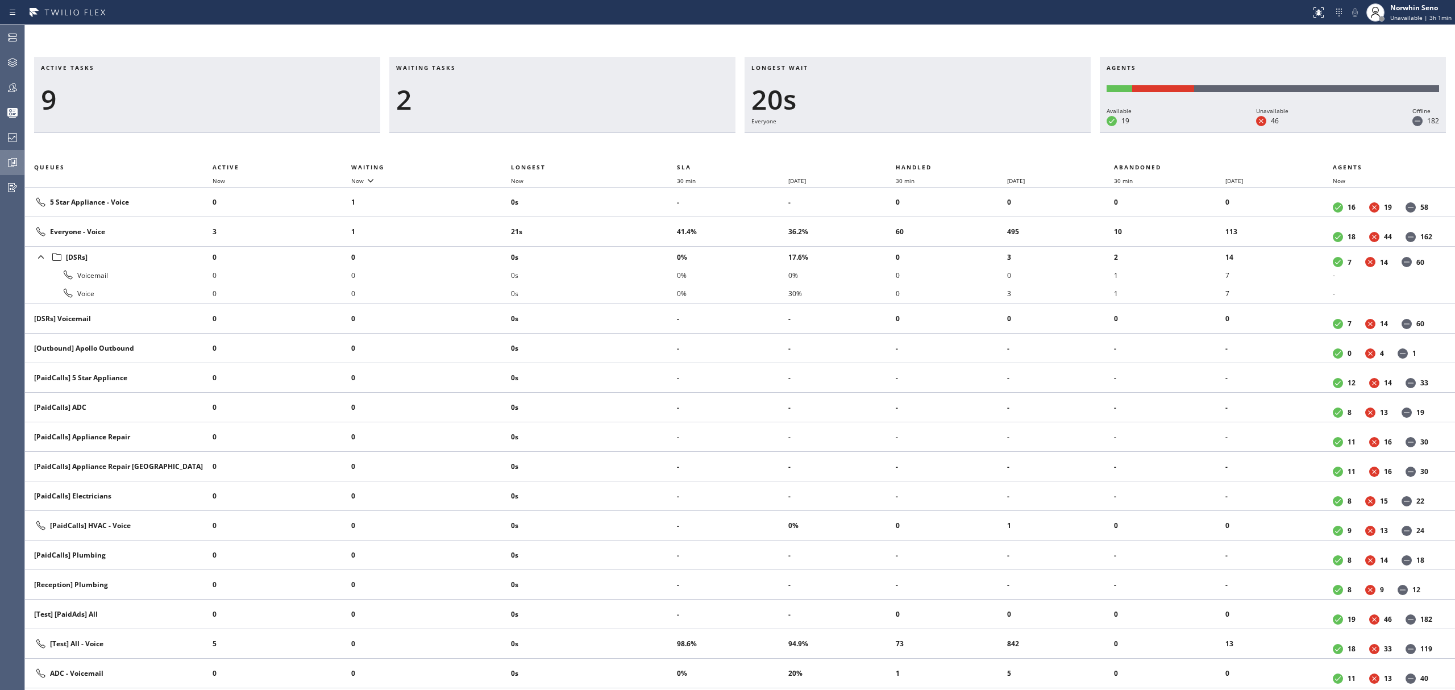
click at [920, 153] on div "Active tasks 9 Waiting tasks 2 Longest wait 20s Everyone Agents Available 19 Un…" at bounding box center [740, 373] width 1430 height 633
click at [920, 153] on div "Active tasks 9 Waiting tasks 2 Longest wait 25s Everyone Agents Available 20 Un…" at bounding box center [740, 373] width 1430 height 633
click at [920, 153] on div "Active tasks 8 Waiting tasks 2 Longest wait 30s Everyone Agents Available 20 Un…" at bounding box center [740, 373] width 1430 height 633
click at [920, 153] on div "Active tasks 8 Waiting tasks 2 Longest wait 36s Everyone Agents Available 21 Un…" at bounding box center [740, 373] width 1430 height 633
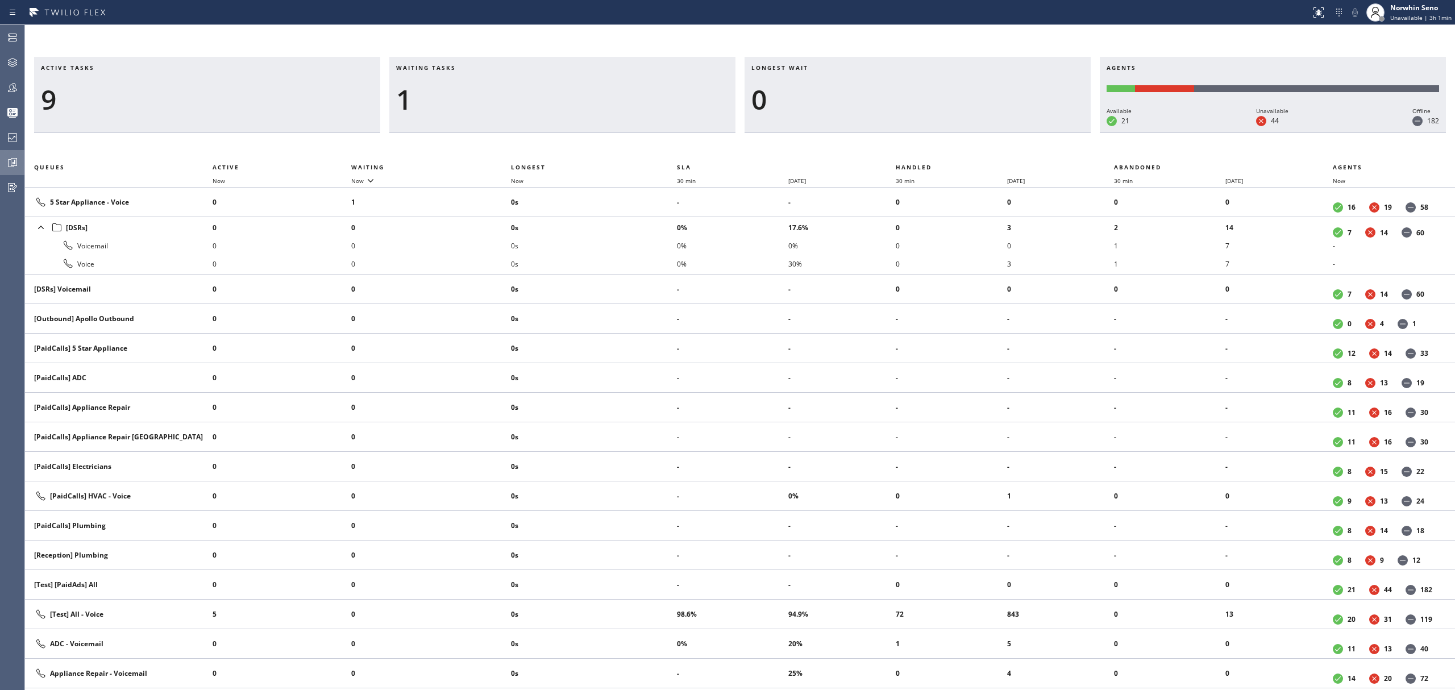
click at [920, 153] on div "Active tasks 9 Waiting tasks 1 Longest wait 0 Agents Available 21 Unavailable 4…" at bounding box center [740, 373] width 1430 height 633
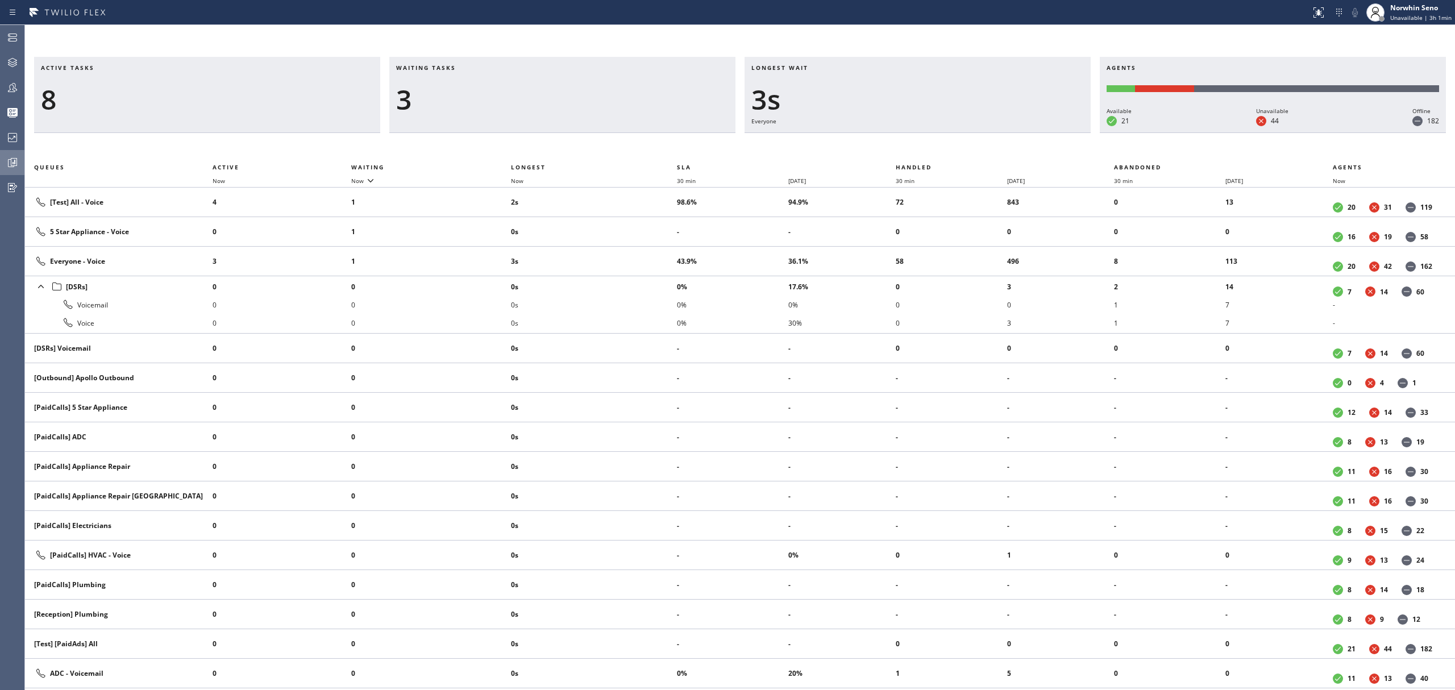
click at [920, 153] on div "Active tasks 8 Waiting tasks 3 Longest wait 3s Everyone Agents Available 21 Una…" at bounding box center [740, 373] width 1430 height 633
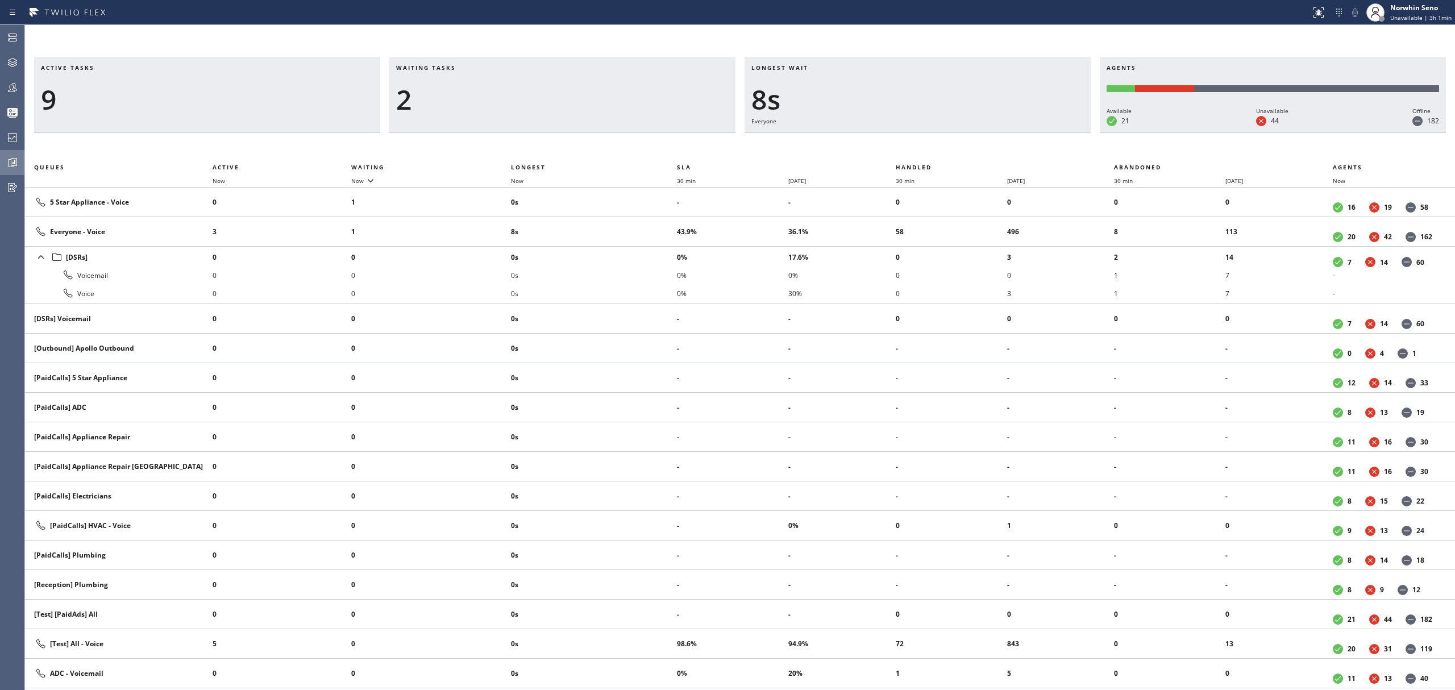
click at [920, 153] on div "Active tasks 9 Waiting tasks 2 Longest wait 8s Everyone Agents Available 21 Una…" at bounding box center [740, 373] width 1430 height 633
click at [920, 153] on div "Active tasks 9 Waiting tasks 2 Longest wait 13s Everyone Agents Available 21 Un…" at bounding box center [740, 373] width 1430 height 633
click at [920, 153] on div "Active tasks 9 Waiting tasks 2 Longest wait 18s Everyone Agents Available 21 Un…" at bounding box center [740, 373] width 1430 height 633
click at [920, 153] on div "Active tasks 9 Waiting tasks 3 Longest wait 23s Everyone Agents Available 21 Un…" at bounding box center [740, 373] width 1430 height 633
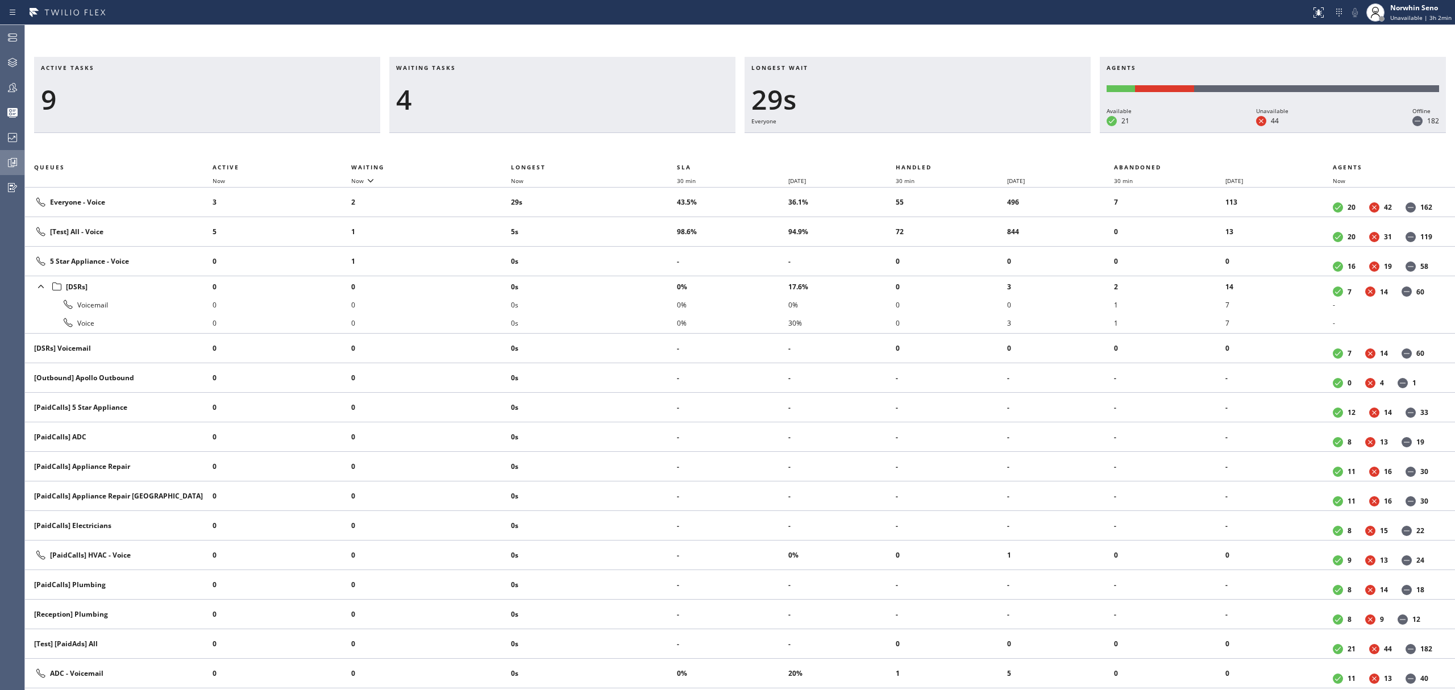
click at [920, 153] on div "Active tasks 9 Waiting tasks 4 Longest wait 29s Everyone Agents Available 21 Un…" at bounding box center [740, 373] width 1430 height 633
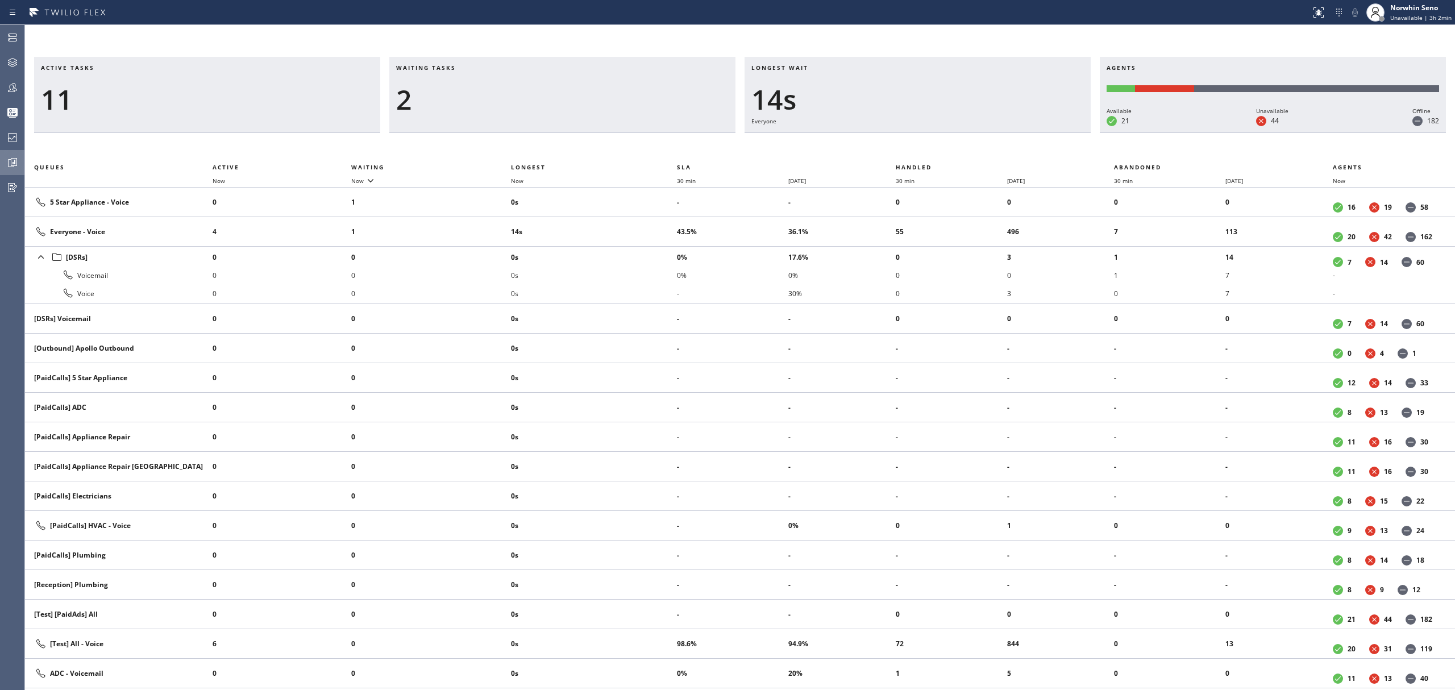
click at [920, 153] on div "Active tasks 11 Waiting tasks 2 Longest wait 14s Everyone Agents Available 21 U…" at bounding box center [740, 373] width 1430 height 633
click at [920, 153] on div "Active tasks 10 Waiting tasks 2 Longest wait 19s Everyone Agents Available 21 U…" at bounding box center [740, 373] width 1430 height 633
click at [920, 153] on div "Active tasks 10 Waiting tasks 3 Longest wait 24s Everyone Agents Available 21 U…" at bounding box center [740, 373] width 1430 height 633
click at [920, 153] on div "Active tasks 11 Waiting tasks 3 Longest wait 11s Everyone Agents Available 21 U…" at bounding box center [740, 373] width 1430 height 633
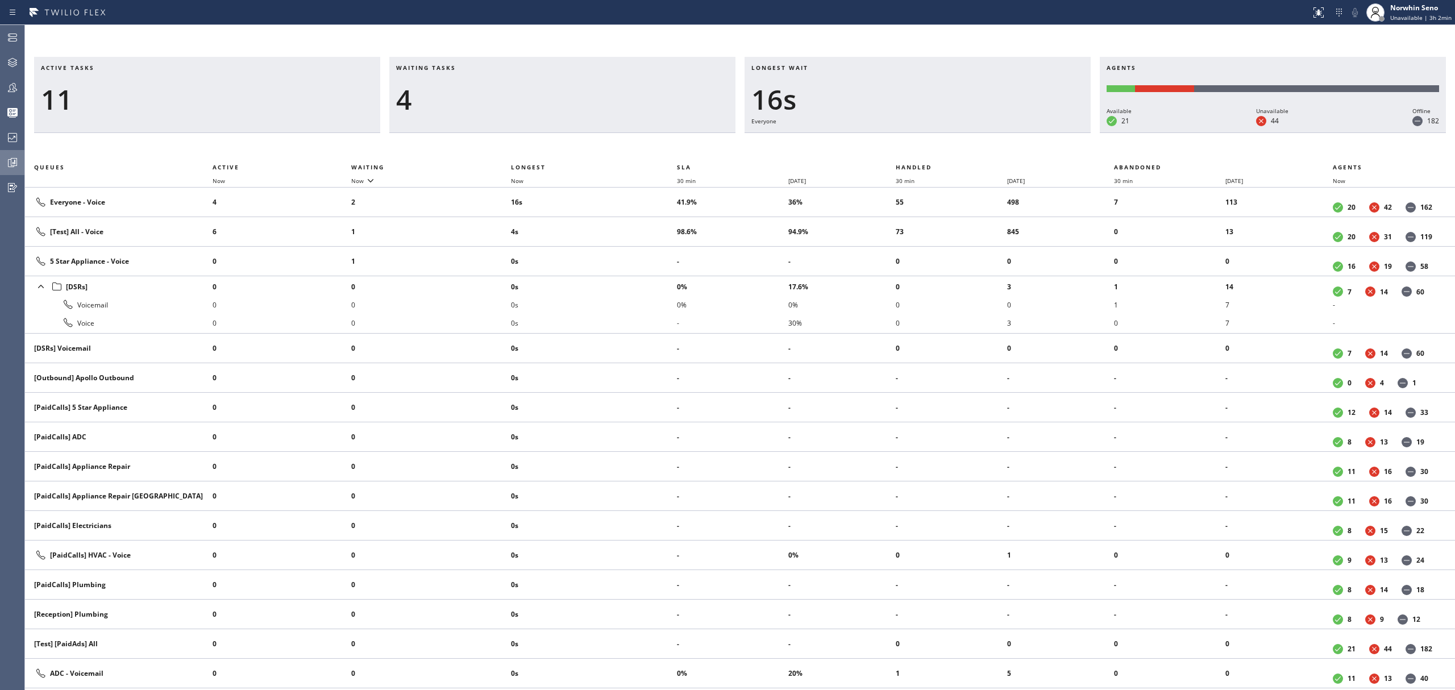
click at [920, 153] on div "Active tasks 11 Waiting tasks 4 Longest wait 16s Everyone Agents Available 21 U…" at bounding box center [740, 373] width 1430 height 633
click at [920, 153] on div "Active tasks 10 Waiting tasks 4 Longest wait 21s Everyone Agents Available 21 U…" at bounding box center [740, 373] width 1430 height 633
click at [920, 153] on div "Active tasks 11 Waiting tasks 7 Longest wait 26s Everyone Agents Available 21 U…" at bounding box center [740, 373] width 1430 height 633
click at [920, 153] on div "Active tasks 10 Waiting tasks 6 Longest wait 31s Everyone Agents Available 21 U…" at bounding box center [740, 373] width 1430 height 633
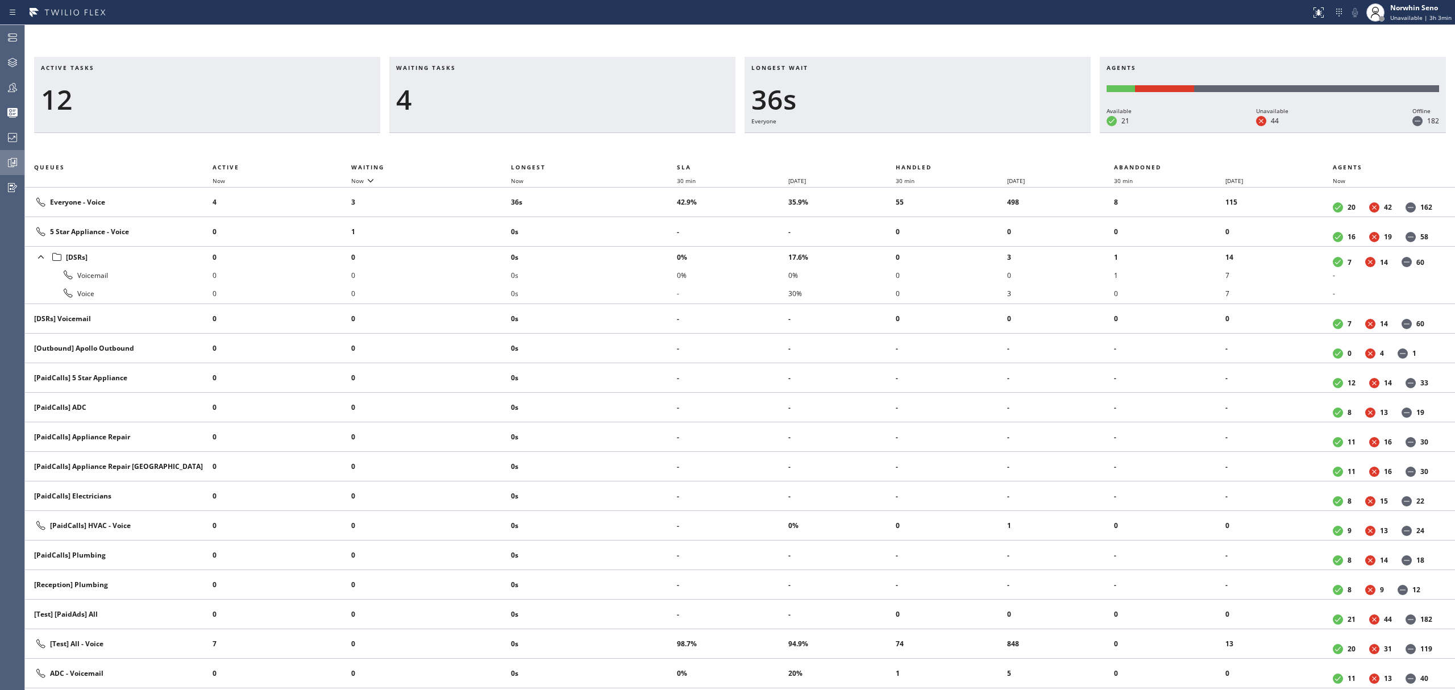
click at [920, 153] on div "Active tasks 12 Waiting tasks 4 Longest wait 36s Everyone Agents Available 21 U…" at bounding box center [740, 373] width 1430 height 633
click at [920, 153] on div "Active tasks 11 Waiting tasks 3 Longest wait 19s Everyone Agents Available 21 U…" at bounding box center [740, 373] width 1430 height 633
click at [920, 153] on div "Active tasks 11 Waiting tasks 4 Longest wait 24s Everyone Agents Available 21 U…" at bounding box center [740, 373] width 1430 height 633
click at [920, 153] on div "Active tasks 12 Waiting tasks 2 Longest wait 1s Everyone Agents Available 21 Un…" at bounding box center [740, 373] width 1430 height 633
click at [920, 153] on div "Active tasks 12 Waiting tasks 2 Longest wait 7s Everyone Agents Available 21 Un…" at bounding box center [740, 373] width 1430 height 633
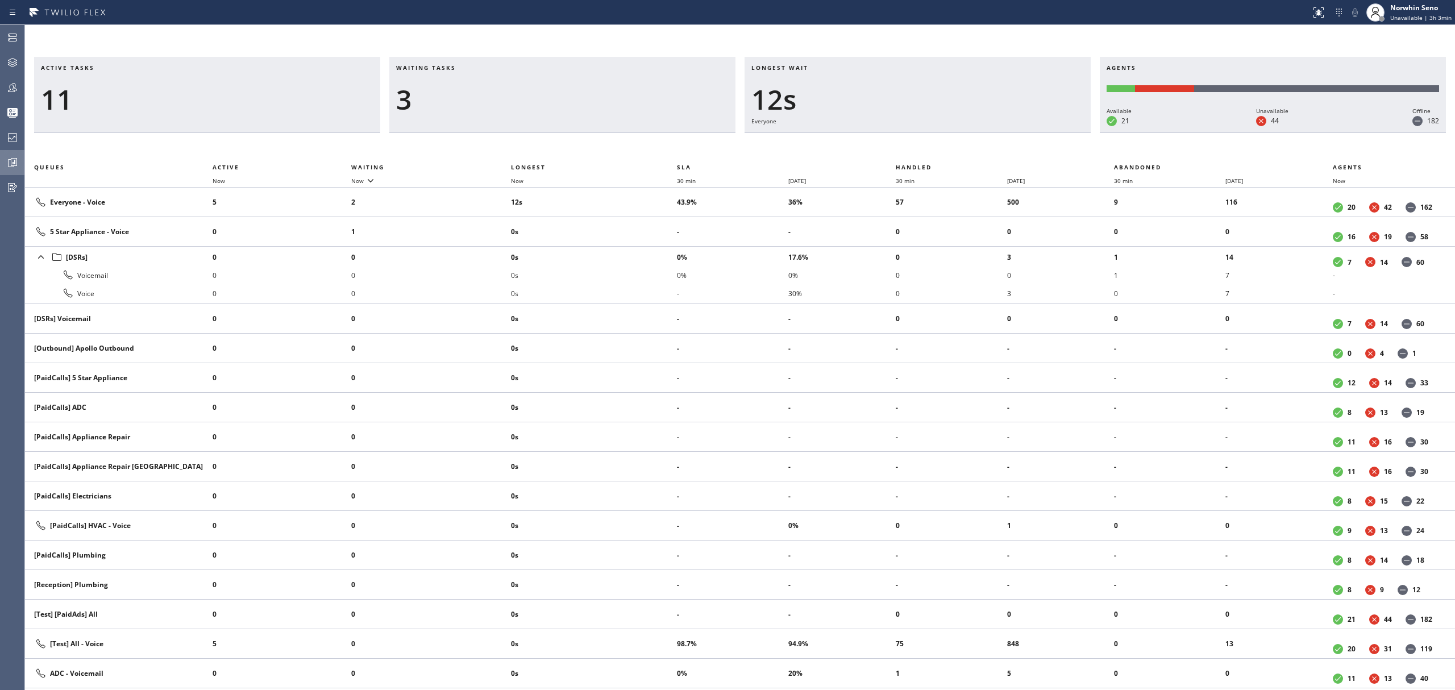
click at [920, 153] on div "Active tasks 11 Waiting tasks 3 Longest wait 12s Everyone Agents Available 21 U…" at bounding box center [740, 373] width 1430 height 633
click at [920, 153] on div "Active tasks 10 Waiting tasks 3 Longest wait 8s Everyone Agents Available 21 Un…" at bounding box center [740, 373] width 1430 height 633
click at [920, 153] on div "Active tasks 10 Waiting tasks 3 Longest wait 13s Everyone Agents Available 21 U…" at bounding box center [740, 373] width 1430 height 633
drag, startPoint x: 901, startPoint y: 148, endPoint x: 835, endPoint y: 255, distance: 125.6
click at [896, 147] on div "Active tasks 10 Waiting tasks 3 Longest wait 18s Everyone Agents Available 21 U…" at bounding box center [740, 373] width 1430 height 633
